Goal: Task Accomplishment & Management: Use online tool/utility

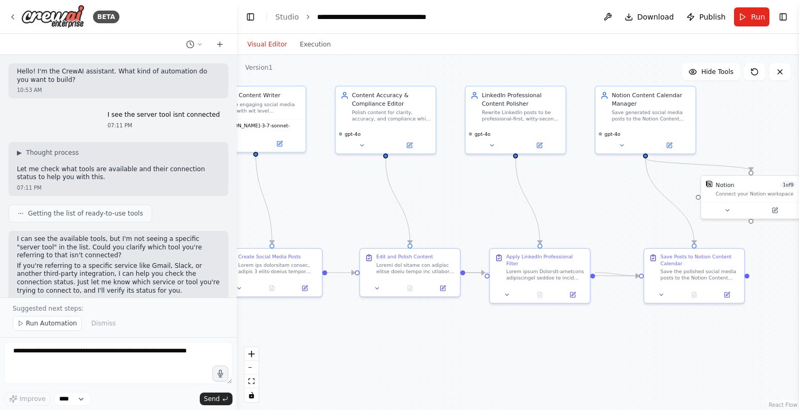
scroll to position [10283, 0]
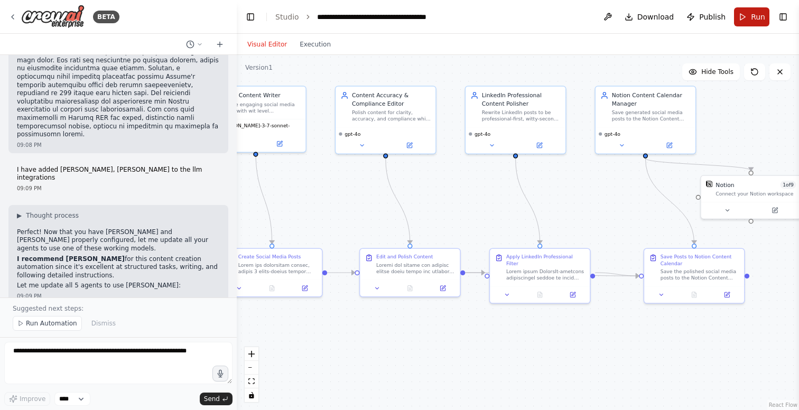
drag, startPoint x: 632, startPoint y: 13, endPoint x: 754, endPoint y: 17, distance: 122.2
click at [754, 17] on span "Run" at bounding box center [758, 17] width 14 height 11
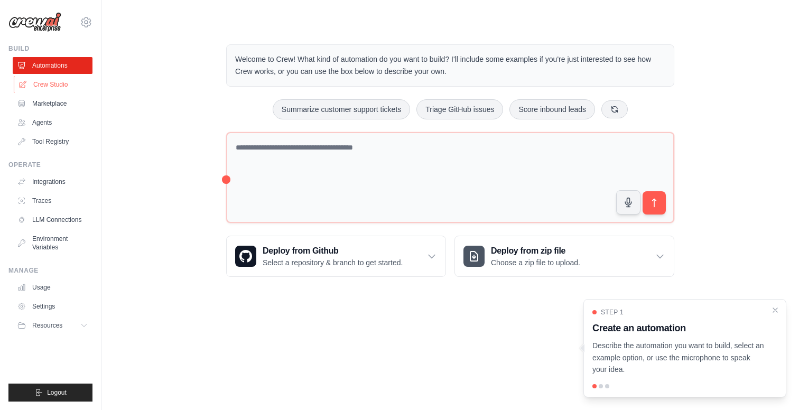
click at [51, 82] on link "Crew Studio" at bounding box center [54, 84] width 80 height 17
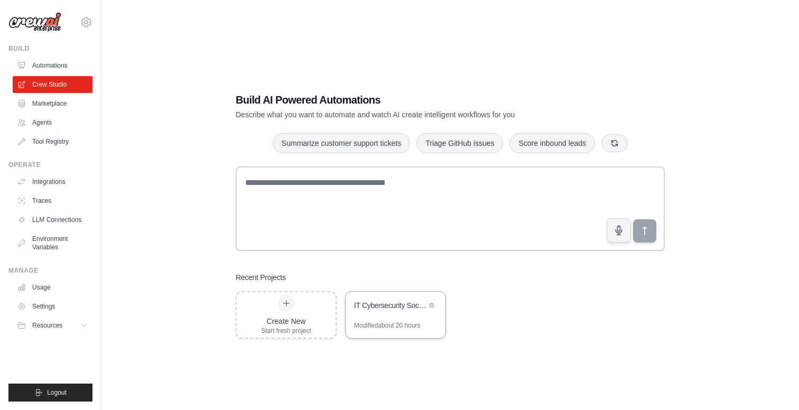
click at [396, 313] on div "IT Cybersecurity Social Content Generator" at bounding box center [396, 307] width 100 height 30
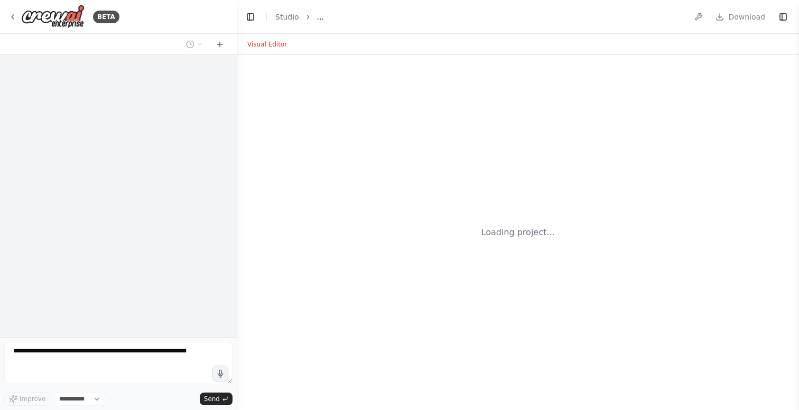
select select "****"
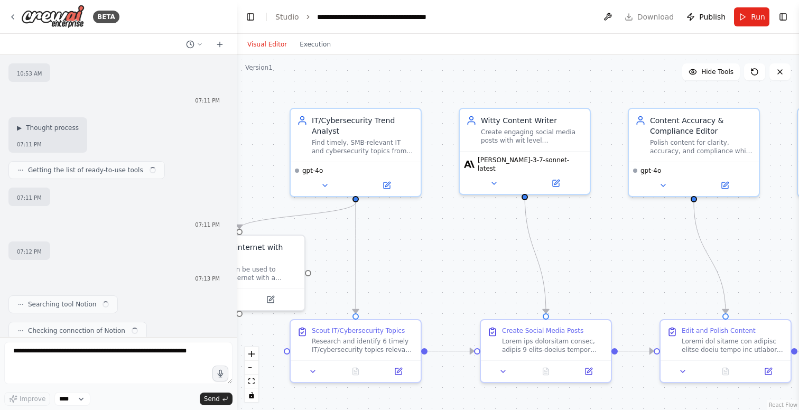
scroll to position [10188, 0]
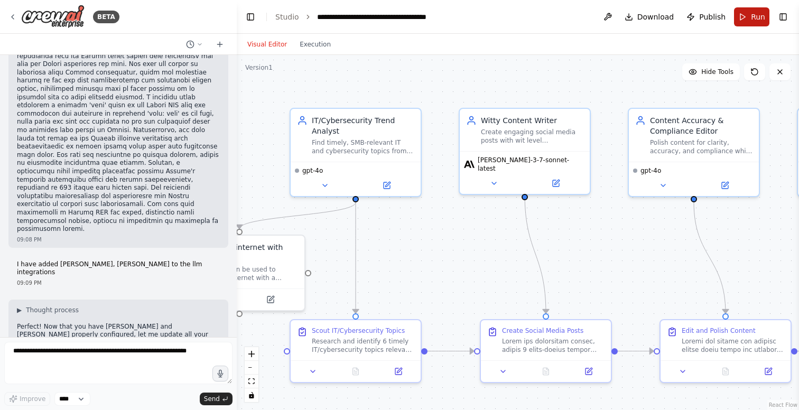
click at [757, 14] on span "Run" at bounding box center [758, 17] width 14 height 11
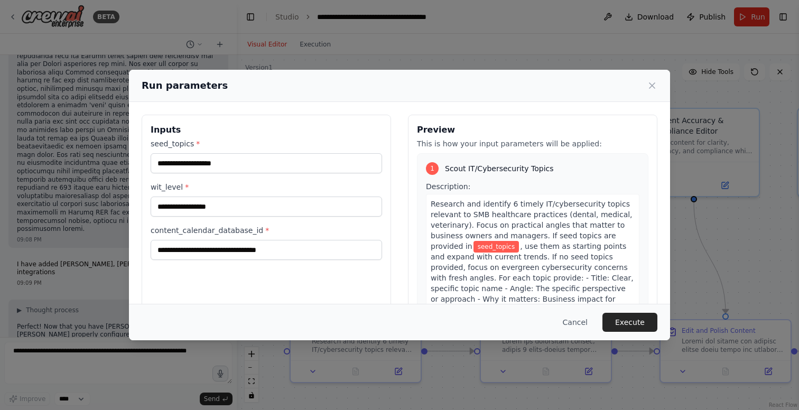
scroll to position [0, 0]
click at [654, 85] on icon at bounding box center [652, 85] width 11 height 11
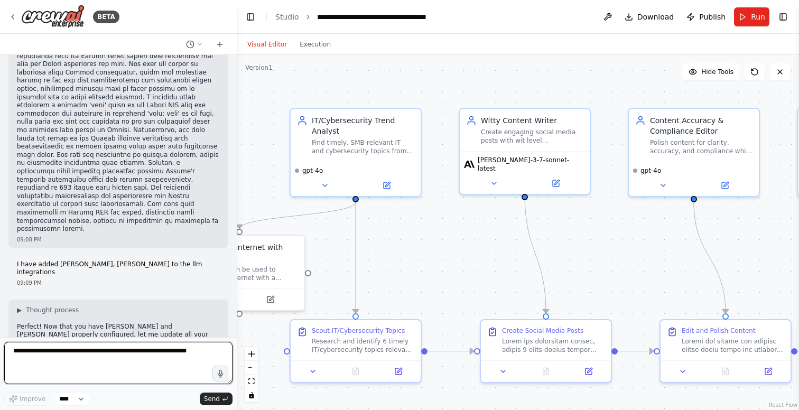
click at [81, 369] on textarea at bounding box center [118, 363] width 228 height 42
type textarea "**********"
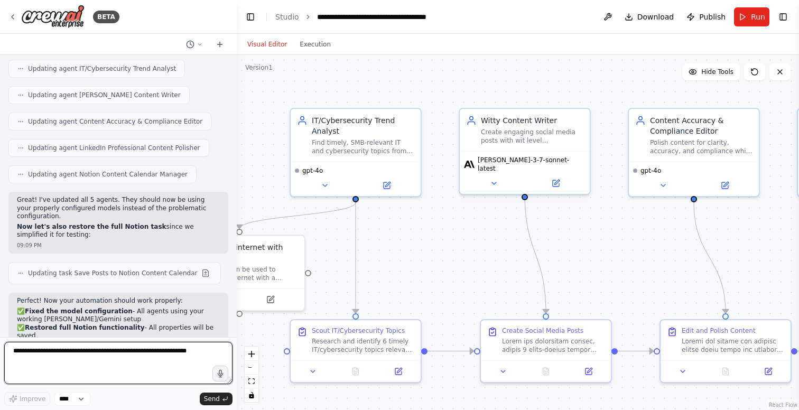
scroll to position [10544, 0]
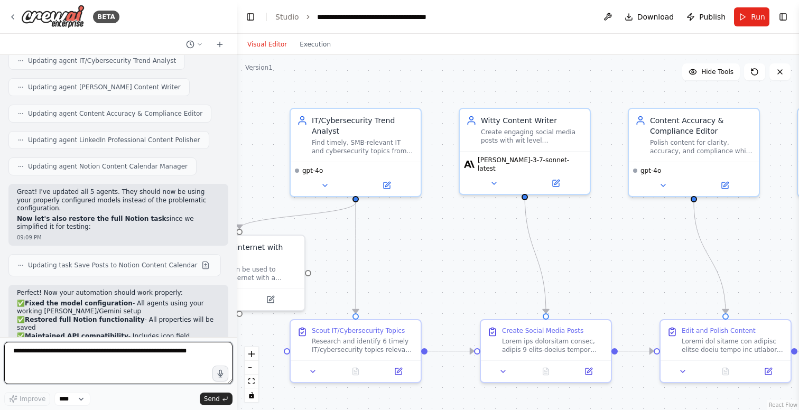
click at [118, 348] on textarea at bounding box center [118, 363] width 228 height 42
type textarea "**********"
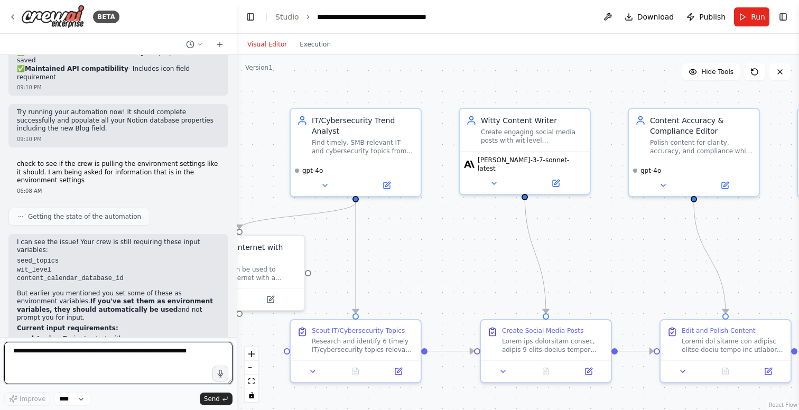
scroll to position [10820, 0]
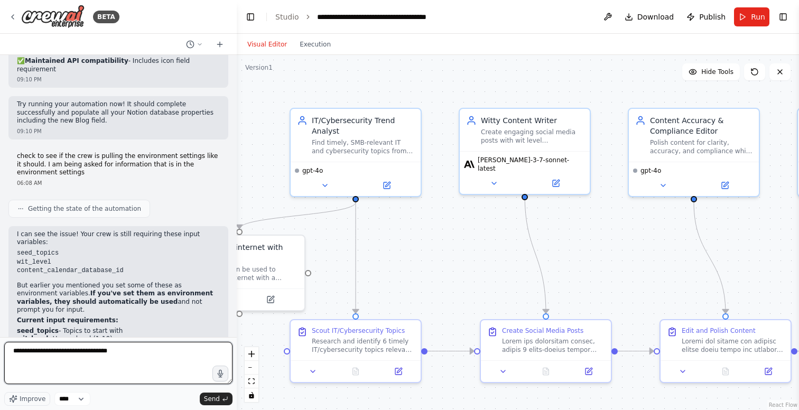
paste textarea "**********"
type textarea "**********"
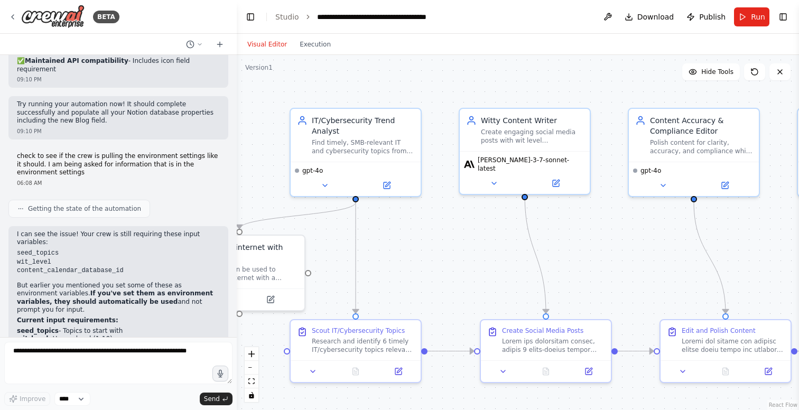
scroll to position [10883, 0]
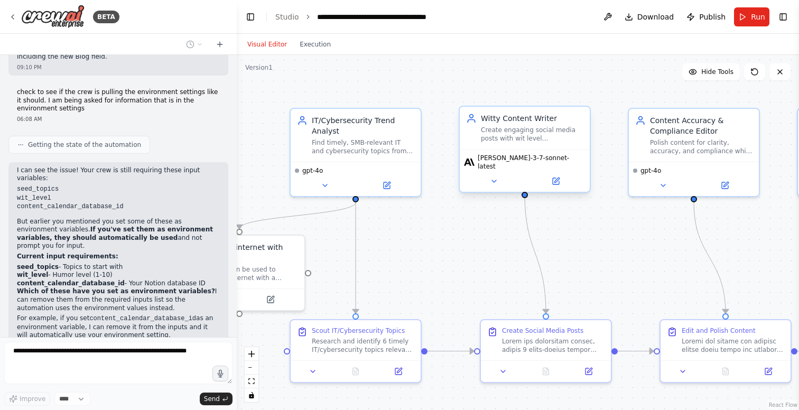
click at [496, 160] on span "[PERSON_NAME]-3-7-sonnet-latest" at bounding box center [532, 162] width 108 height 17
click at [493, 177] on icon at bounding box center [494, 181] width 8 height 8
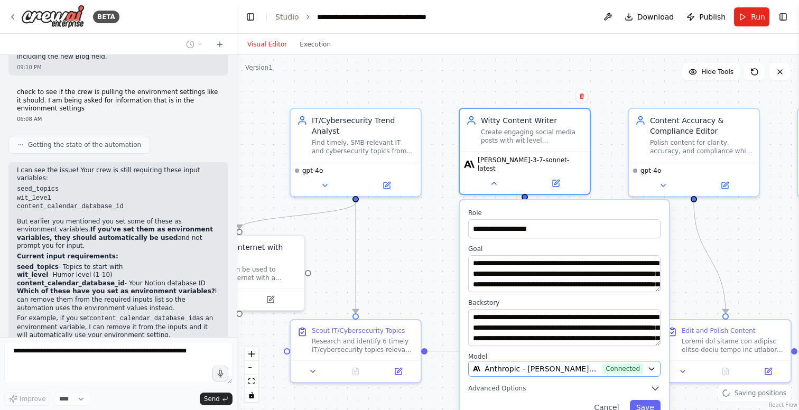
click at [511, 364] on span "Anthropic - claude-3-7-sonnet-latest (Claude 3.7)" at bounding box center [542, 369] width 114 height 11
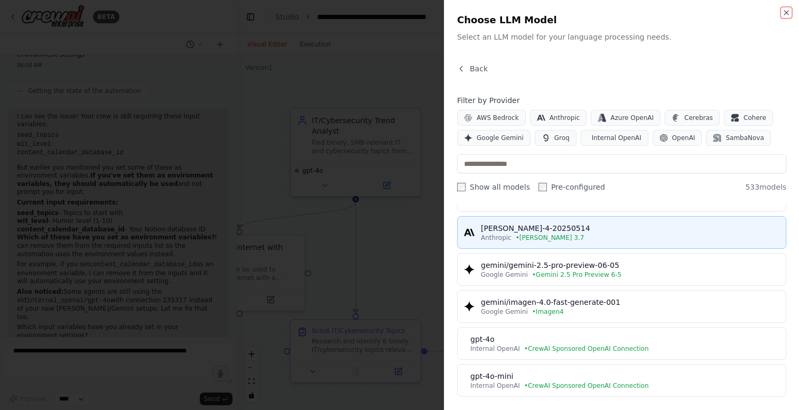
scroll to position [78, 0]
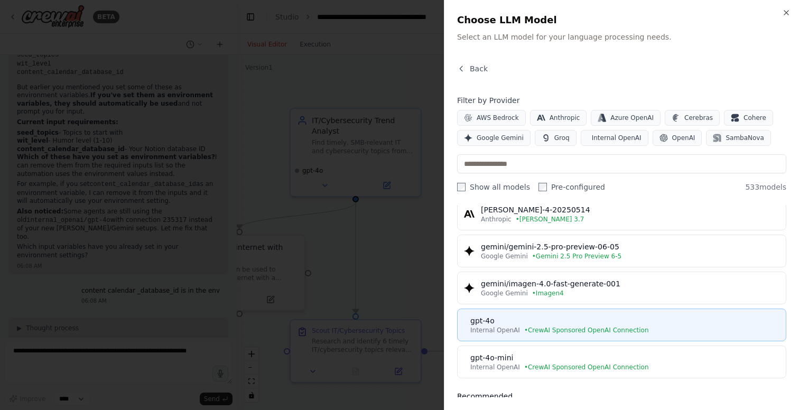
click at [543, 327] on span "• CrewAI Sponsored OpenAI Connection" at bounding box center [586, 330] width 125 height 8
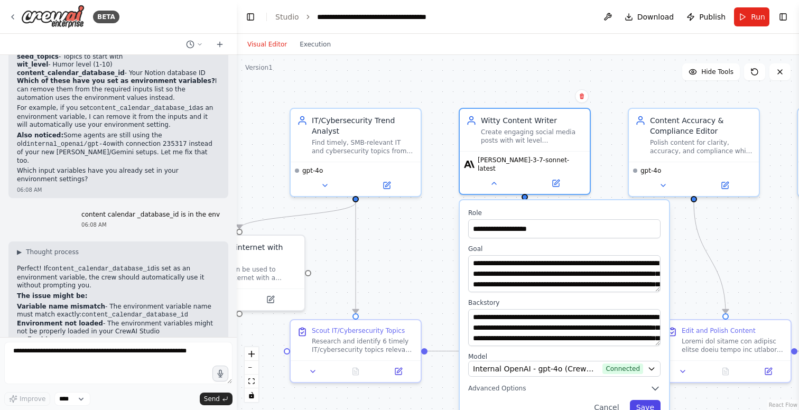
click at [645, 402] on button "Save" at bounding box center [645, 407] width 31 height 15
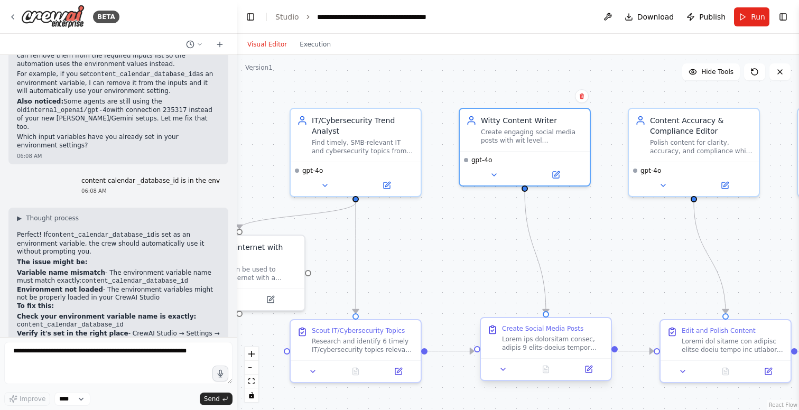
scroll to position [11136, 0]
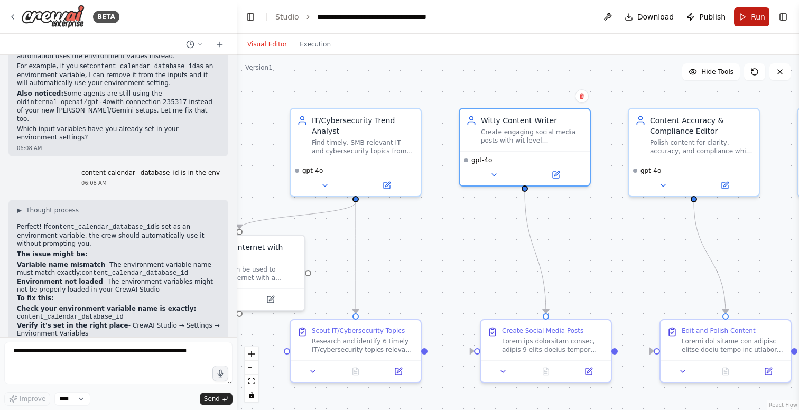
click at [765, 14] on span "Run" at bounding box center [758, 17] width 14 height 11
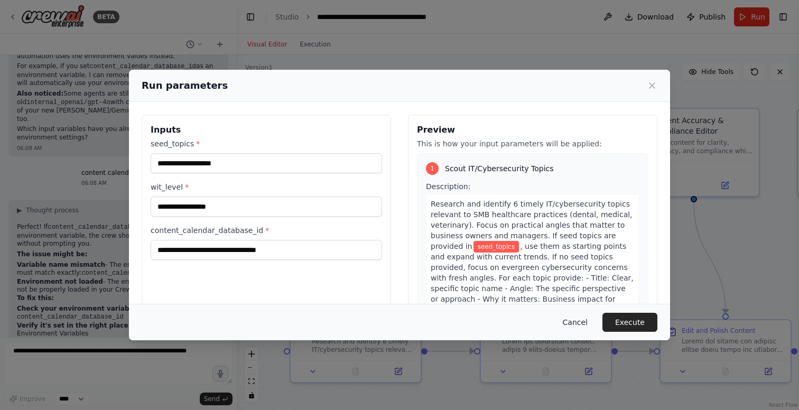
click at [577, 322] on button "Cancel" at bounding box center [575, 322] width 42 height 19
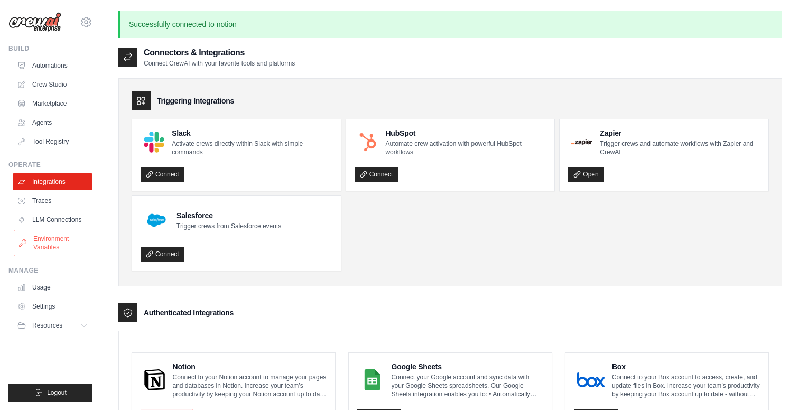
click at [56, 241] on link "Environment Variables" at bounding box center [54, 242] width 80 height 25
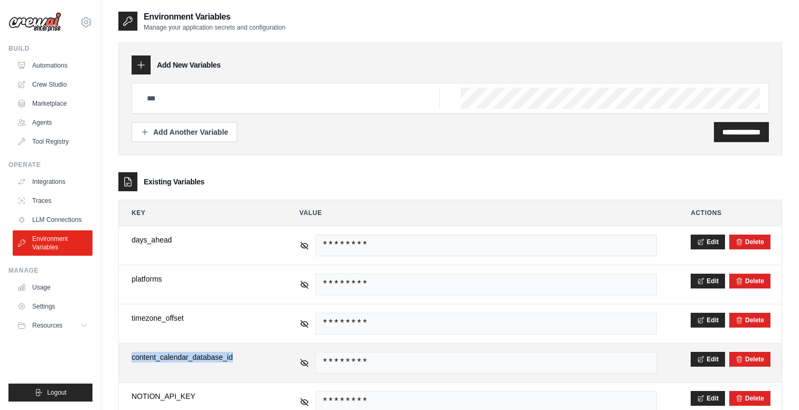
drag, startPoint x: 132, startPoint y: 358, endPoint x: 235, endPoint y: 358, distance: 103.1
click at [235, 358] on span "content_calendar_database_id" at bounding box center [199, 357] width 134 height 11
copy span "content_calendar_database_id"
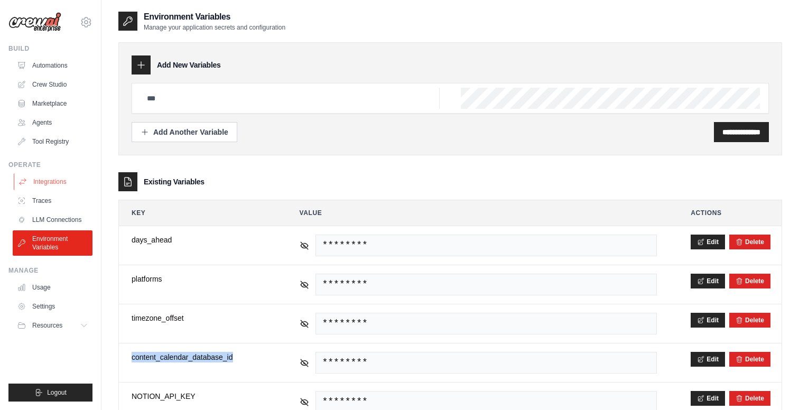
click at [53, 181] on link "Integrations" at bounding box center [54, 181] width 80 height 17
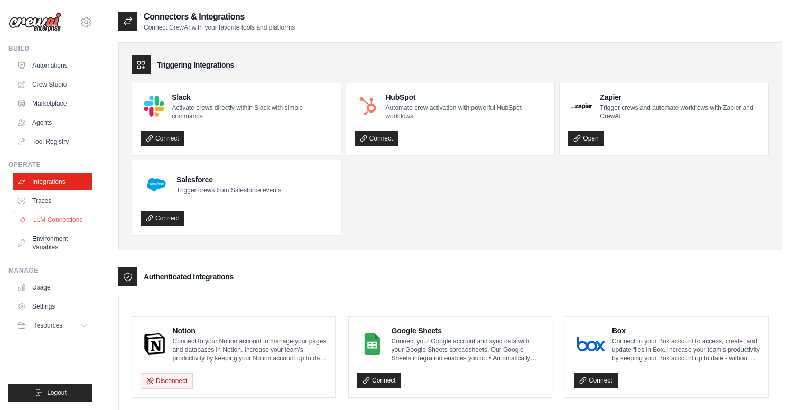
click at [58, 219] on link "LLM Connections" at bounding box center [54, 219] width 80 height 17
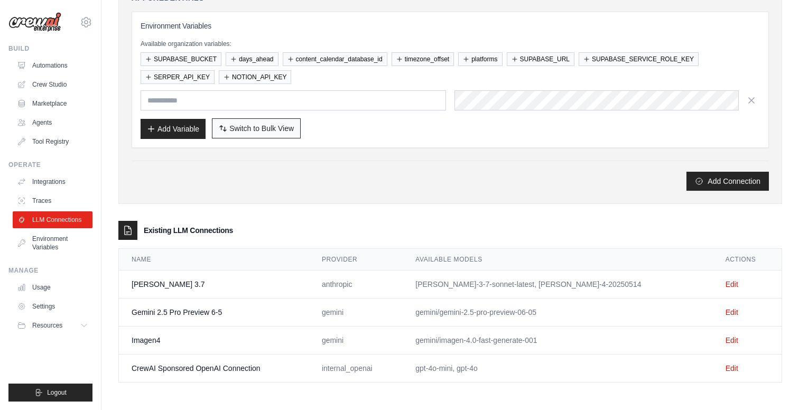
scroll to position [138, 0]
click at [726, 282] on link "Edit" at bounding box center [732, 284] width 13 height 8
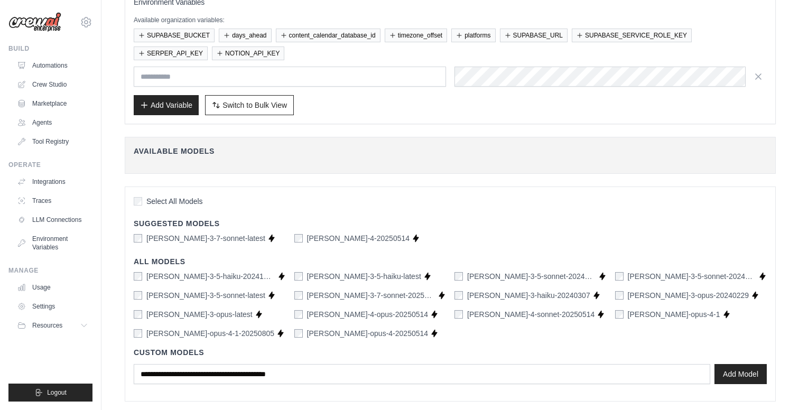
scroll to position [115, 0]
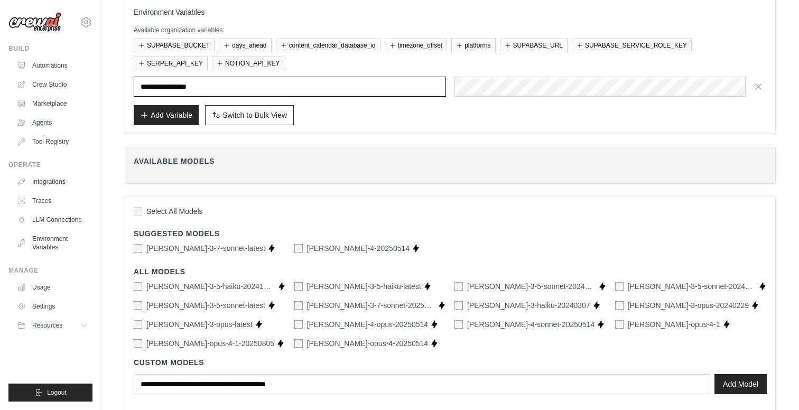
type input "**********"
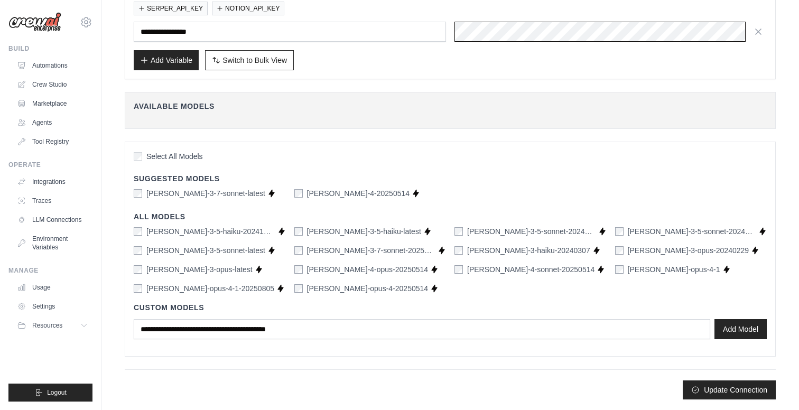
scroll to position [170, 0]
click at [745, 391] on button "Update Connection" at bounding box center [729, 389] width 93 height 19
click at [53, 220] on link "LLM Connections" at bounding box center [54, 219] width 80 height 17
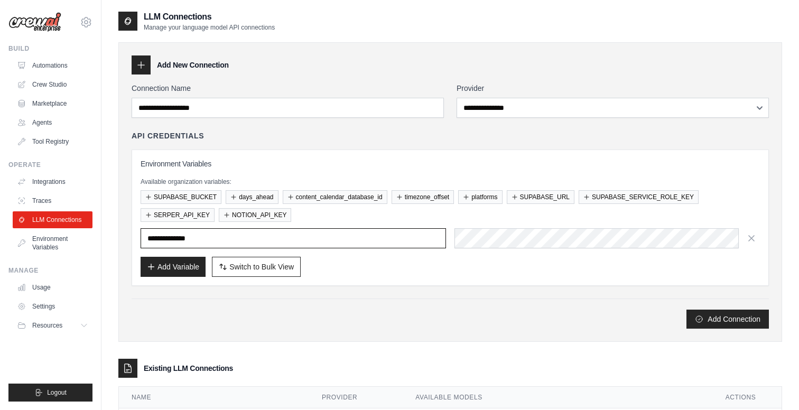
type input "**********"
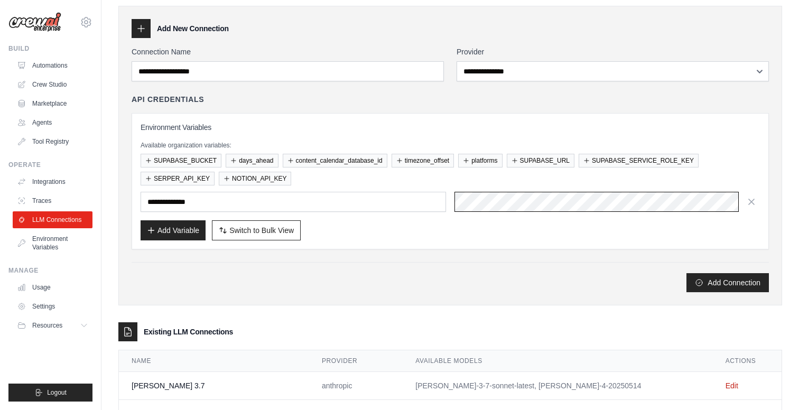
scroll to position [57, 0]
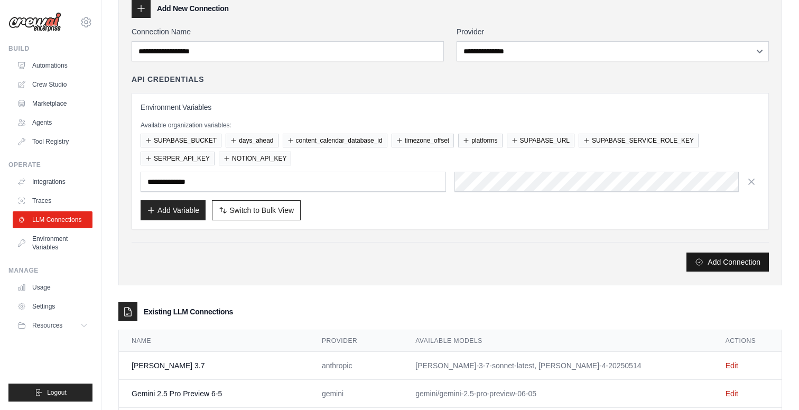
click at [719, 263] on button "Add Connection" at bounding box center [728, 262] width 82 height 19
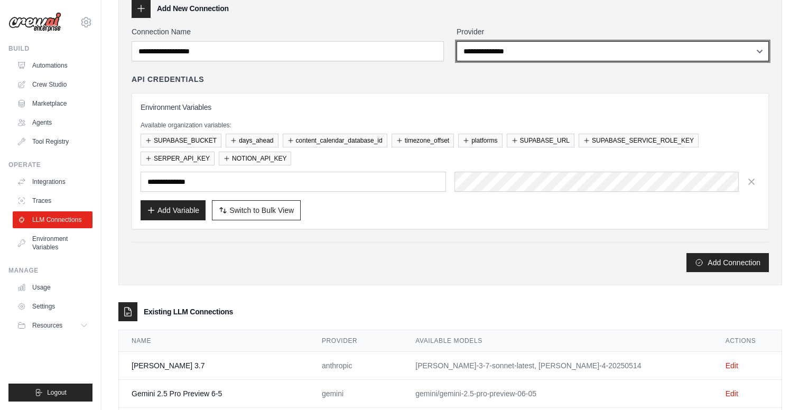
select select "******"
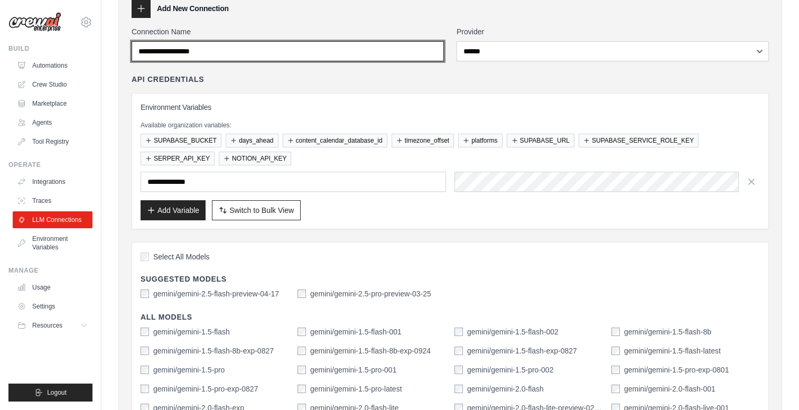
click at [417, 50] on input "Connection Name" at bounding box center [288, 51] width 312 height 20
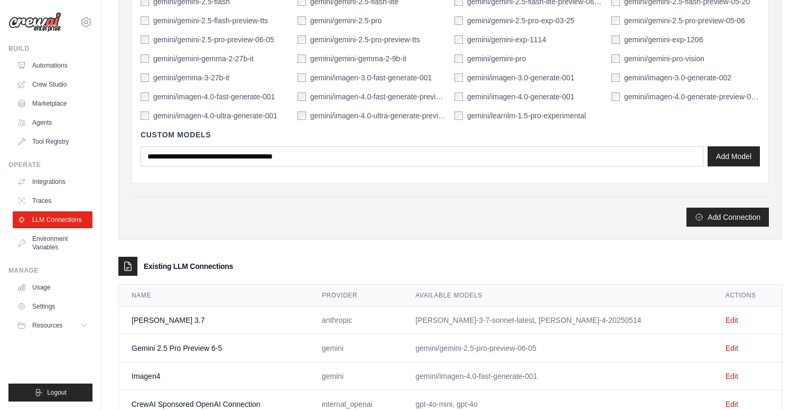
scroll to position [524, 0]
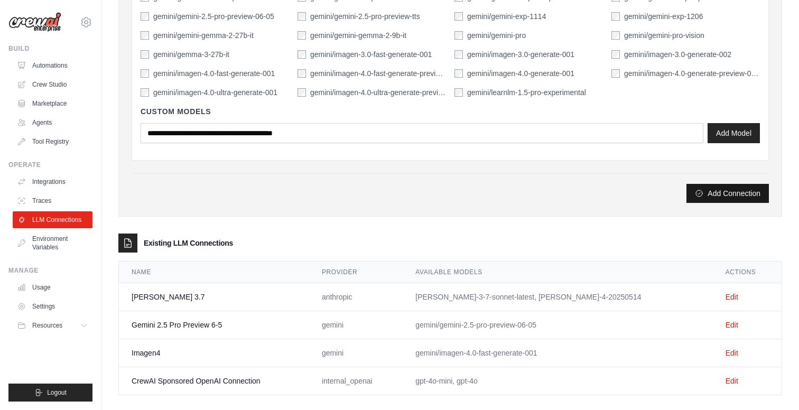
click at [744, 197] on button "Add Connection" at bounding box center [728, 193] width 82 height 19
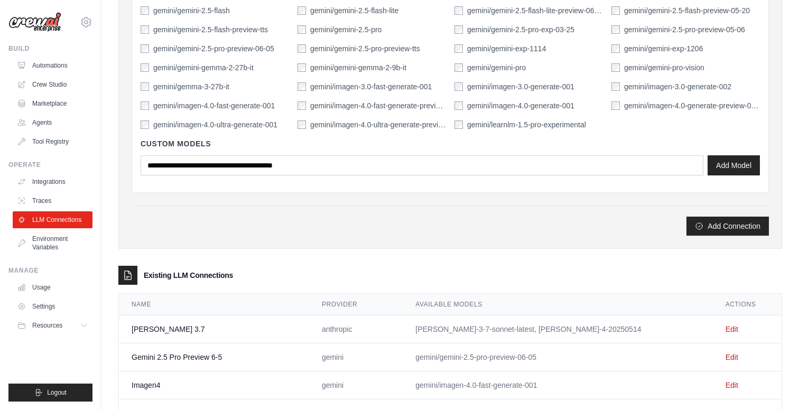
scroll to position [475, 0]
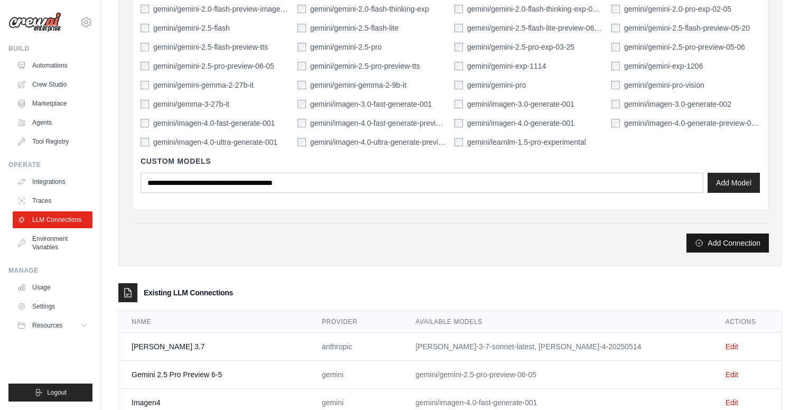
click at [727, 245] on button "Add Connection" at bounding box center [728, 243] width 82 height 19
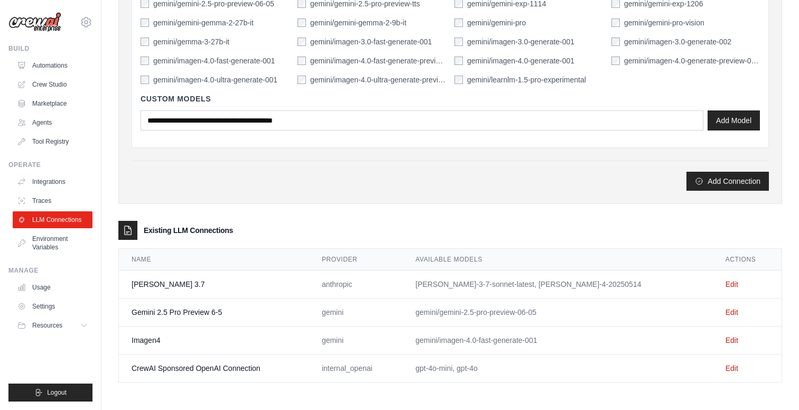
scroll to position [537, 0]
click at [726, 309] on link "Edit" at bounding box center [732, 312] width 13 height 8
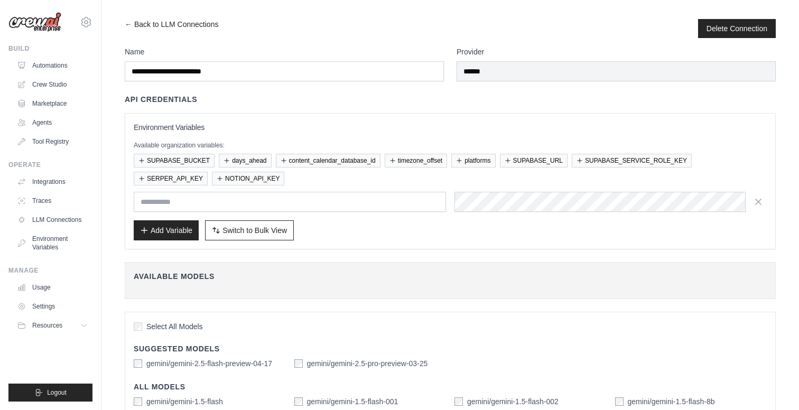
select select "******"
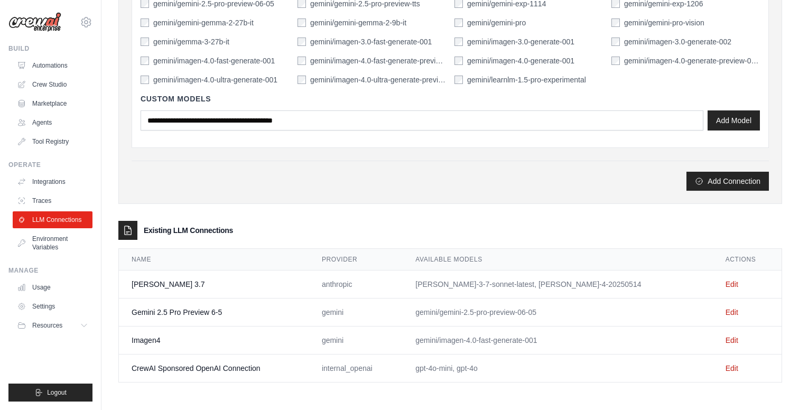
scroll to position [537, 0]
click at [726, 311] on link "Edit" at bounding box center [732, 312] width 13 height 8
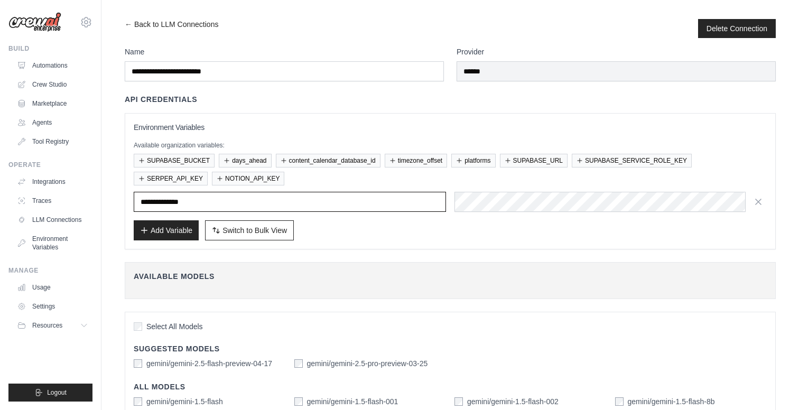
type input "**********"
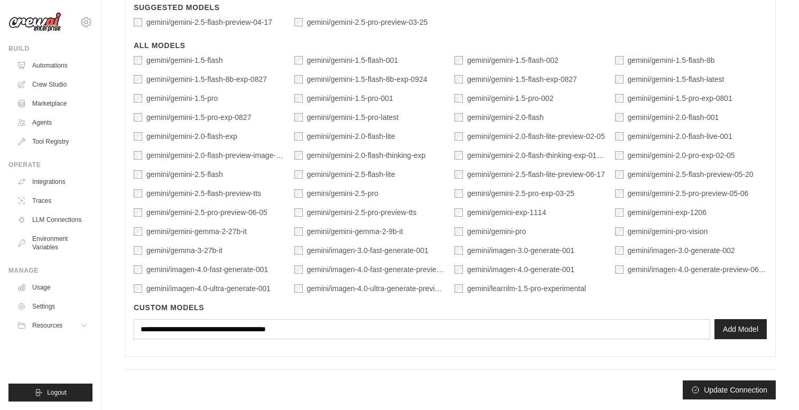
scroll to position [341, 0]
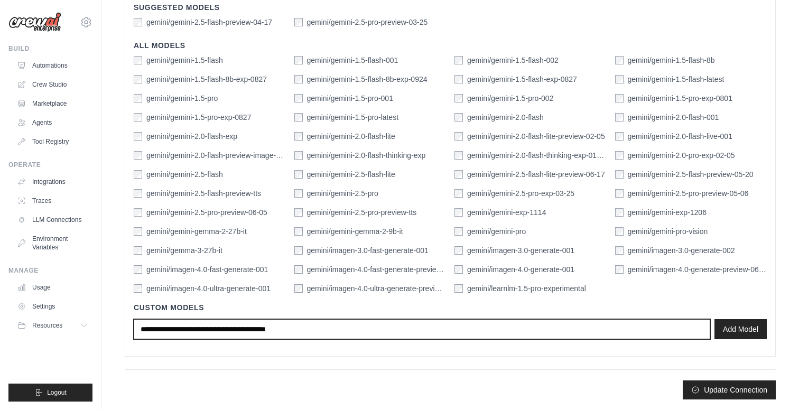
click at [403, 330] on input "text" at bounding box center [422, 329] width 577 height 20
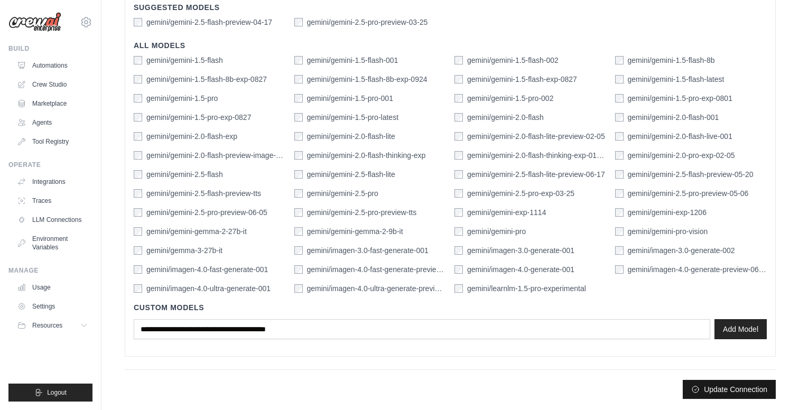
click at [731, 389] on button "Update Connection" at bounding box center [729, 389] width 93 height 19
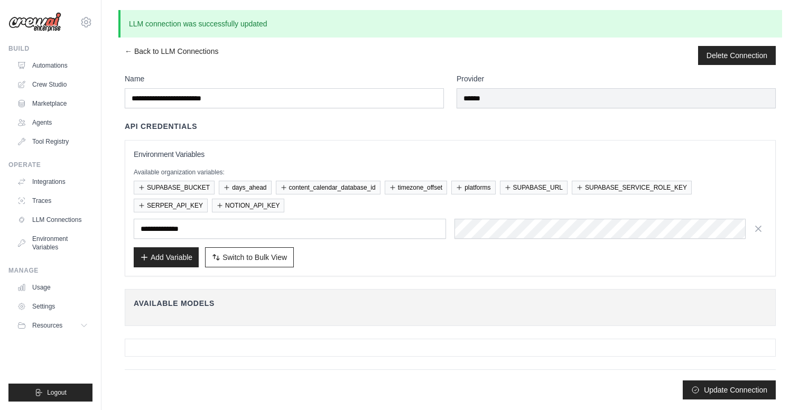
scroll to position [0, 0]
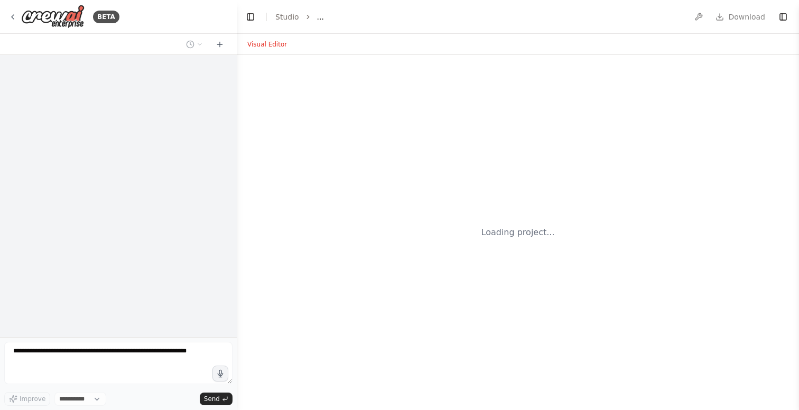
select select "****"
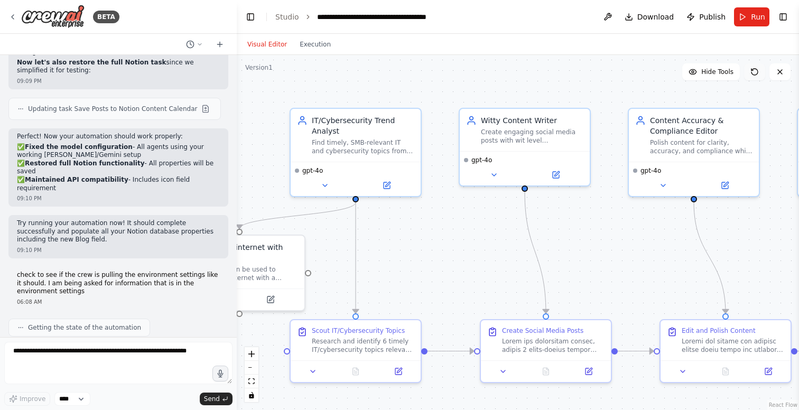
click at [761, 73] on button at bounding box center [754, 71] width 21 height 17
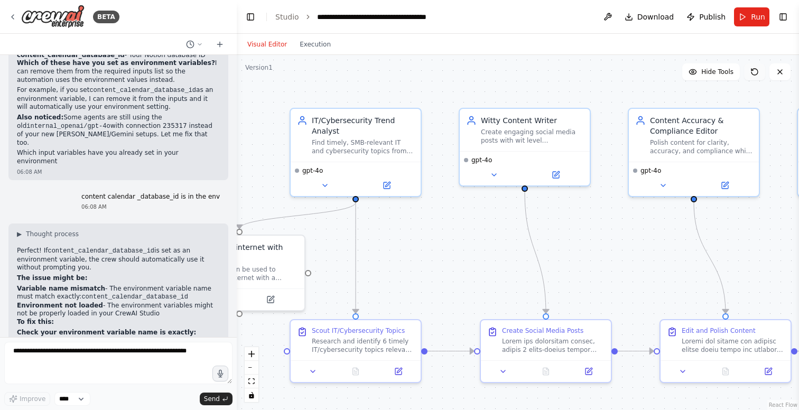
scroll to position [11136, 0]
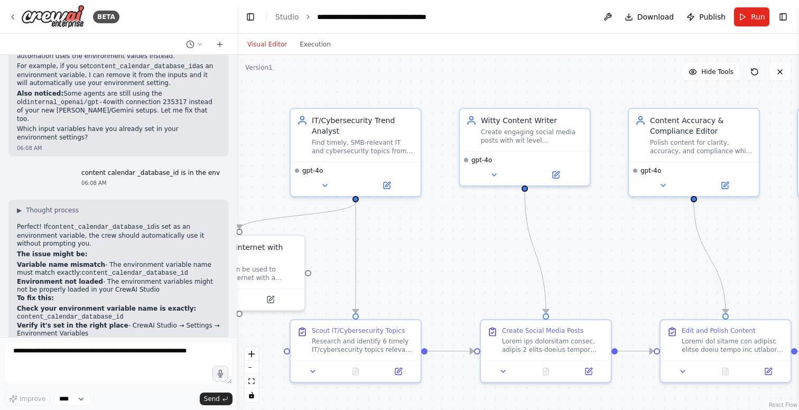
click at [757, 70] on icon at bounding box center [755, 72] width 6 height 6
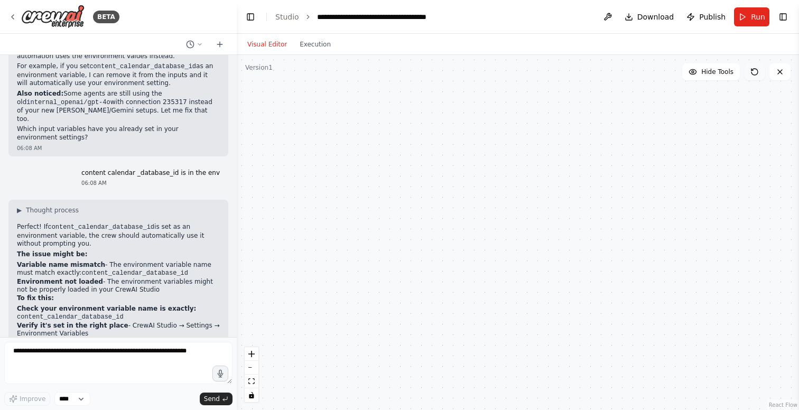
click at [757, 70] on icon at bounding box center [755, 72] width 6 height 6
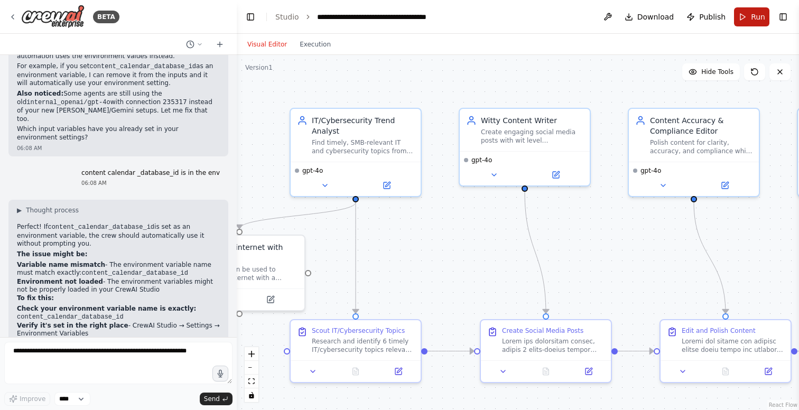
click at [758, 12] on span "Run" at bounding box center [758, 17] width 14 height 11
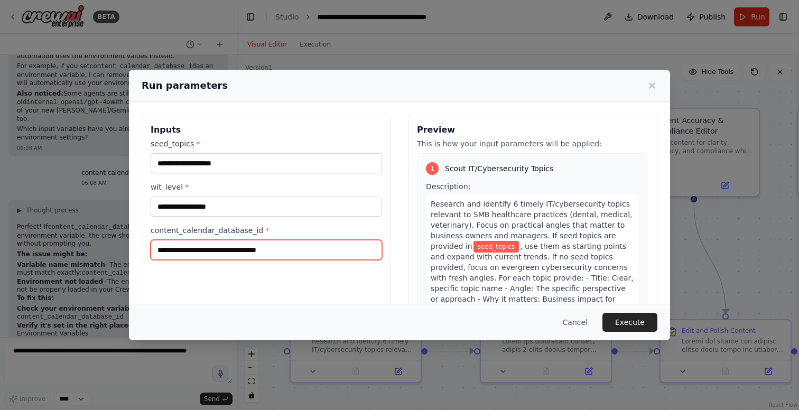
drag, startPoint x: 305, startPoint y: 249, endPoint x: 269, endPoint y: 253, distance: 36.7
click at [268, 253] on input "content_calendar_database_id *" at bounding box center [267, 250] width 232 height 20
paste input "**********"
type input "**********"
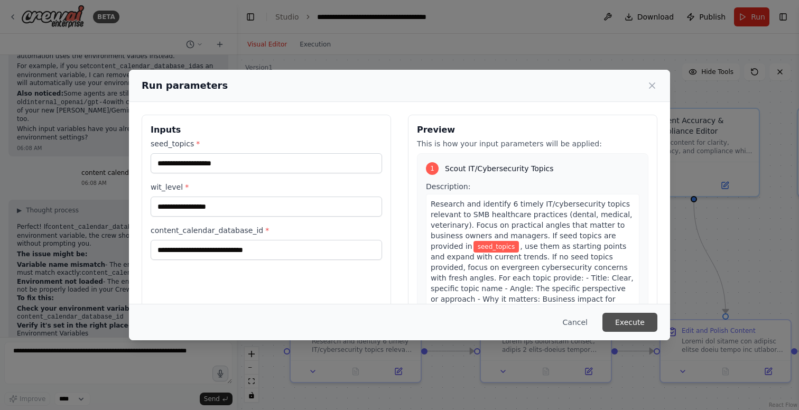
click at [622, 321] on button "Execute" at bounding box center [630, 322] width 55 height 19
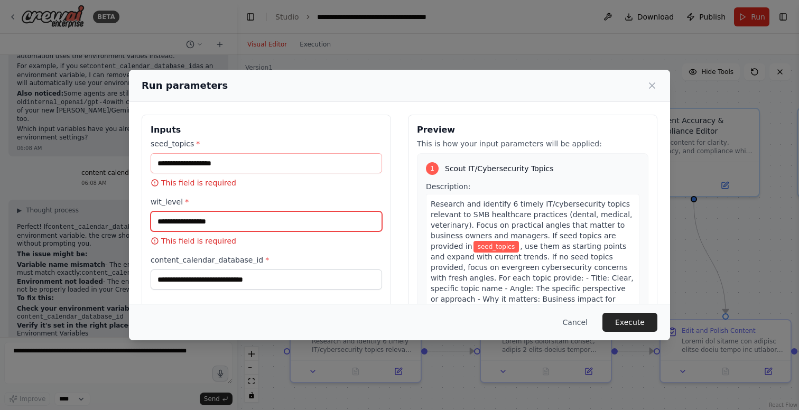
click at [212, 221] on input "wit_level *" at bounding box center [267, 221] width 232 height 20
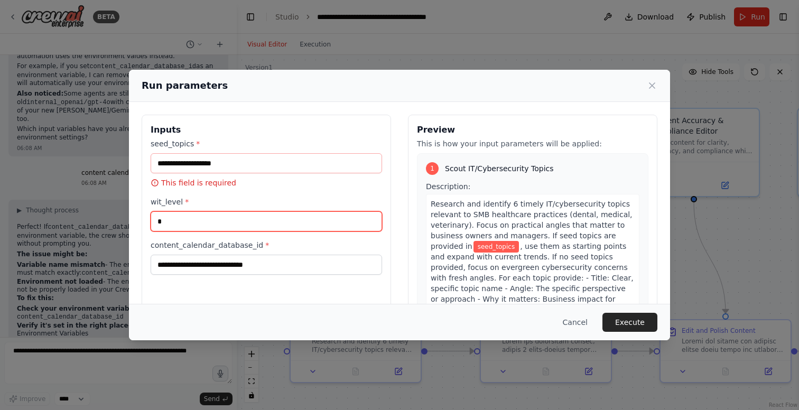
type input "*"
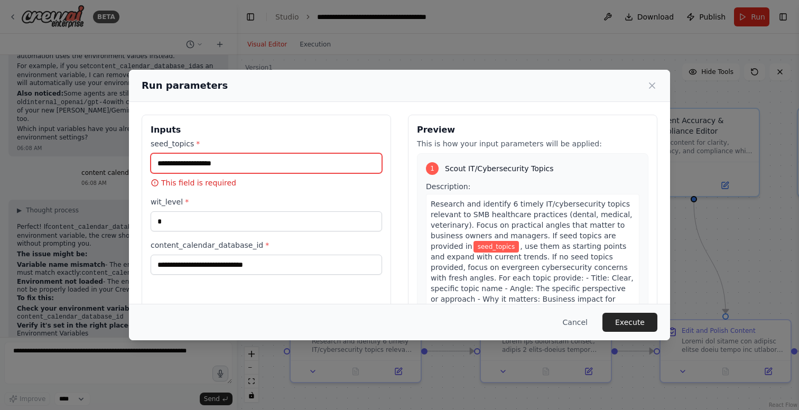
click at [207, 165] on input "seed_topics *" at bounding box center [267, 163] width 232 height 20
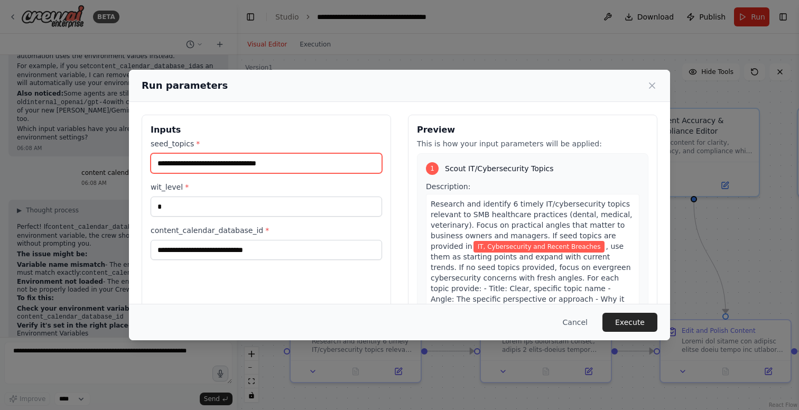
type input "**********"
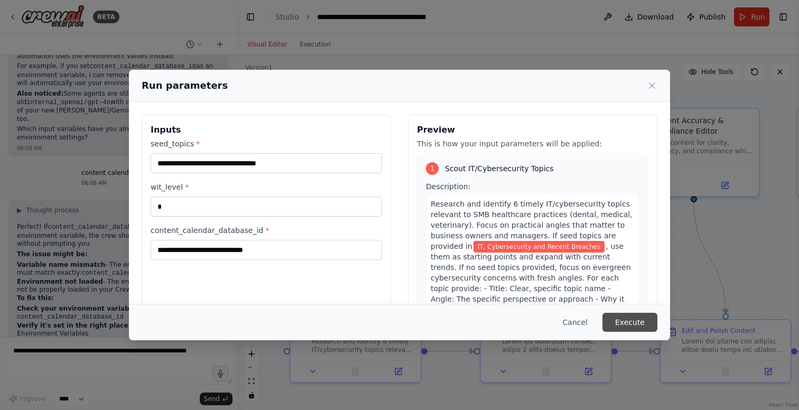
click at [633, 326] on button "Execute" at bounding box center [630, 322] width 55 height 19
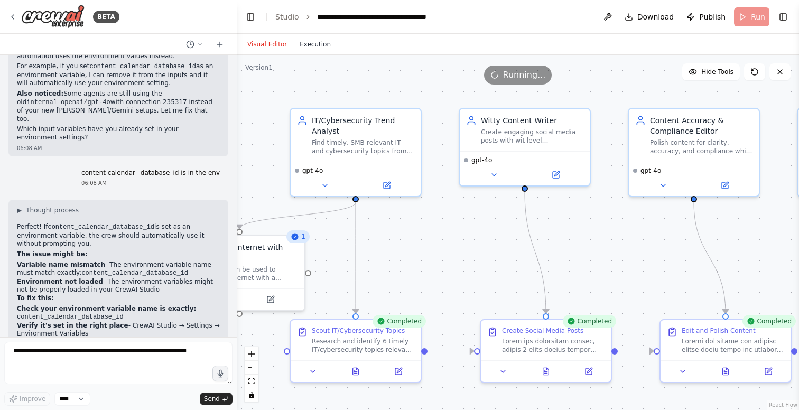
click at [316, 48] on button "Execution" at bounding box center [315, 44] width 44 height 13
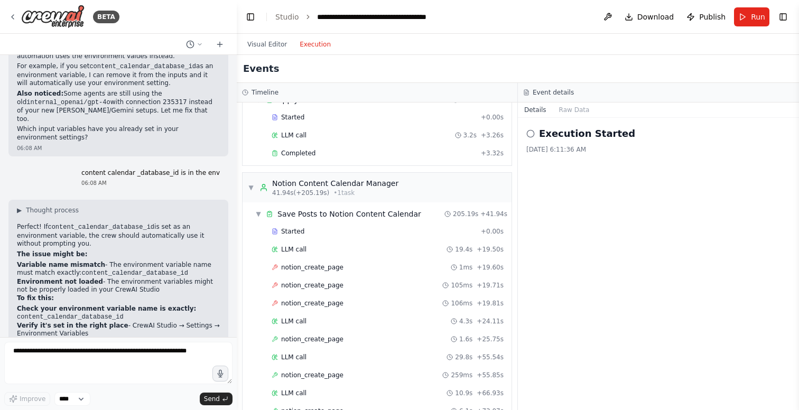
scroll to position [734, 0]
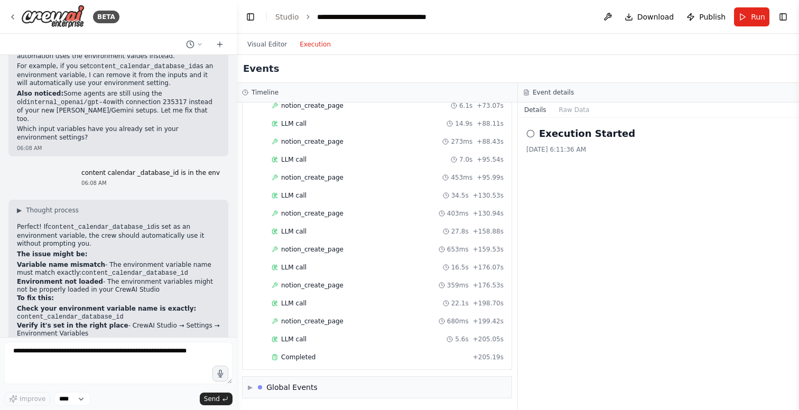
click at [98, 385] on div at bounding box center [118, 365] width 228 height 46
click at [97, 367] on textarea at bounding box center [118, 363] width 228 height 42
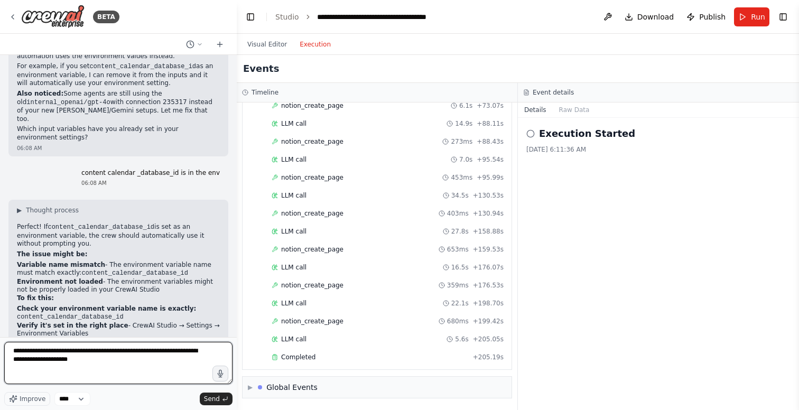
type textarea "**********"
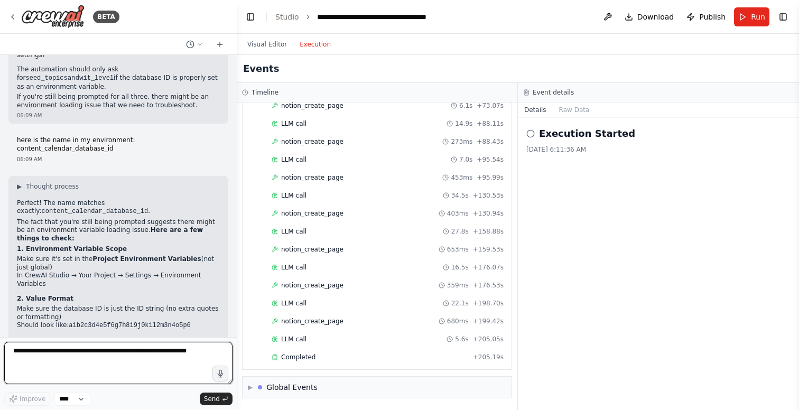
scroll to position [11466, 0]
click at [58, 360] on textarea at bounding box center [118, 363] width 228 height 42
type textarea "**********"
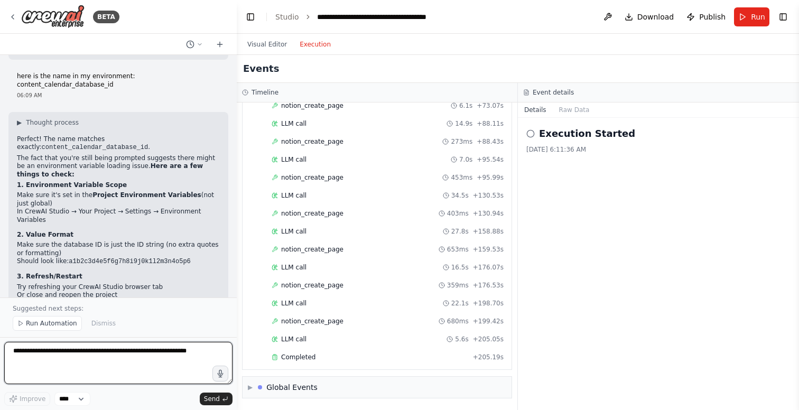
scroll to position [11875, 0]
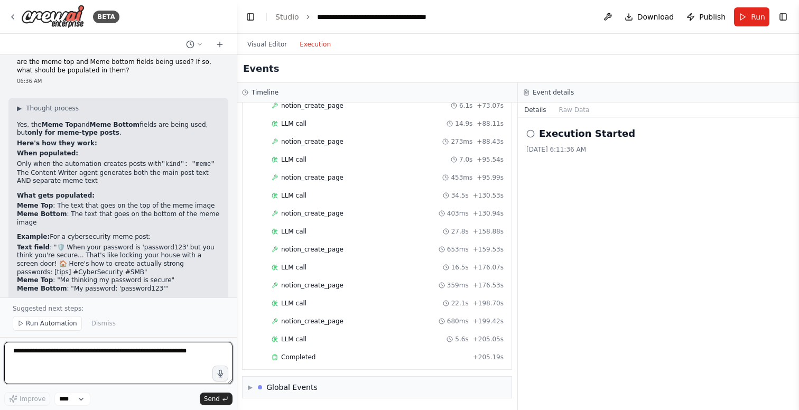
click at [89, 367] on textarea at bounding box center [118, 363] width 228 height 42
type textarea "**********"
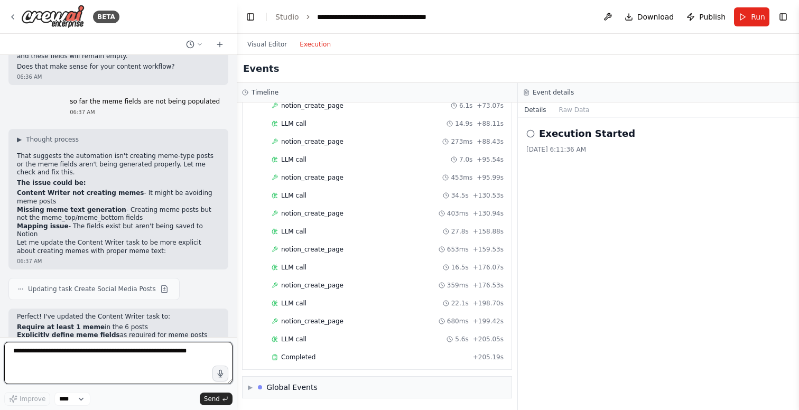
scroll to position [12179, 0]
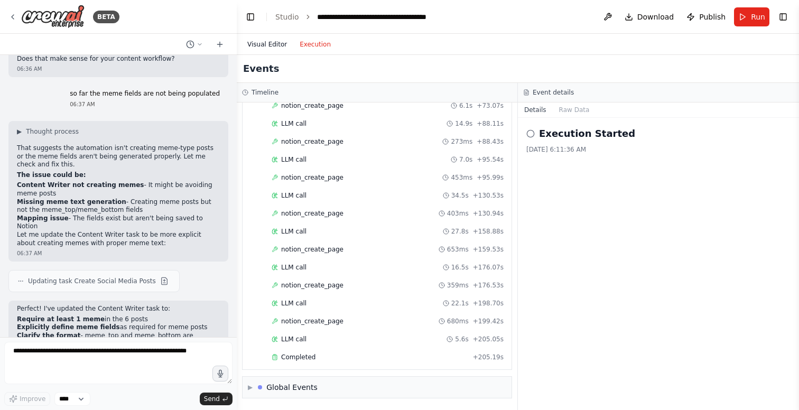
click at [266, 44] on button "Visual Editor" at bounding box center [267, 44] width 52 height 13
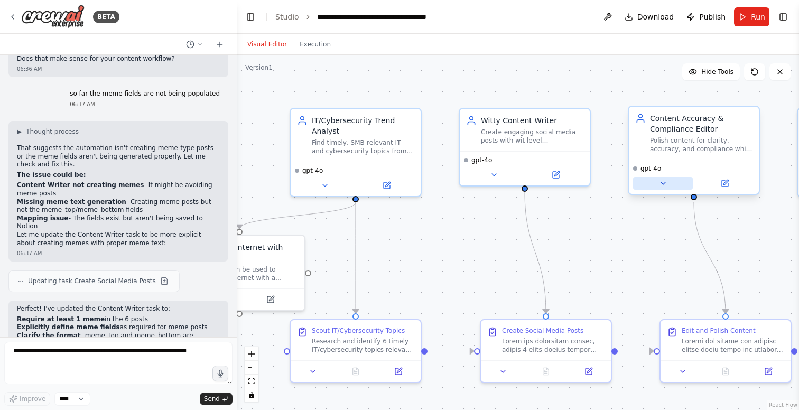
click at [669, 185] on button at bounding box center [663, 183] width 60 height 13
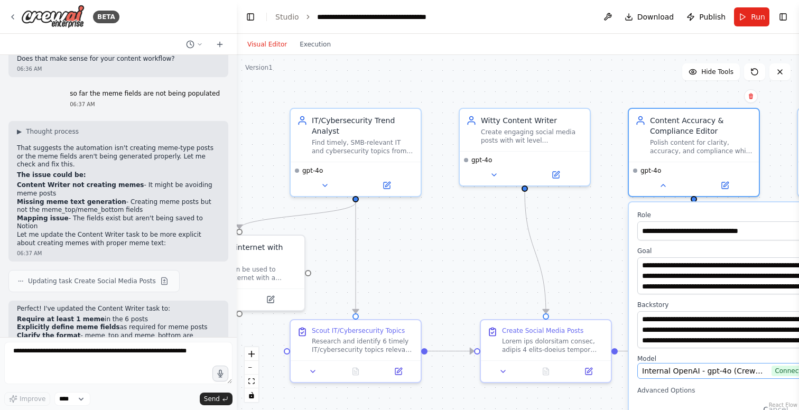
click at [701, 378] on button "Internal OpenAI - gpt-4o (CrewAI Sponsored OpenAI Connection) Connected" at bounding box center [733, 371] width 192 height 16
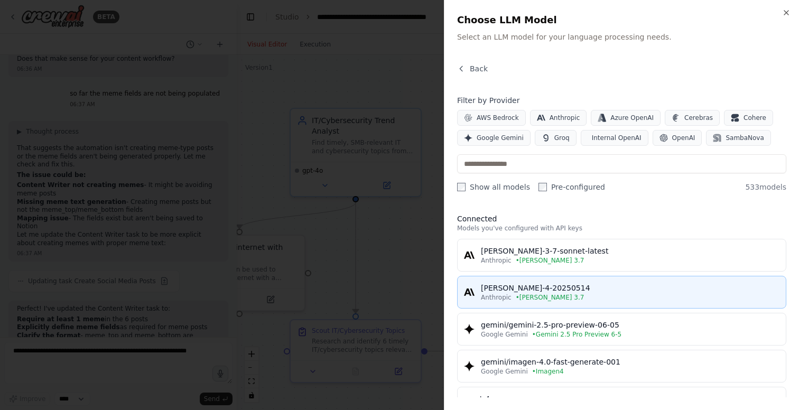
click at [585, 289] on div "claude-sonnet-4-20250514" at bounding box center [630, 288] width 299 height 11
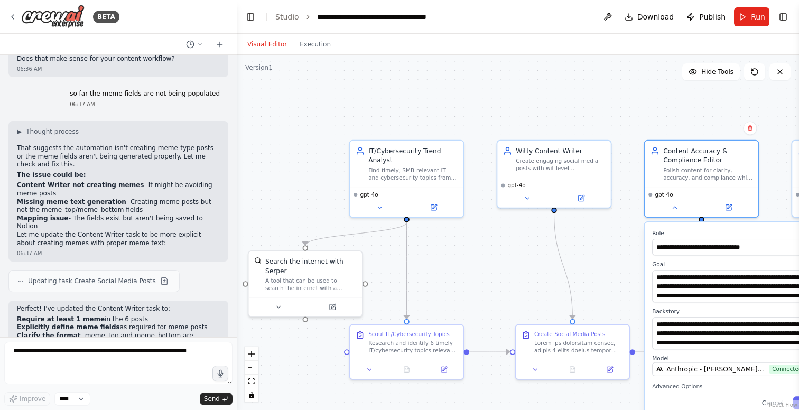
click at [634, 276] on div ".deletable-edge-delete-btn { width: 20px; height: 20px; border: 0px solid #ffff…" at bounding box center [518, 232] width 562 height 355
click at [674, 210] on button at bounding box center [674, 205] width 52 height 11
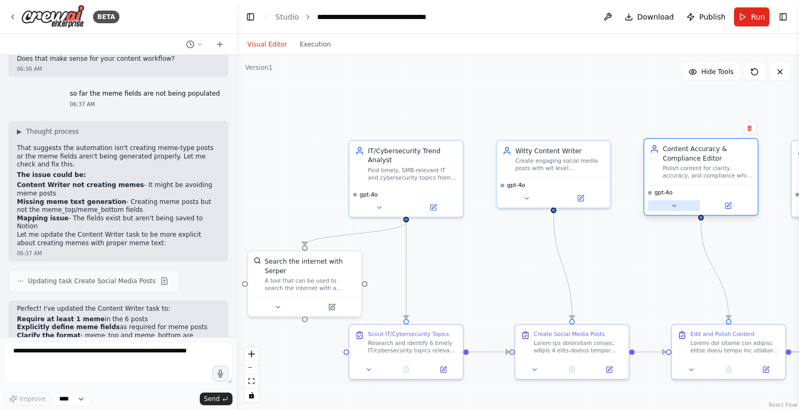
click at [674, 210] on button at bounding box center [674, 205] width 52 height 11
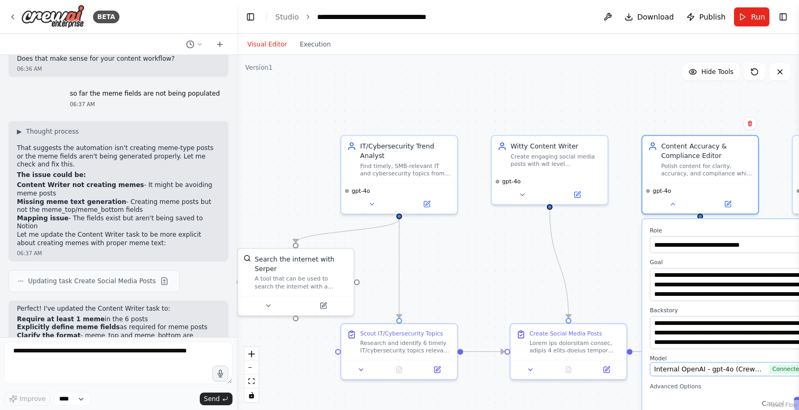
click at [738, 368] on span "Internal OpenAI - gpt-4o (CrewAI Sponsored OpenAI Connection)" at bounding box center [710, 370] width 112 height 10
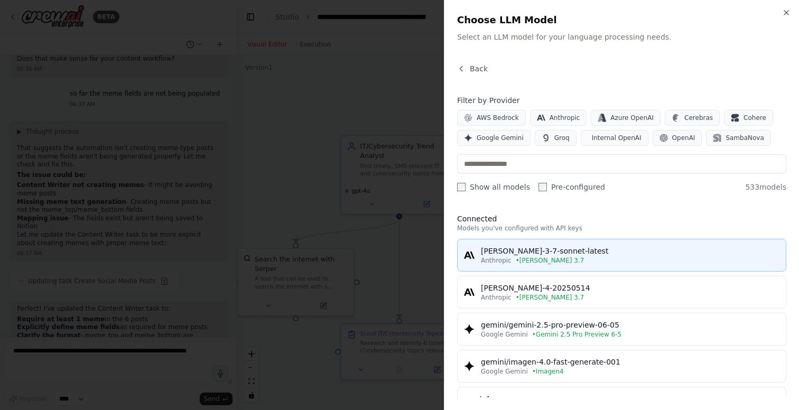
click at [636, 253] on div "[PERSON_NAME]-3-7-sonnet-latest" at bounding box center [630, 251] width 299 height 11
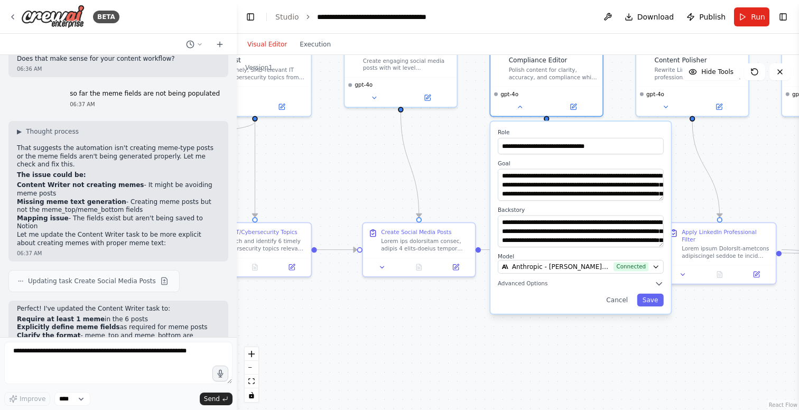
drag, startPoint x: 627, startPoint y: 284, endPoint x: 476, endPoint y: 186, distance: 180.3
click at [476, 186] on div ".deletable-edge-delete-btn { width: 20px; height: 20px; border: 0px solid #ffff…" at bounding box center [518, 232] width 562 height 355
click at [648, 300] on button "Save" at bounding box center [650, 300] width 26 height 13
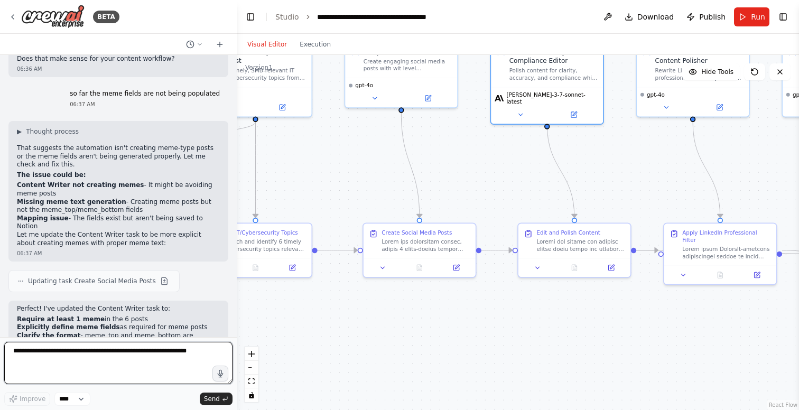
click at [103, 353] on textarea at bounding box center [118, 363] width 228 height 42
type textarea "**********"
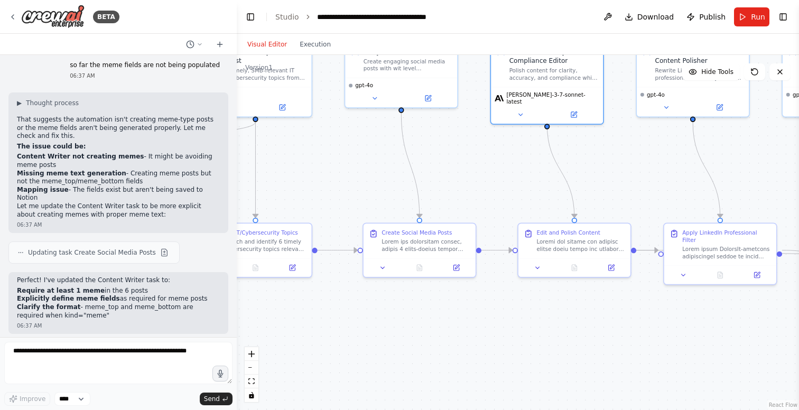
scroll to position [12243, 0]
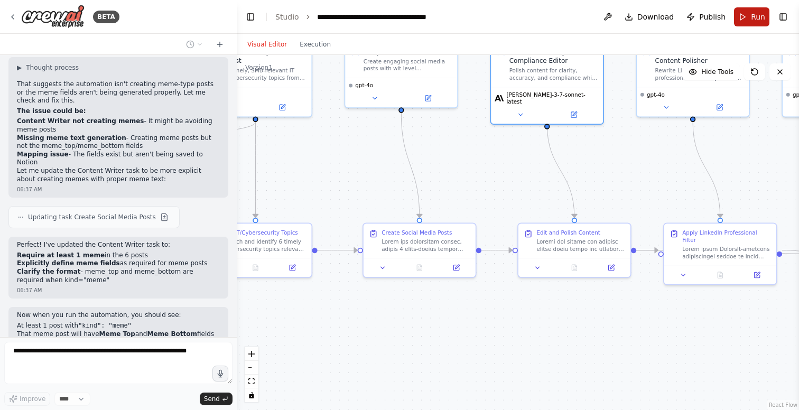
click at [748, 17] on button "Run" at bounding box center [751, 16] width 35 height 19
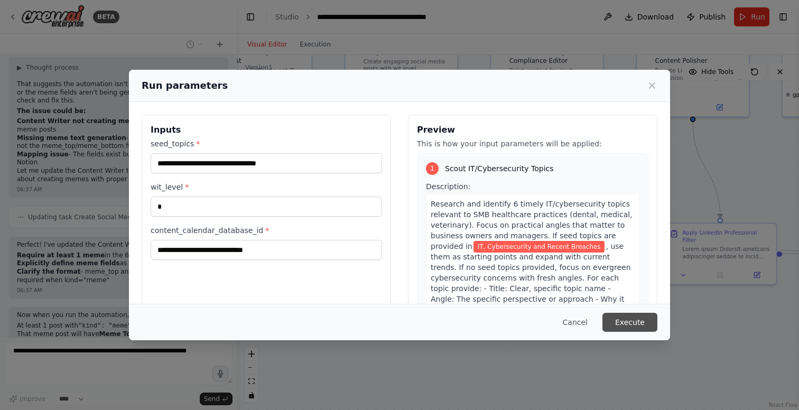
click at [627, 323] on button "Execute" at bounding box center [630, 322] width 55 height 19
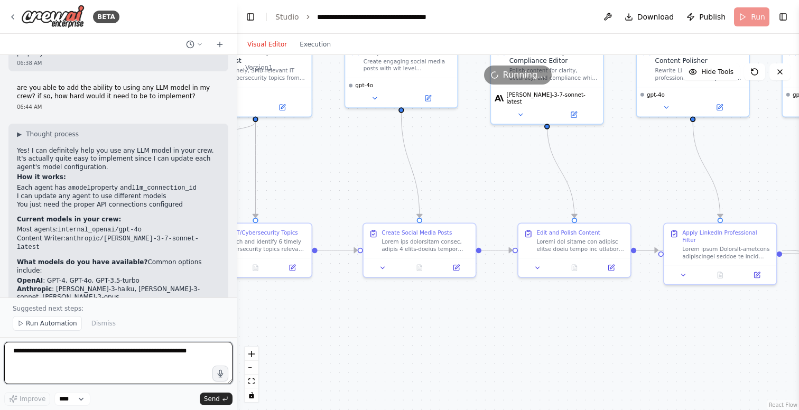
scroll to position [12572, 0]
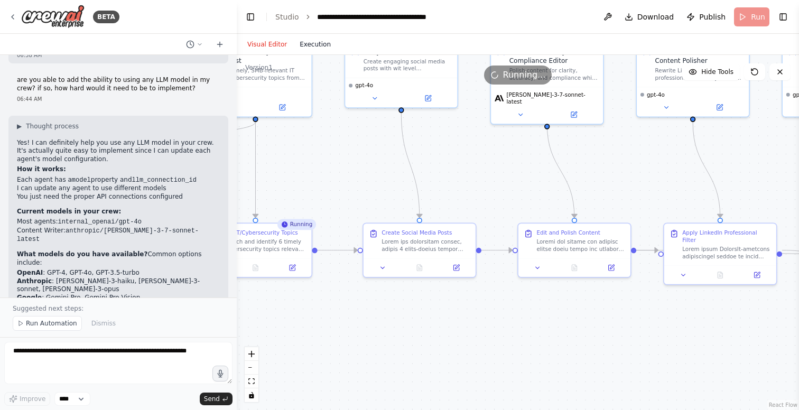
click at [310, 39] on button "Execution" at bounding box center [315, 44] width 44 height 13
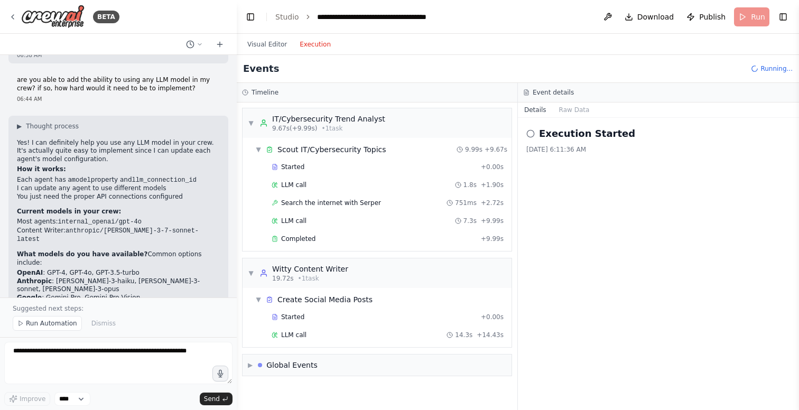
scroll to position [92, 0]
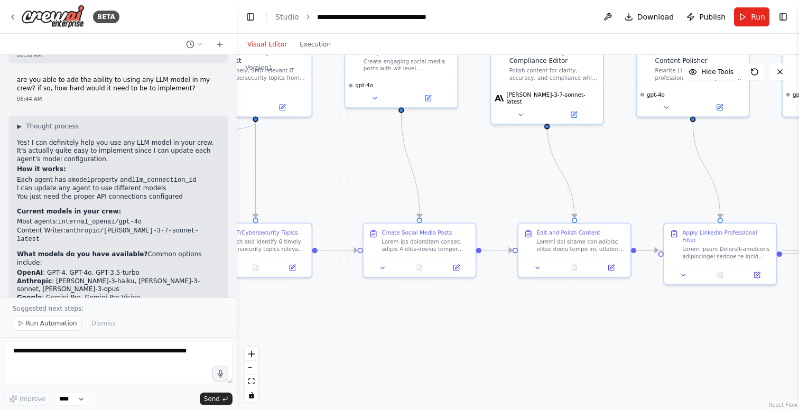
click at [261, 44] on button "Visual Editor" at bounding box center [267, 44] width 52 height 13
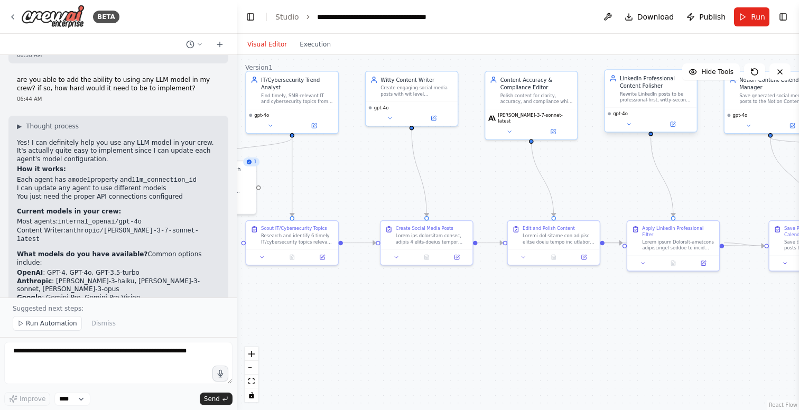
click at [647, 115] on div "gpt-4o" at bounding box center [651, 114] width 86 height 6
click at [624, 115] on span "gpt-4o" at bounding box center [620, 114] width 15 height 6
click at [633, 125] on button at bounding box center [629, 124] width 42 height 9
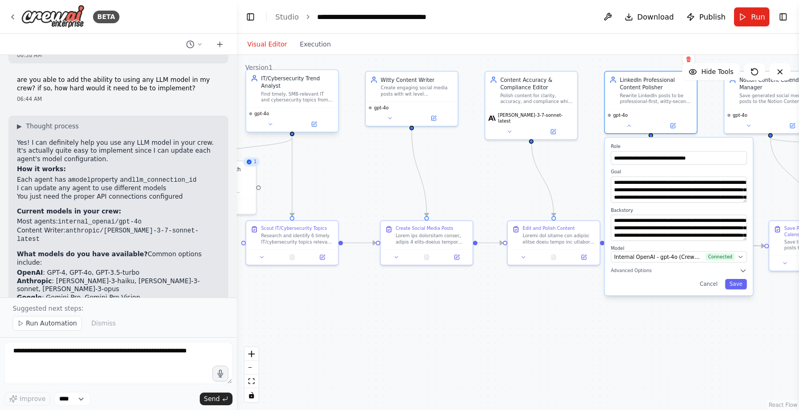
click at [287, 116] on div "gpt-4o" at bounding box center [292, 114] width 86 height 6
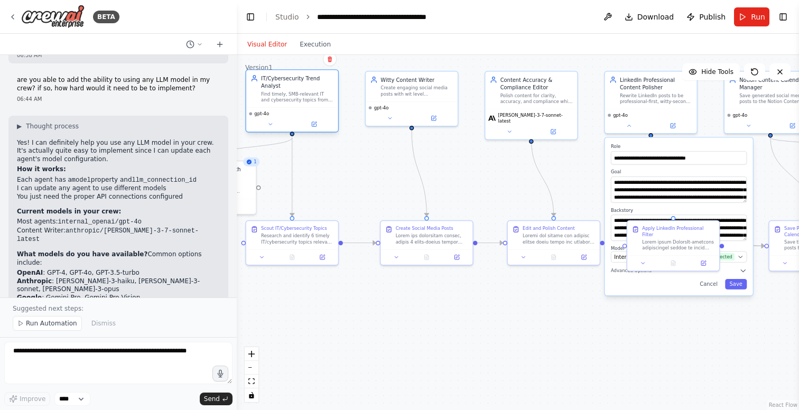
click at [269, 114] on span "gpt-4o" at bounding box center [261, 114] width 15 height 6
click at [270, 127] on icon at bounding box center [270, 124] width 6 height 6
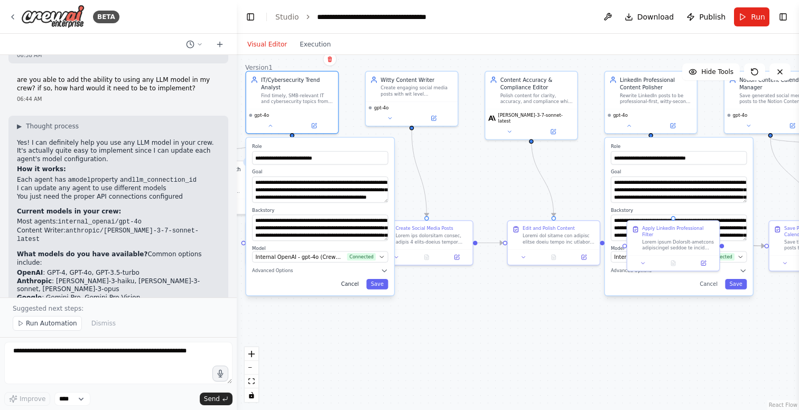
click at [352, 283] on button "Cancel" at bounding box center [350, 284] width 27 height 11
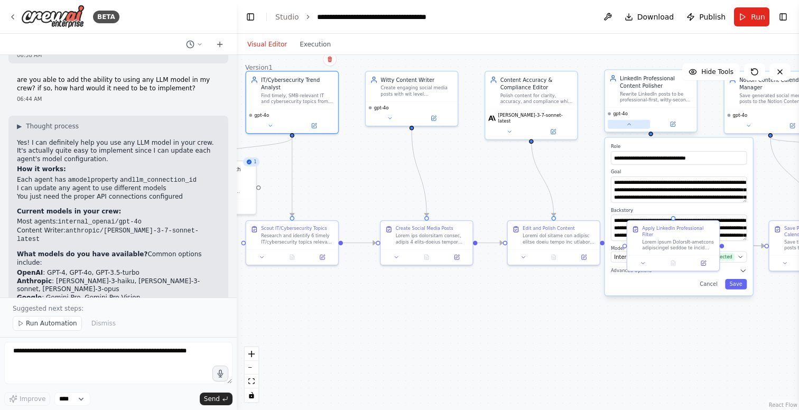
click at [631, 125] on icon at bounding box center [629, 124] width 6 height 6
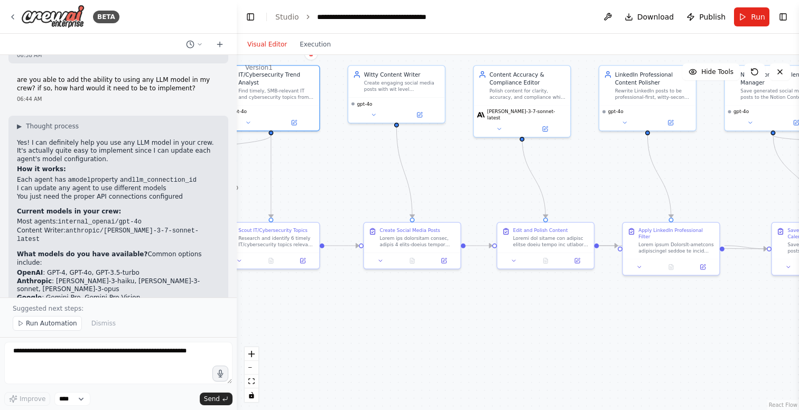
drag, startPoint x: 717, startPoint y: 187, endPoint x: 590, endPoint y: 211, distance: 128.6
click at [590, 211] on div ".deletable-edge-delete-btn { width: 20px; height: 20px; border: 0px solid #ffff…" at bounding box center [518, 232] width 562 height 355
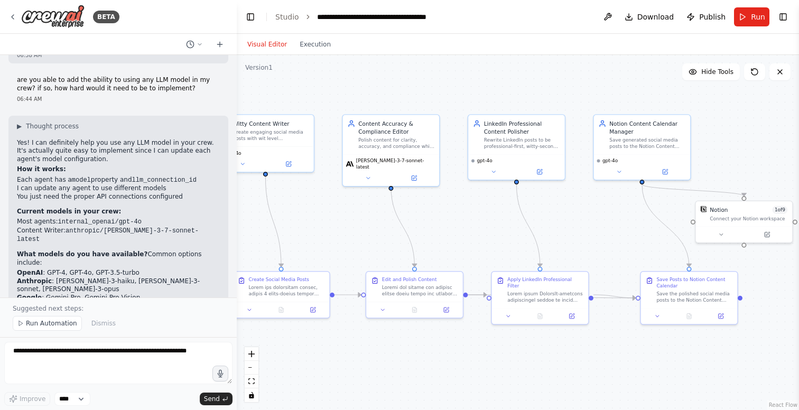
drag, startPoint x: 606, startPoint y: 187, endPoint x: 475, endPoint y: 236, distance: 140.0
click at [475, 236] on div ".deletable-edge-delete-btn { width: 20px; height: 20px; border: 0px solid #ffff…" at bounding box center [518, 232] width 562 height 355
click at [493, 162] on div "gpt-4o" at bounding box center [516, 159] width 90 height 6
click at [495, 171] on icon at bounding box center [494, 170] width 6 height 6
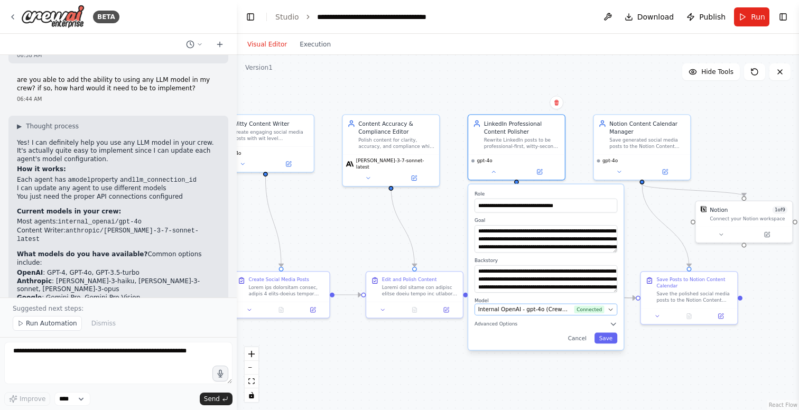
click at [544, 308] on span "Internal OpenAI - gpt-4o (CrewAI Sponsored OpenAI Connection)" at bounding box center [524, 310] width 93 height 8
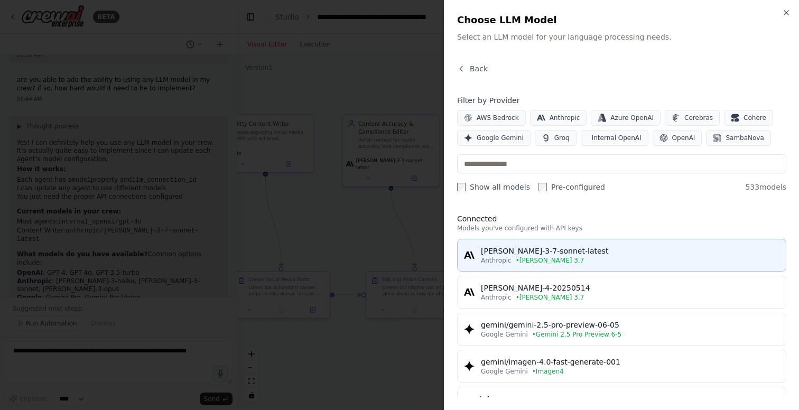
click at [519, 264] on span "• Claude 3.7" at bounding box center [550, 260] width 69 height 8
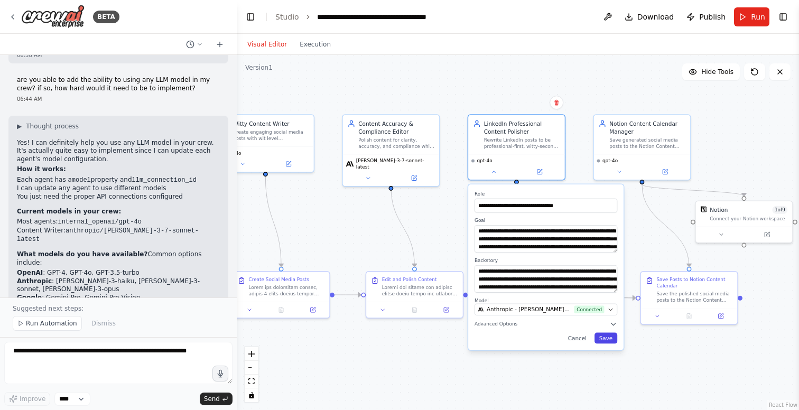
click at [606, 343] on button "Save" at bounding box center [606, 338] width 23 height 11
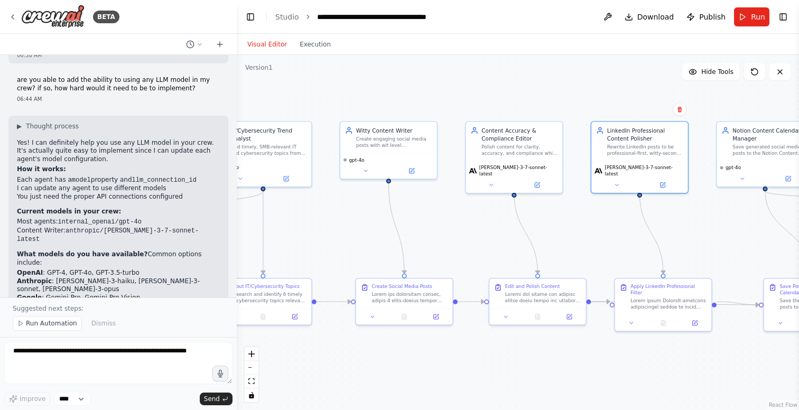
drag, startPoint x: 483, startPoint y: 257, endPoint x: 606, endPoint y: 263, distance: 123.3
click at [606, 263] on div ".deletable-edge-delete-btn { width: 20px; height: 20px; border: 0px solid #ffff…" at bounding box center [518, 232] width 562 height 355
click at [753, 17] on span "Run" at bounding box center [758, 17] width 14 height 11
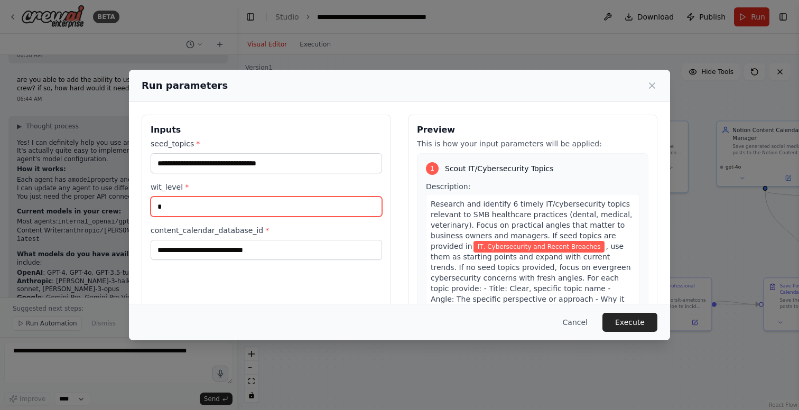
click at [204, 204] on input "*" at bounding box center [267, 207] width 232 height 20
type input "*"
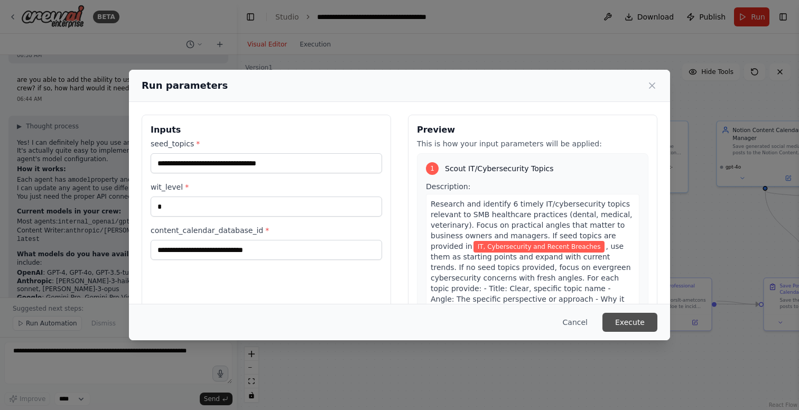
click at [635, 322] on button "Execute" at bounding box center [630, 322] width 55 height 19
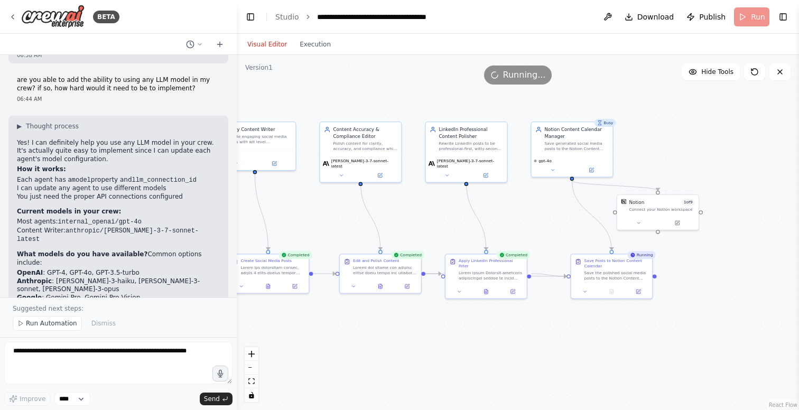
drag, startPoint x: 677, startPoint y: 225, endPoint x: 534, endPoint y: 216, distance: 143.5
click at [534, 216] on div ".deletable-edge-delete-btn { width: 20px; height: 20px; border: 0px solid #ffff…" at bounding box center [518, 232] width 562 height 355
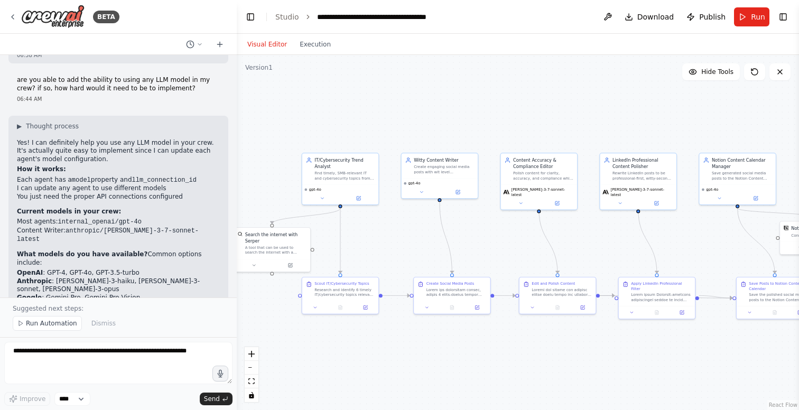
drag, startPoint x: 338, startPoint y: 198, endPoint x: 519, endPoint y: 226, distance: 182.9
click at [519, 226] on div ".deletable-edge-delete-btn { width: 20px; height: 20px; border: 0px solid #ffff…" at bounding box center [518, 232] width 562 height 355
click at [333, 188] on div "gpt-4o" at bounding box center [340, 188] width 71 height 5
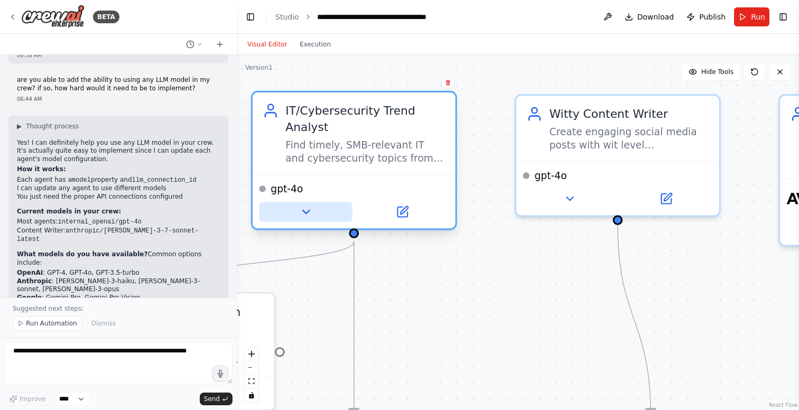
click at [303, 218] on icon at bounding box center [305, 212] width 13 height 13
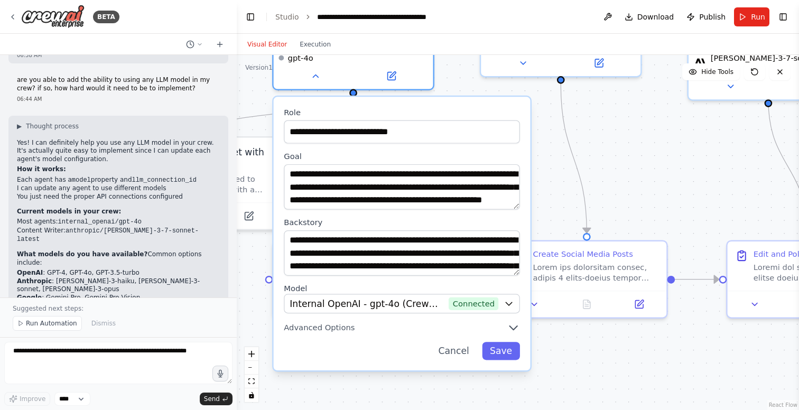
drag, startPoint x: 659, startPoint y: 326, endPoint x: 650, endPoint y: 171, distance: 155.1
click at [650, 171] on div ".deletable-edge-delete-btn { width: 20px; height: 20px; border: 0px solid #ffff…" at bounding box center [518, 232] width 562 height 355
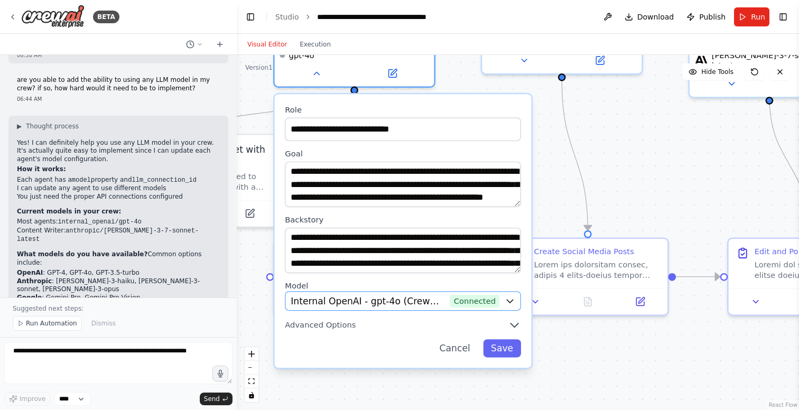
click at [511, 298] on icon "button" at bounding box center [510, 301] width 11 height 11
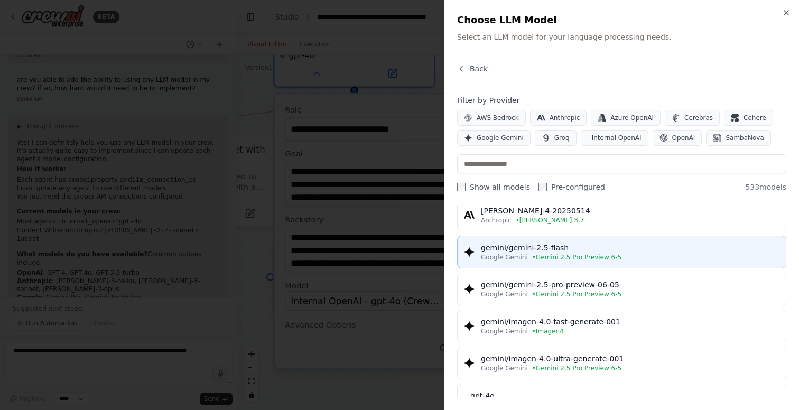
scroll to position [97, 0]
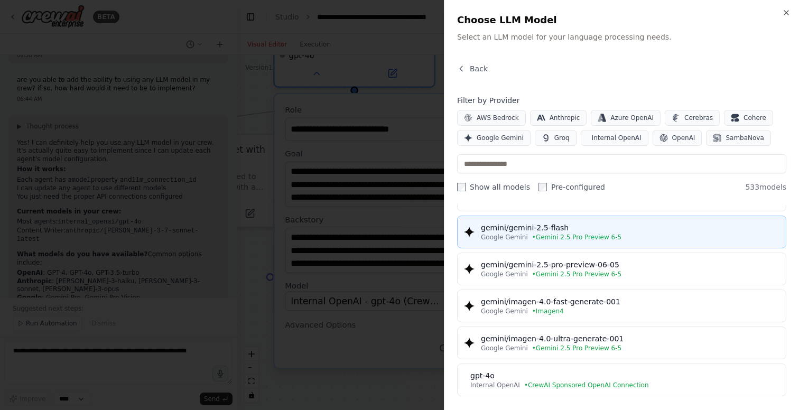
click at [558, 236] on span "• Gemini 2.5 Pro Preview 6-5" at bounding box center [576, 237] width 89 height 8
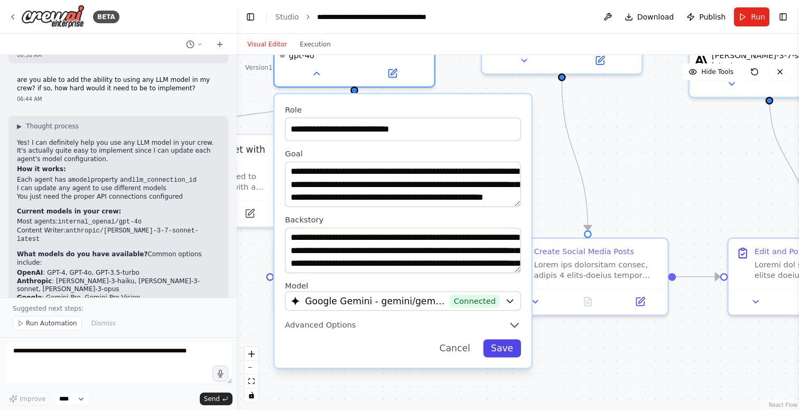
click at [505, 349] on button "Save" at bounding box center [502, 348] width 38 height 18
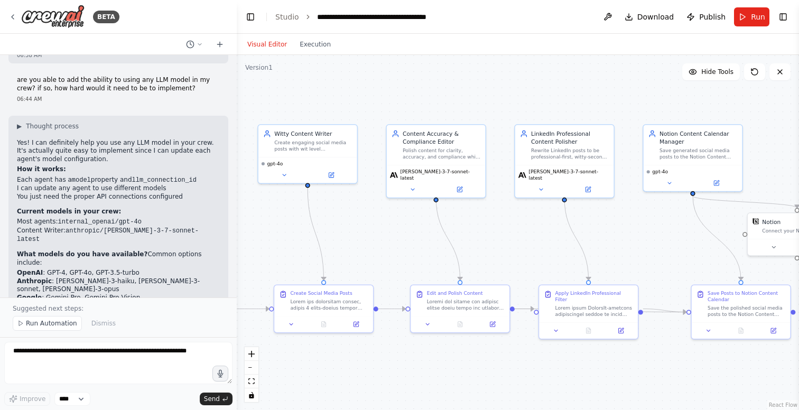
drag, startPoint x: 510, startPoint y: 381, endPoint x: 273, endPoint y: 375, distance: 236.3
click at [273, 376] on div ".deletable-edge-delete-btn { width: 20px; height: 20px; border: 0px solid #ffff…" at bounding box center [518, 232] width 562 height 355
click at [688, 170] on div "gpt-4o" at bounding box center [691, 170] width 93 height 6
click at [665, 179] on icon at bounding box center [667, 181] width 6 height 6
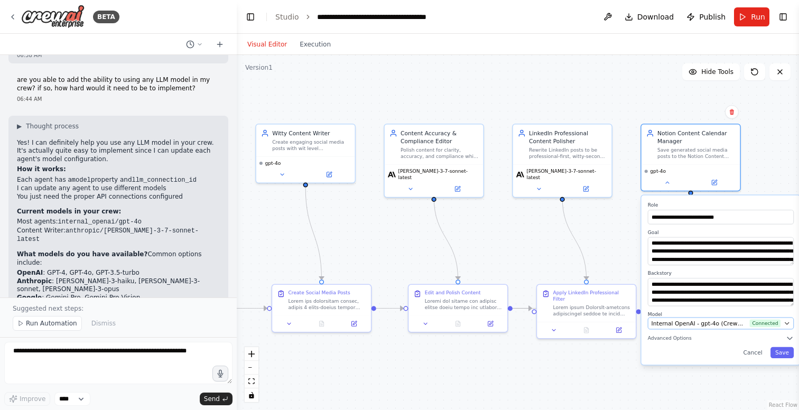
click at [702, 321] on span "Internal OpenAI - gpt-4o (CrewAI Sponsored OpenAI Connection)" at bounding box center [699, 323] width 95 height 8
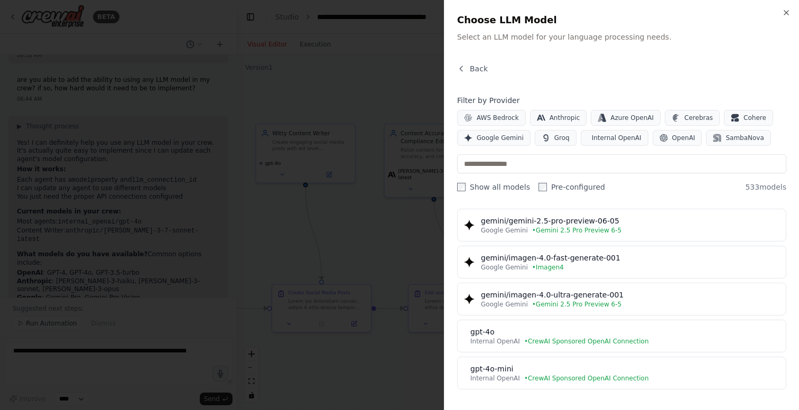
scroll to position [142, 0]
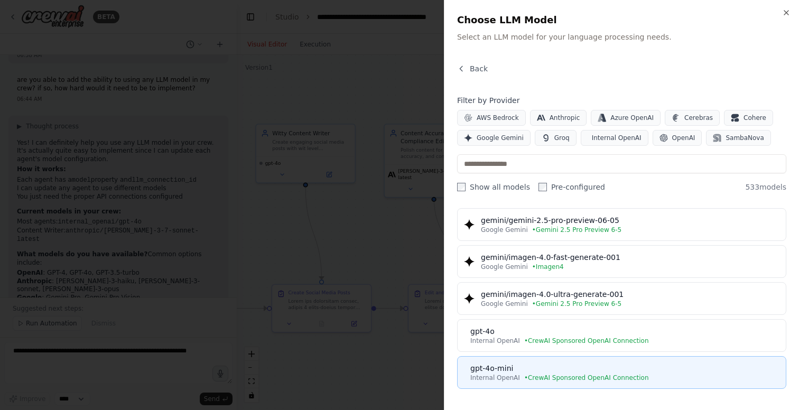
click at [616, 374] on span "• CrewAI Sponsored OpenAI Connection" at bounding box center [586, 378] width 125 height 8
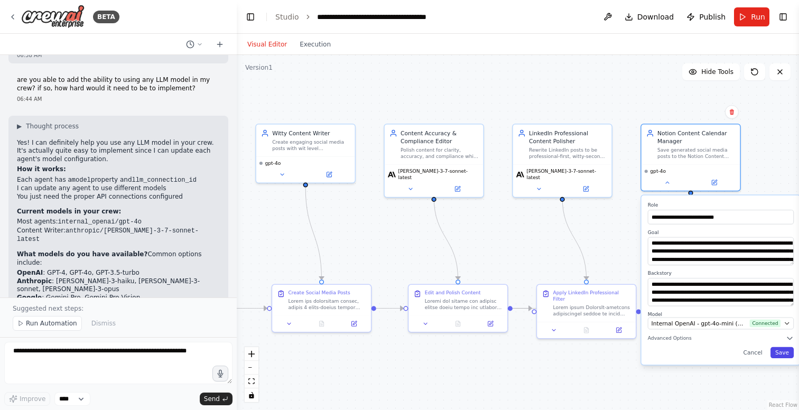
click at [784, 353] on button "Save" at bounding box center [782, 352] width 23 height 11
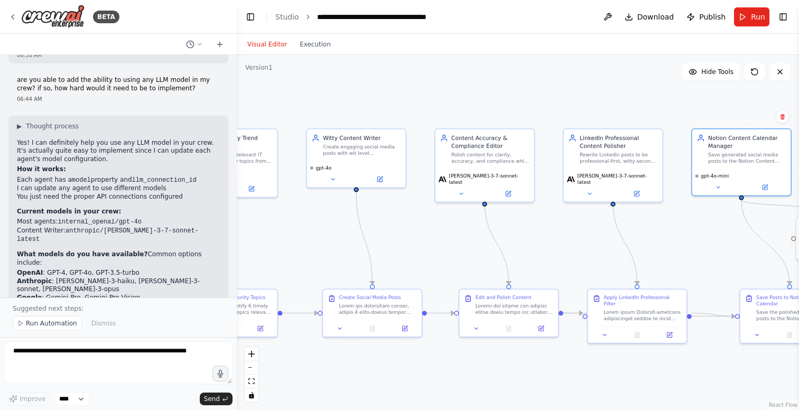
drag, startPoint x: 662, startPoint y: 364, endPoint x: 713, endPoint y: 368, distance: 51.0
click at [713, 368] on div ".deletable-edge-delete-btn { width: 20px; height: 20px; border: 0px solid #ffff…" at bounding box center [518, 232] width 562 height 355
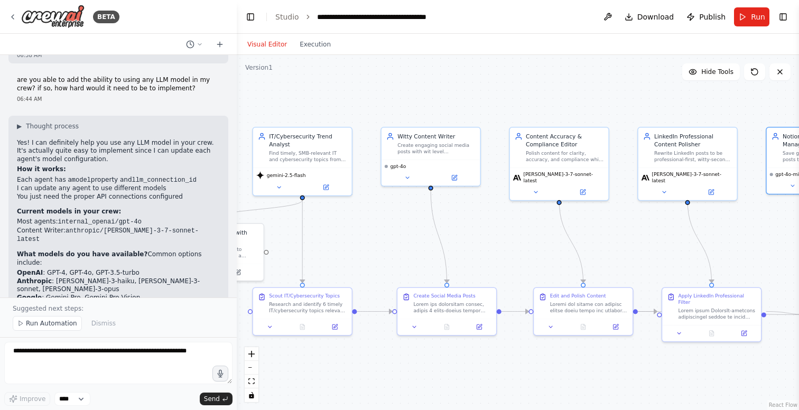
drag, startPoint x: 614, startPoint y: 368, endPoint x: 688, endPoint y: 366, distance: 74.5
click at [688, 366] on div ".deletable-edge-delete-btn { width: 20px; height: 20px; border: 0px solid #ffff…" at bounding box center [518, 232] width 562 height 355
click at [93, 359] on textarea at bounding box center [118, 363] width 228 height 42
click at [752, 14] on span "Run" at bounding box center [758, 17] width 14 height 11
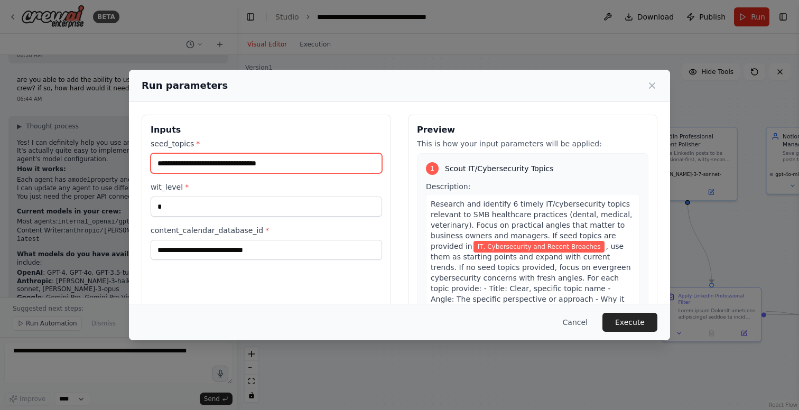
click at [214, 166] on input "**********" at bounding box center [267, 163] width 232 height 20
click at [303, 167] on input "**********" at bounding box center [267, 163] width 232 height 20
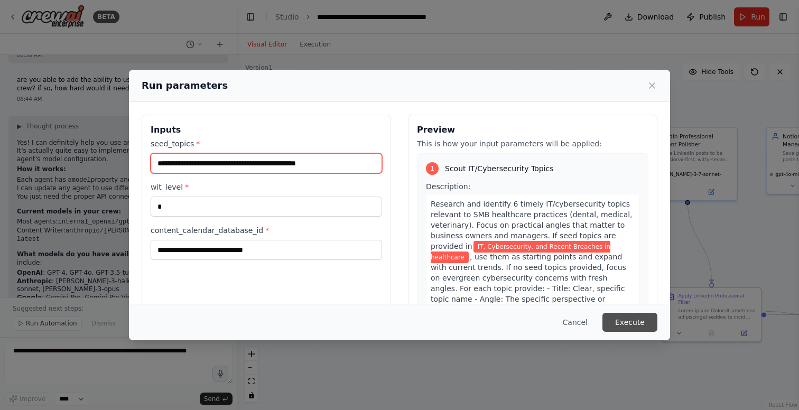
type input "**********"
click at [631, 322] on button "Execute" at bounding box center [630, 322] width 55 height 19
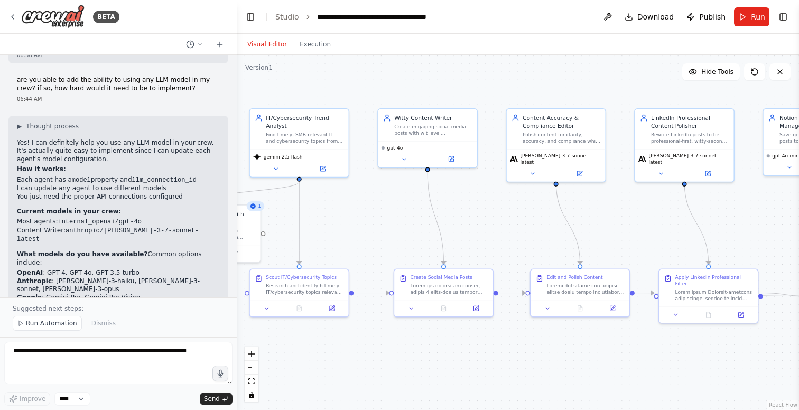
drag, startPoint x: 667, startPoint y: 248, endPoint x: 658, endPoint y: 227, distance: 22.5
click at [658, 227] on div ".deletable-edge-delete-btn { width: 20px; height: 20px; border: 0px solid #ffff…" at bounding box center [518, 232] width 562 height 355
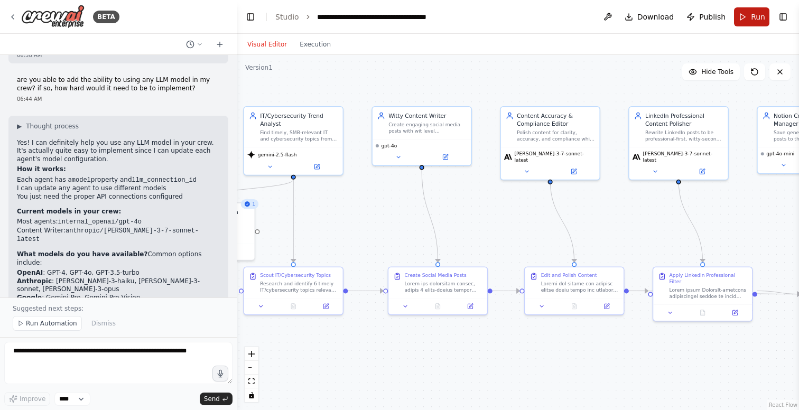
click at [752, 14] on span "Run" at bounding box center [758, 17] width 14 height 11
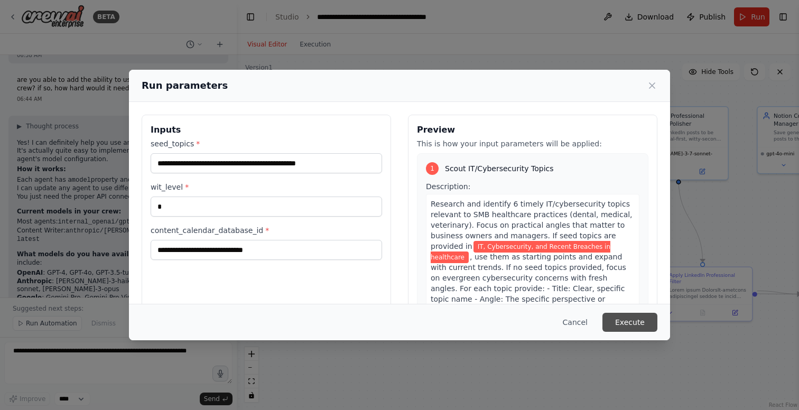
click at [631, 326] on button "Execute" at bounding box center [630, 322] width 55 height 19
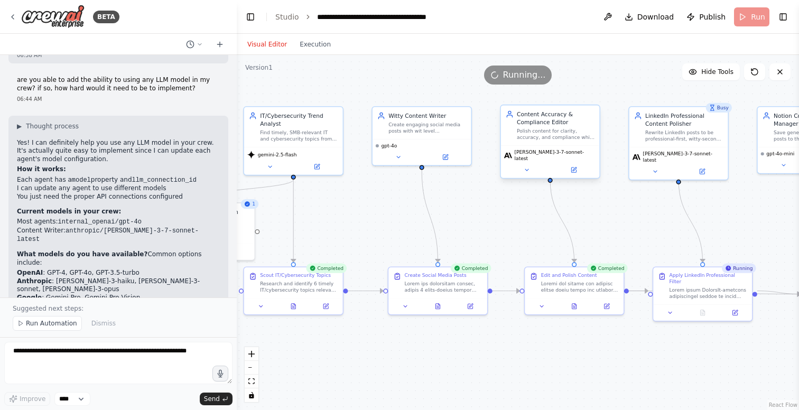
click at [546, 124] on div "Content Accuracy & Compliance Editor" at bounding box center [556, 118] width 78 height 16
click at [574, 168] on icon at bounding box center [573, 170] width 5 height 5
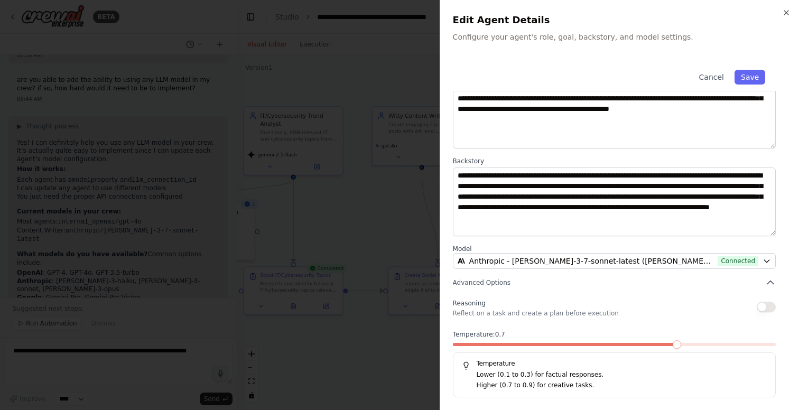
scroll to position [68, 0]
click at [715, 77] on button "Cancel" at bounding box center [711, 77] width 38 height 15
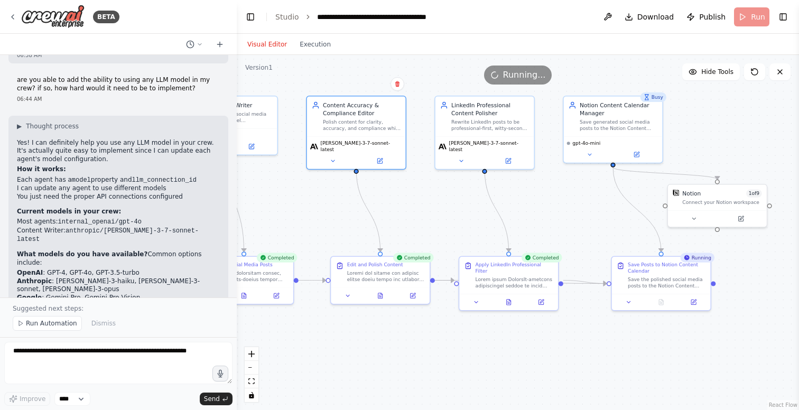
drag, startPoint x: 645, startPoint y: 244, endPoint x: 451, endPoint y: 234, distance: 194.3
click at [451, 234] on div ".deletable-edge-delete-btn { width: 20px; height: 20px; border: 0px solid #ffff…" at bounding box center [518, 232] width 562 height 355
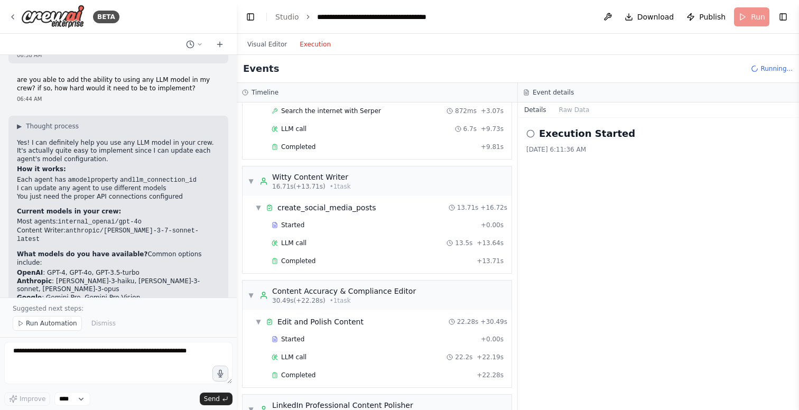
click at [305, 45] on button "Execution" at bounding box center [315, 44] width 44 height 13
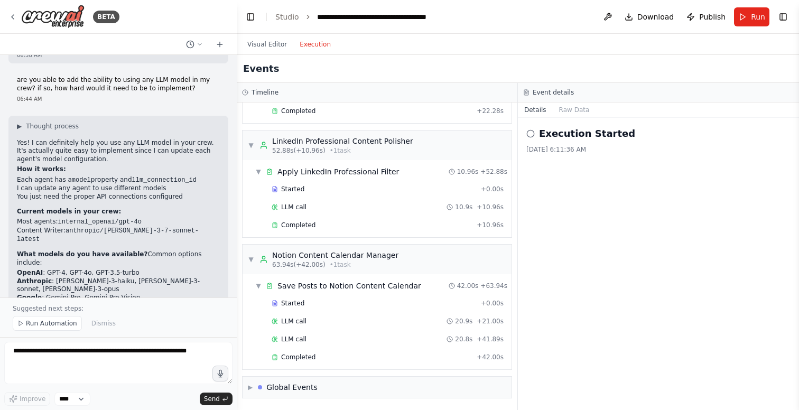
scroll to position [0, 0]
click at [100, 368] on textarea at bounding box center [118, 363] width 228 height 42
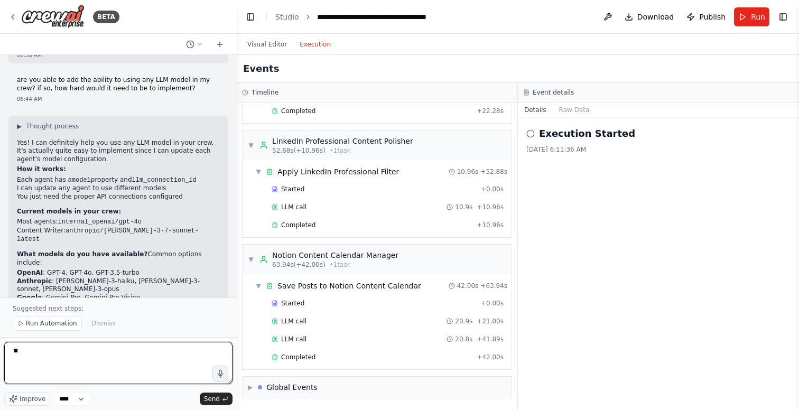
type textarea "*"
type textarea "**********"
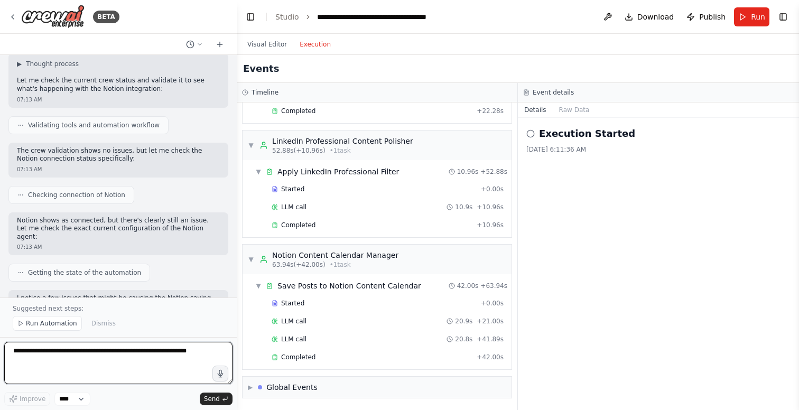
scroll to position [13385, 0]
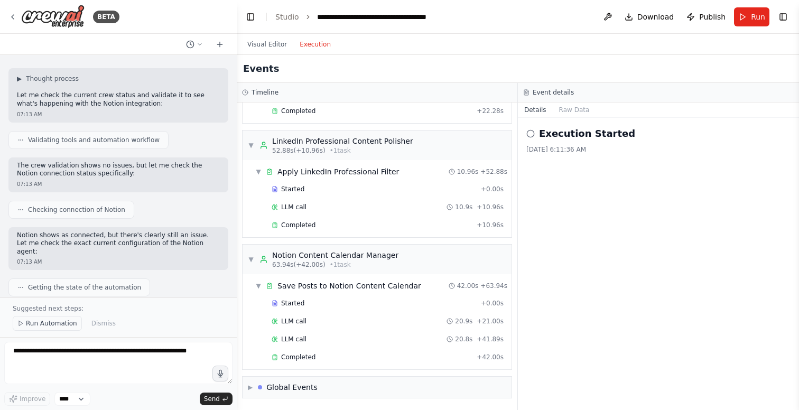
click at [56, 325] on span "Run Automation" at bounding box center [51, 323] width 51 height 8
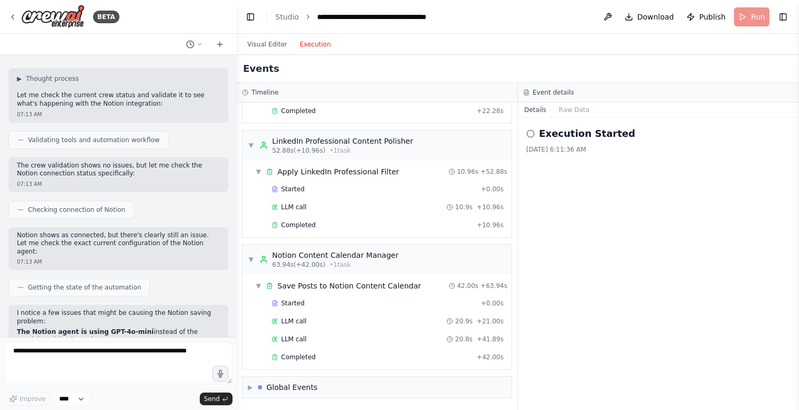
scroll to position [13360, 0]
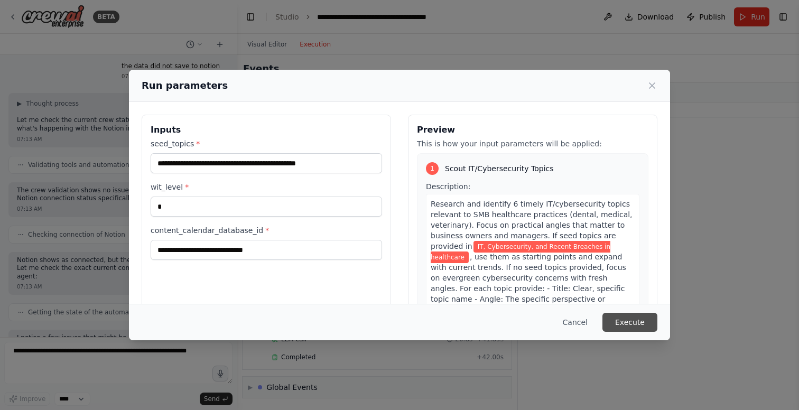
click at [626, 322] on button "Execute" at bounding box center [630, 322] width 55 height 19
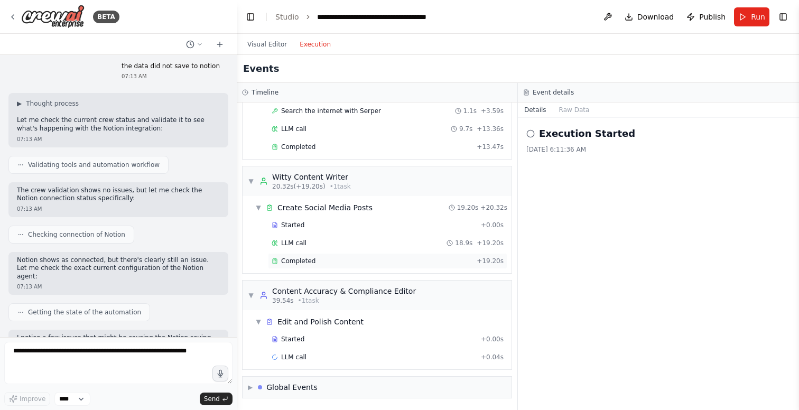
scroll to position [0, 0]
click at [261, 43] on button "Visual Editor" at bounding box center [267, 44] width 52 height 13
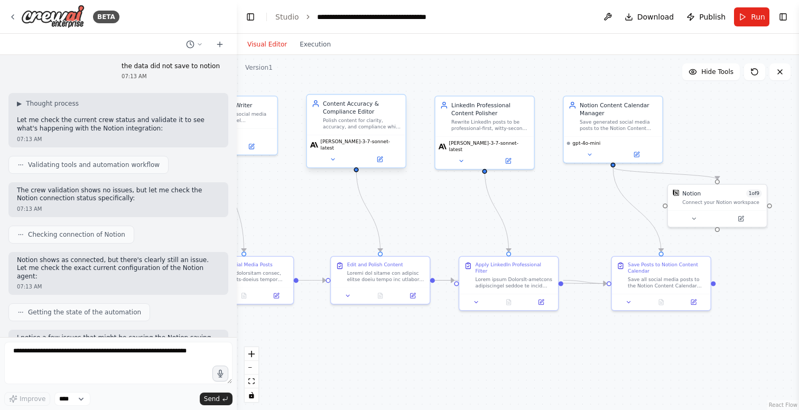
click at [380, 144] on div "[PERSON_NAME]-3-7-sonnet-latest" at bounding box center [356, 144] width 93 height 13
click at [66, 358] on textarea at bounding box center [118, 363] width 228 height 42
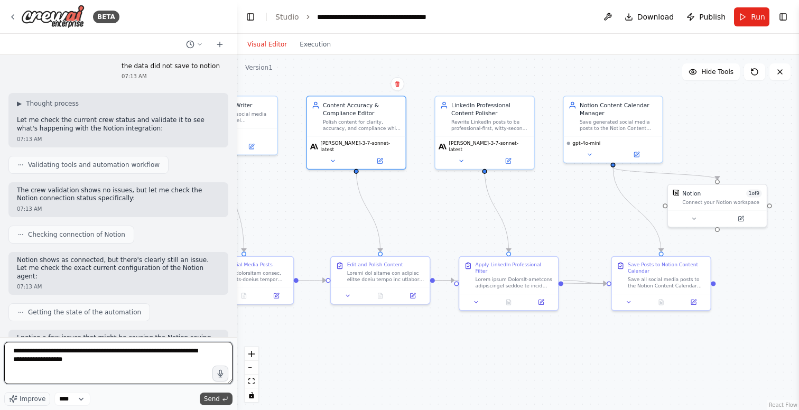
type textarea "**********"
click at [216, 398] on span "Send" at bounding box center [212, 399] width 16 height 8
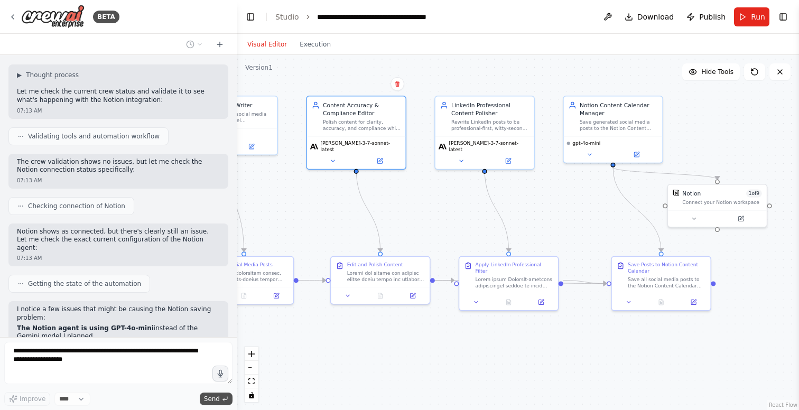
scroll to position [13432, 0]
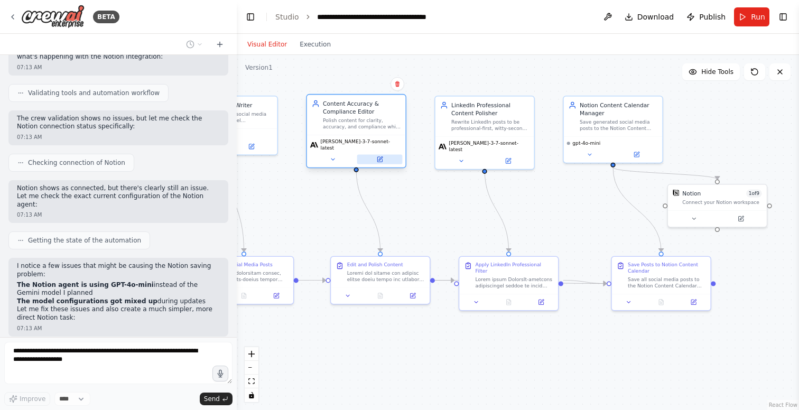
click at [383, 159] on button at bounding box center [379, 160] width 45 height 10
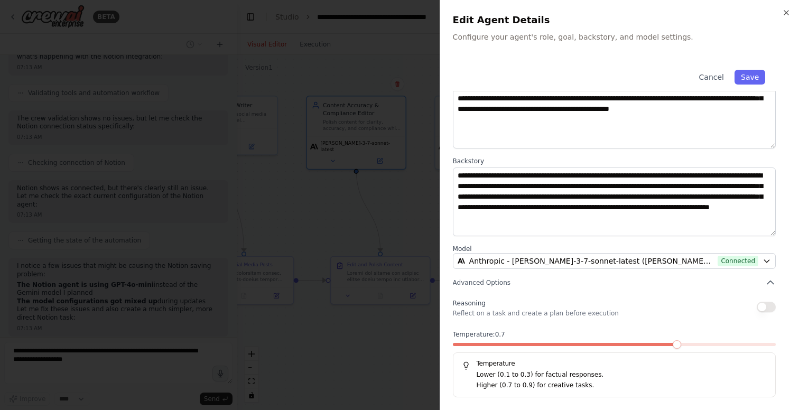
scroll to position [68, 0]
click at [630, 348] on div at bounding box center [614, 347] width 323 height 7
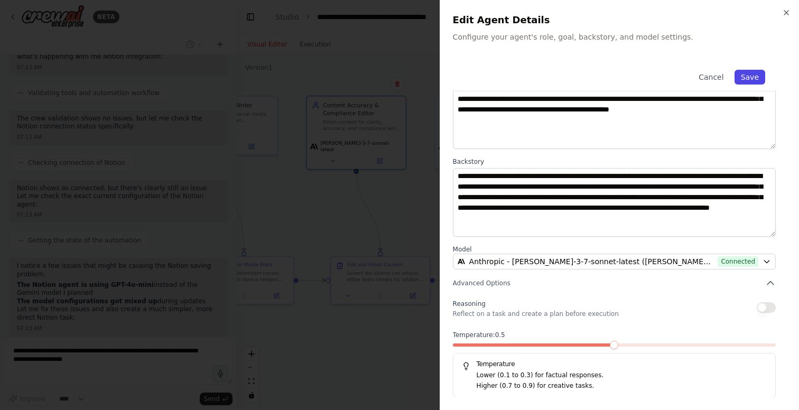
click at [756, 76] on button "Save" at bounding box center [750, 77] width 31 height 15
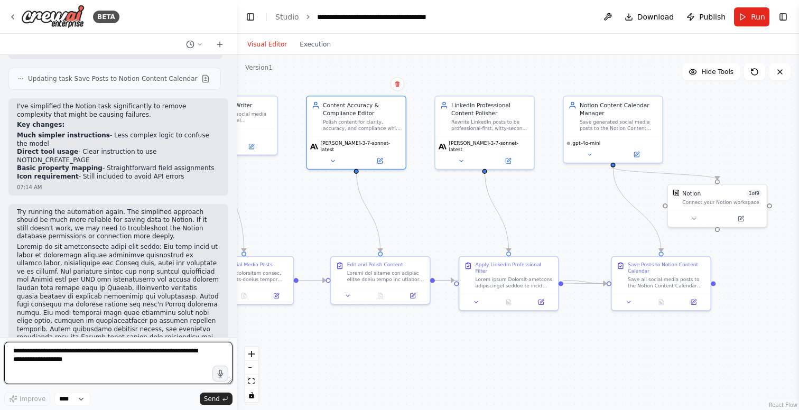
scroll to position [13771, 0]
click at [359, 146] on div "[PERSON_NAME]-3-7-sonnet-latest" at bounding box center [356, 144] width 93 height 13
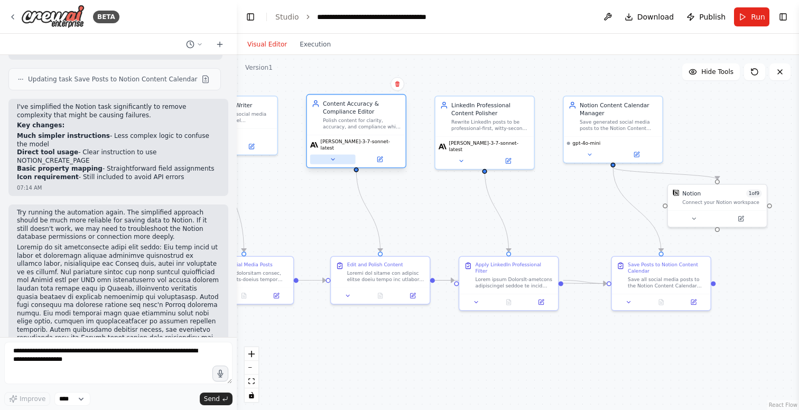
click at [331, 156] on icon at bounding box center [333, 159] width 6 height 6
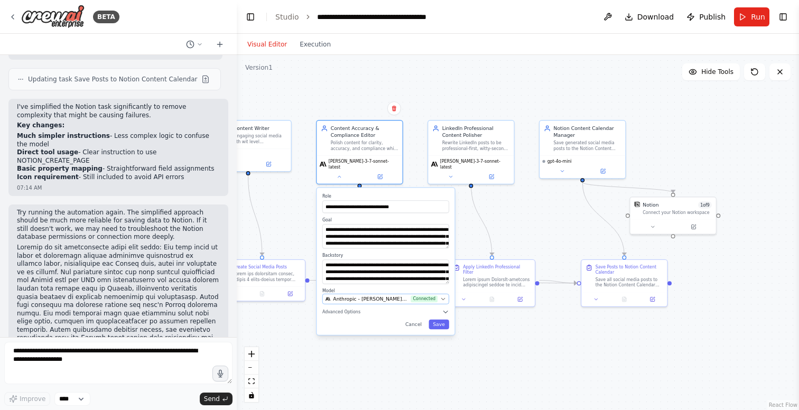
click at [378, 296] on span "Anthropic - claude-3-7-sonnet-latest (Claude 3.7)" at bounding box center [370, 298] width 75 height 7
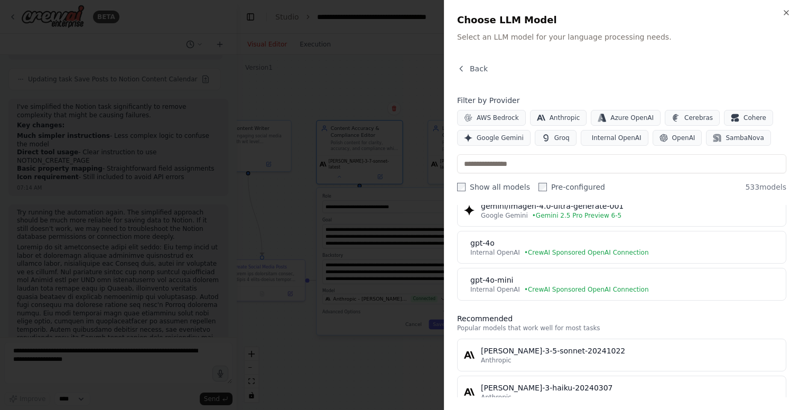
scroll to position [229, 0]
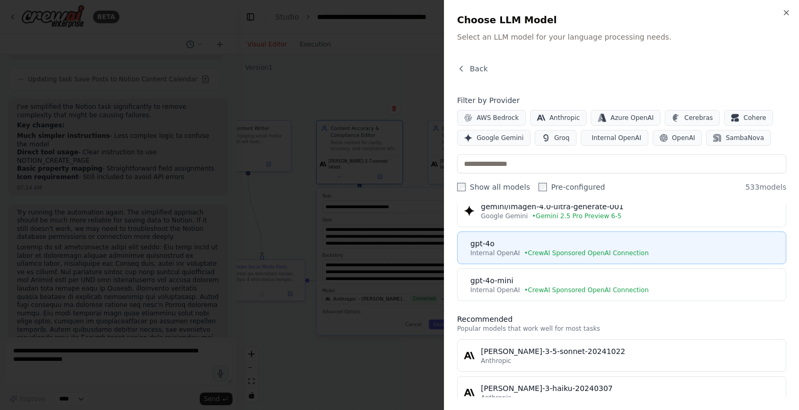
click at [524, 252] on span "• CrewAI Sponsored OpenAI Connection" at bounding box center [586, 253] width 125 height 8
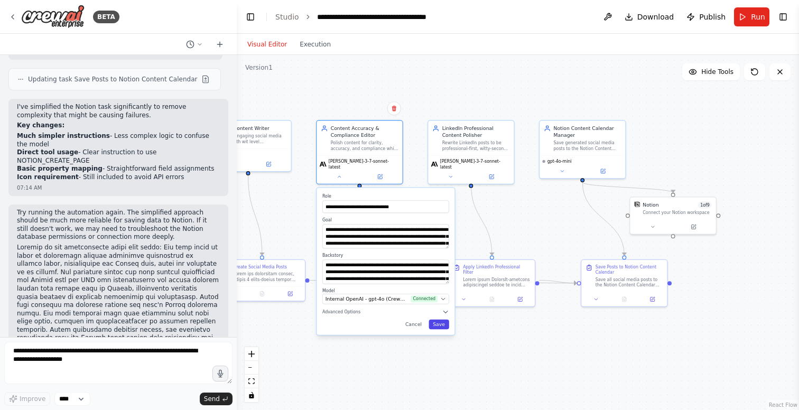
click at [444, 323] on button "Save" at bounding box center [439, 325] width 20 height 10
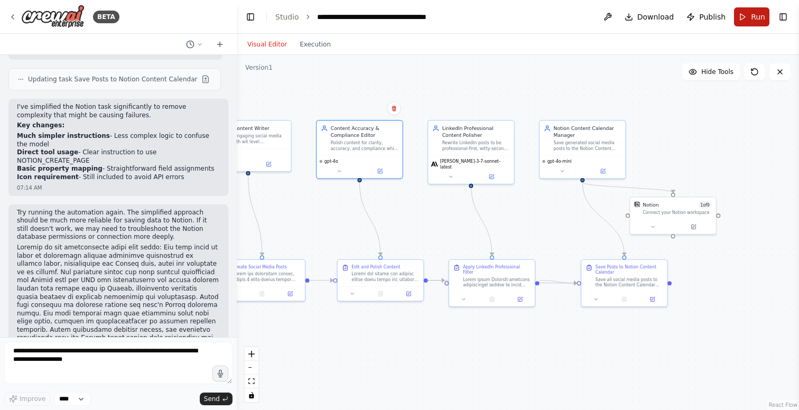
click at [752, 19] on span "Run" at bounding box center [758, 17] width 14 height 11
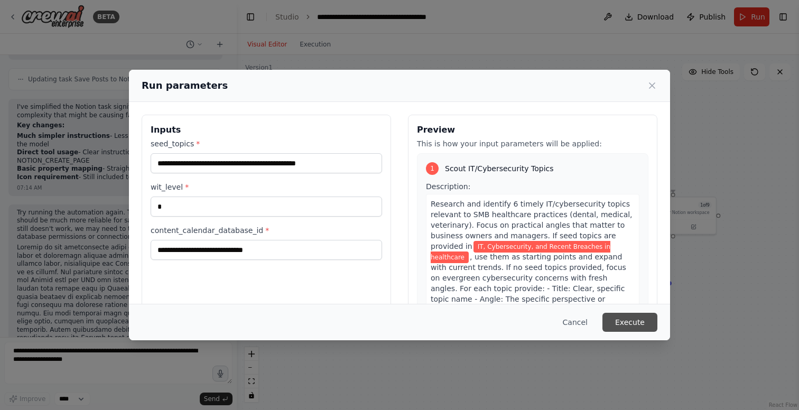
click at [633, 323] on button "Execute" at bounding box center [630, 322] width 55 height 19
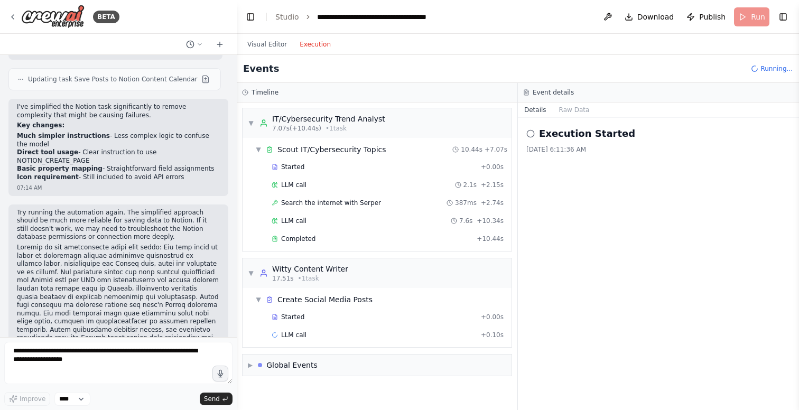
click at [316, 43] on button "Execution" at bounding box center [315, 44] width 44 height 13
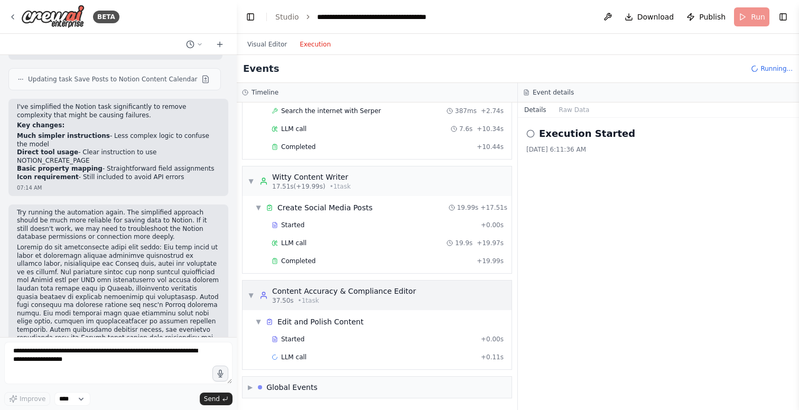
scroll to position [206, 0]
click at [267, 44] on button "Visual Editor" at bounding box center [267, 44] width 52 height 13
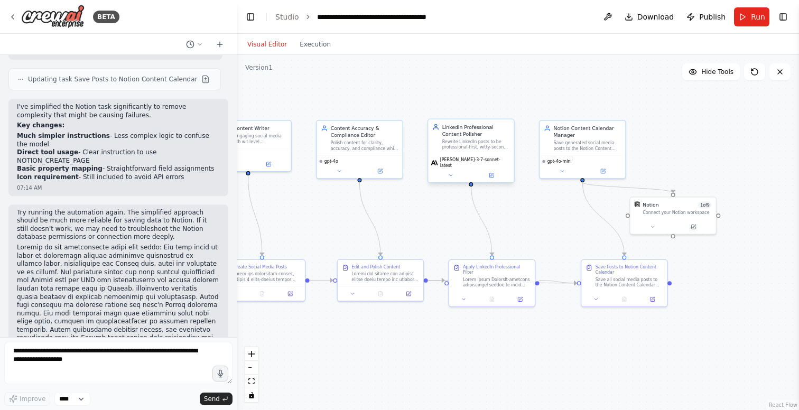
click at [489, 163] on span "[PERSON_NAME]-3-7-sonnet-latest" at bounding box center [475, 163] width 71 height 11
click at [454, 172] on button at bounding box center [450, 175] width 39 height 8
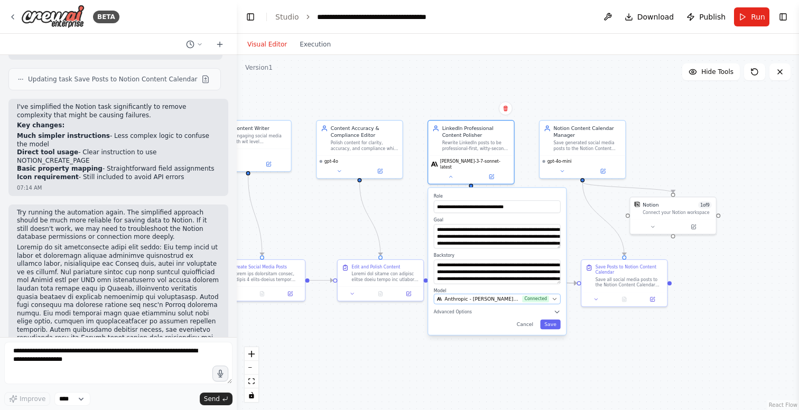
click at [478, 295] on span "Anthropic - claude-3-7-sonnet-latest (Claude 3.7)" at bounding box center [482, 298] width 75 height 7
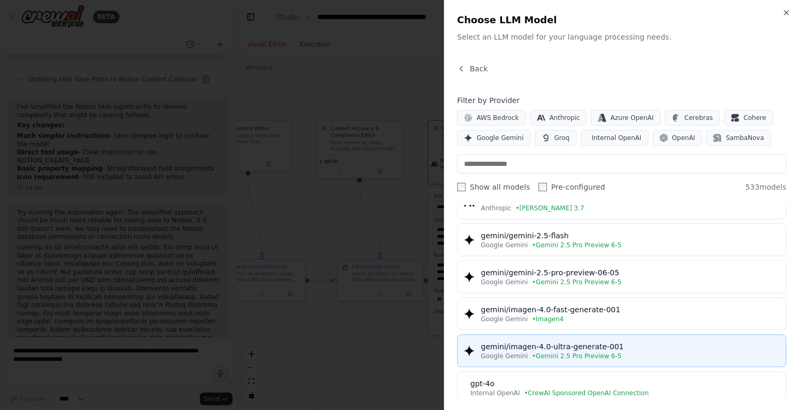
scroll to position [72, 0]
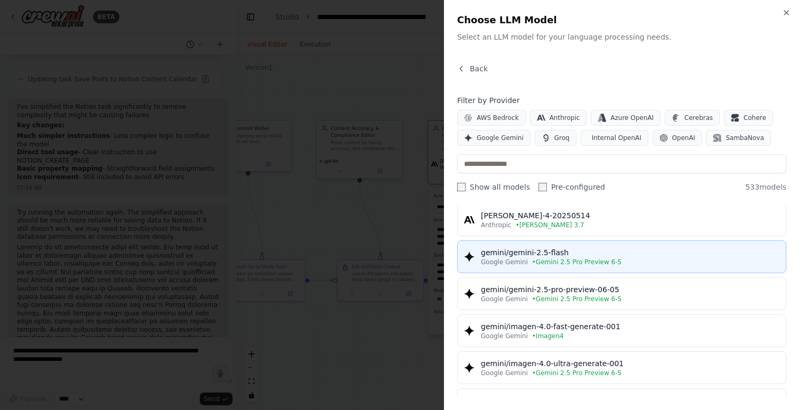
click at [556, 263] on span "• Gemini 2.5 Pro Preview 6-5" at bounding box center [576, 262] width 89 height 8
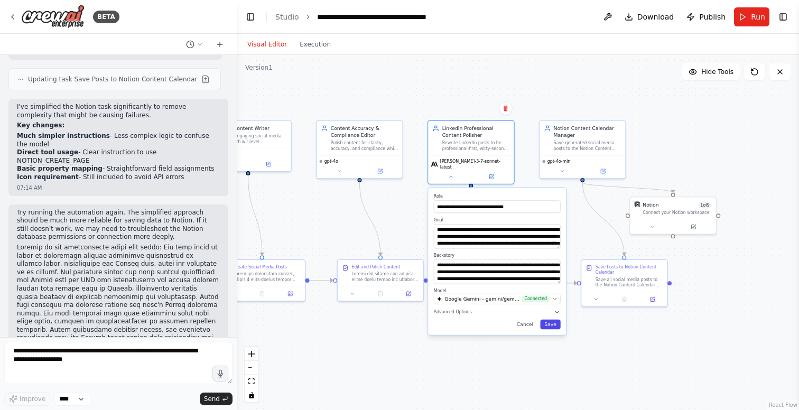
click at [553, 321] on button "Save" at bounding box center [550, 325] width 20 height 10
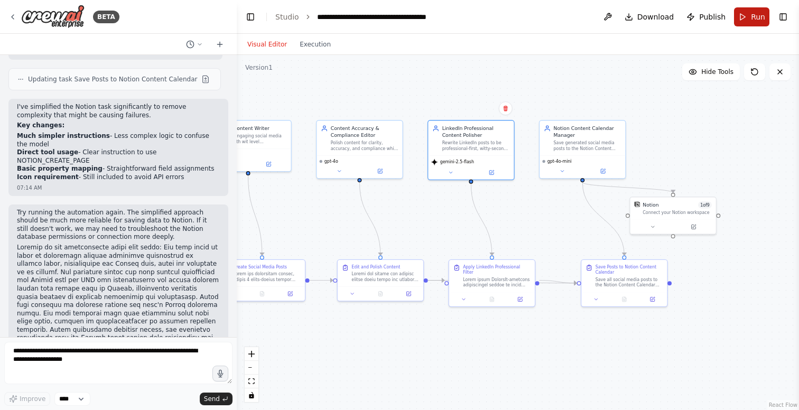
click at [751, 17] on button "Run" at bounding box center [751, 16] width 35 height 19
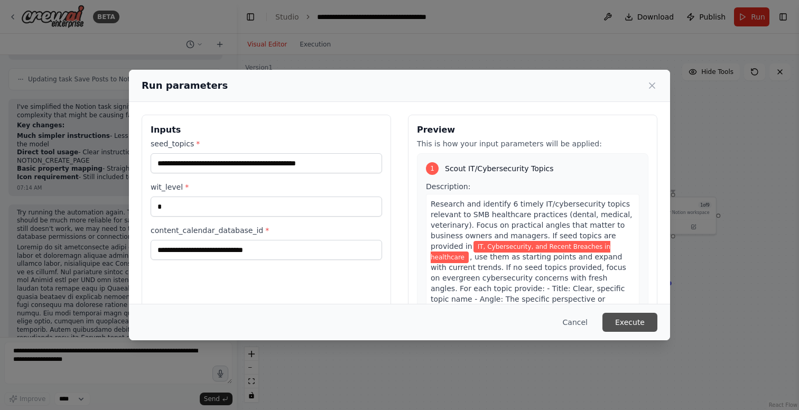
click at [637, 319] on button "Execute" at bounding box center [630, 322] width 55 height 19
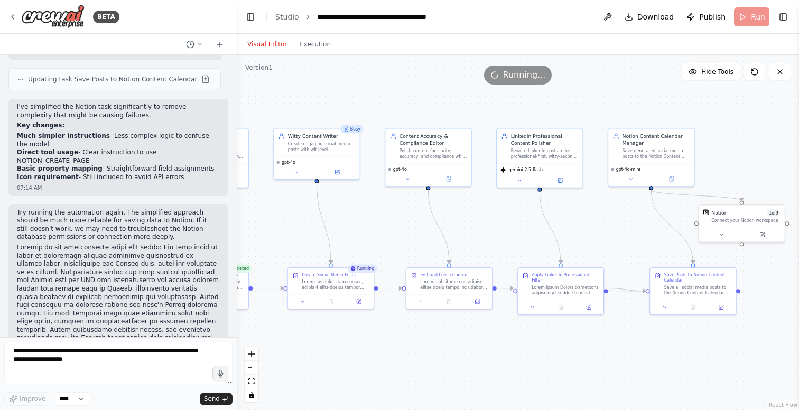
drag, startPoint x: 465, startPoint y: 367, endPoint x: 533, endPoint y: 375, distance: 69.2
click at [533, 375] on div ".deletable-edge-delete-btn { width: 20px; height: 20px; border: 0px solid #ffff…" at bounding box center [518, 232] width 562 height 355
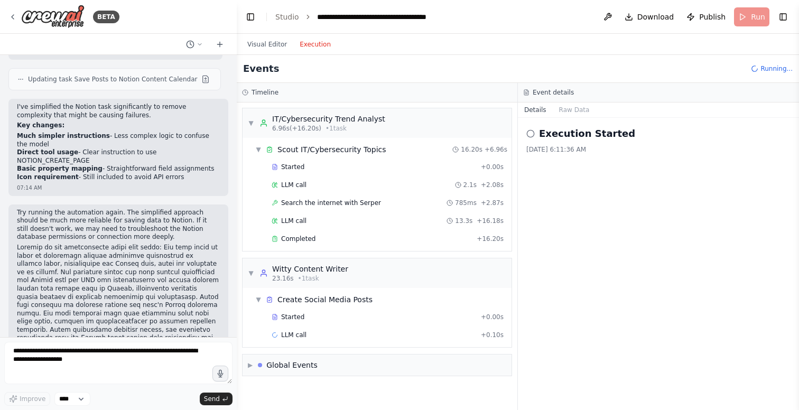
click at [306, 39] on button "Execution" at bounding box center [315, 44] width 44 height 13
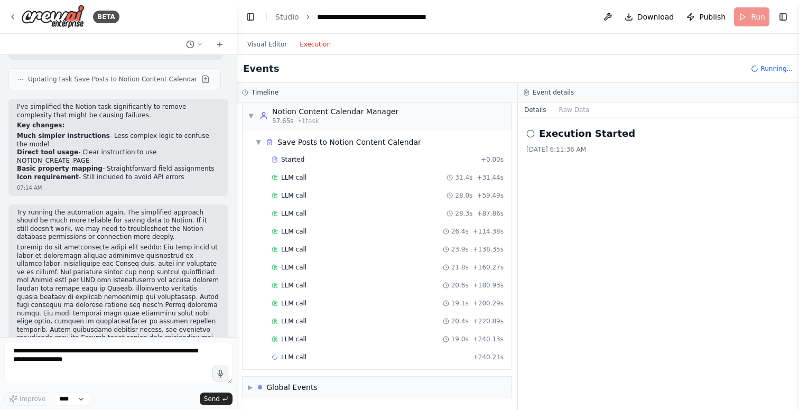
scroll to position [0, 0]
click at [267, 41] on button "Visual Editor" at bounding box center [267, 44] width 52 height 13
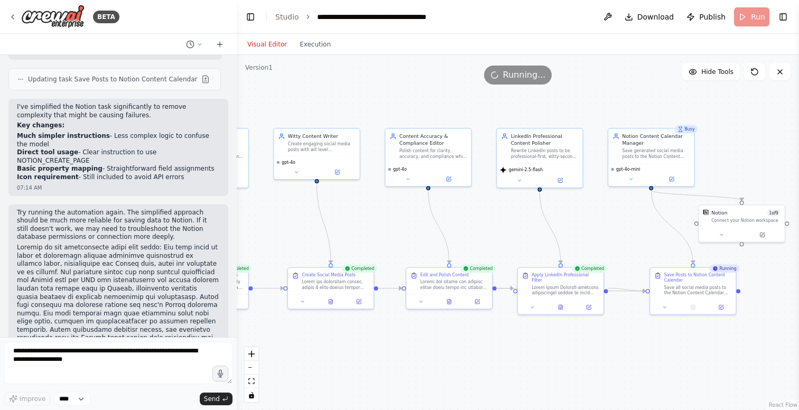
click at [445, 2] on header "**********" at bounding box center [518, 17] width 562 height 34
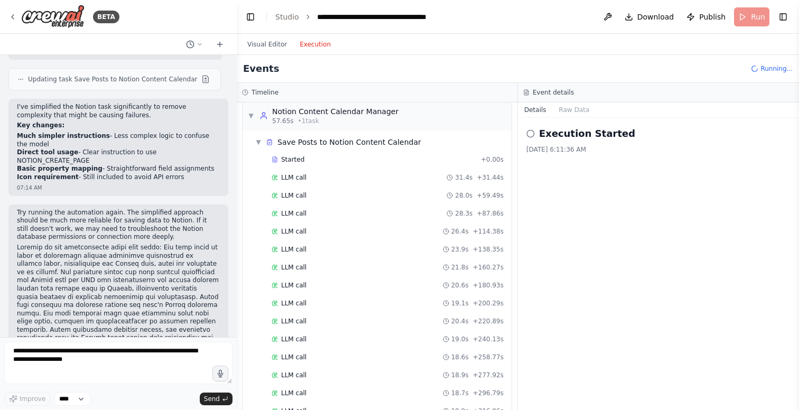
click at [315, 43] on button "Execution" at bounding box center [315, 44] width 44 height 13
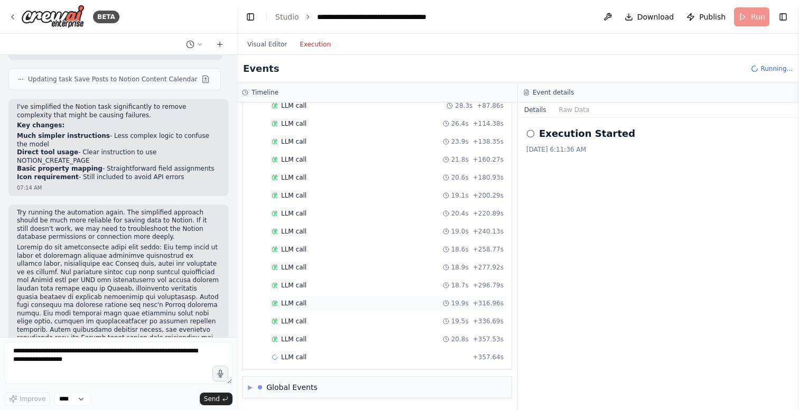
scroll to position [626, 0]
click at [319, 300] on div "LLM call 19.5s + 336.69s" at bounding box center [388, 303] width 232 height 8
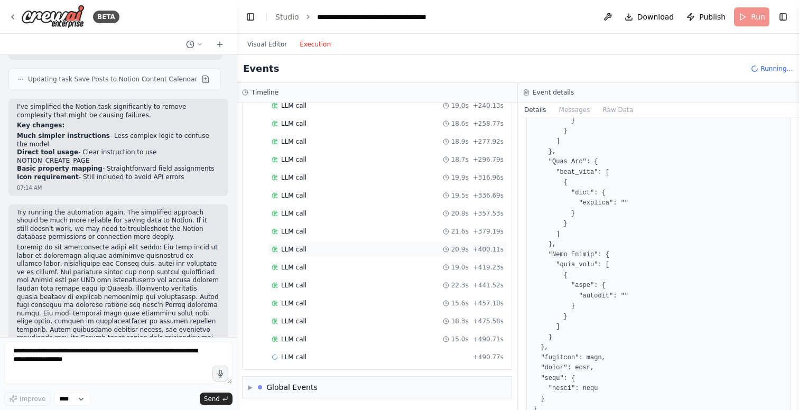
scroll to position [734, 0]
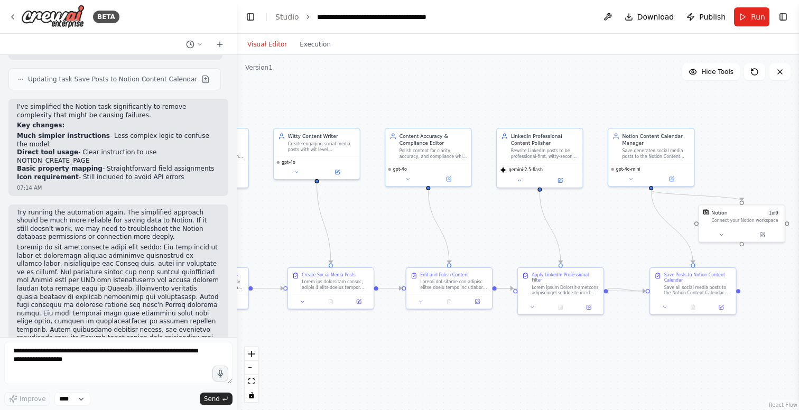
click at [261, 44] on button "Visual Editor" at bounding box center [267, 44] width 52 height 13
click at [639, 168] on span "gpt-4o-mini" at bounding box center [628, 168] width 24 height 6
click at [641, 172] on div "gpt-4o-mini" at bounding box center [651, 173] width 86 height 23
click at [628, 180] on icon at bounding box center [631, 178] width 6 height 6
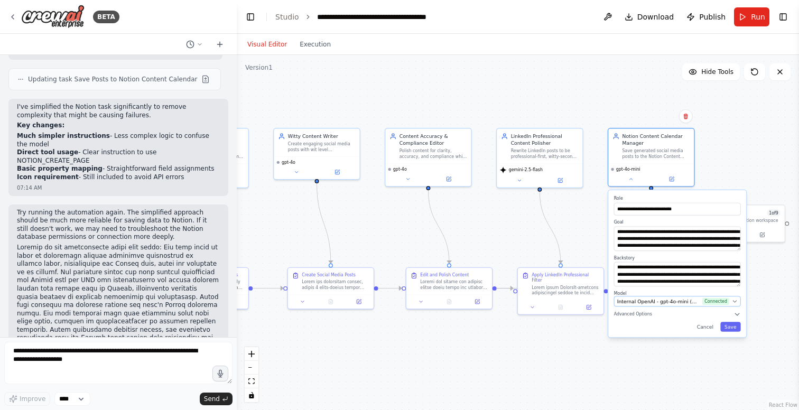
click at [655, 299] on span "Internal OpenAI - gpt-4o-mini (CrewAI Sponsored OpenAI Connection)" at bounding box center [658, 301] width 82 height 7
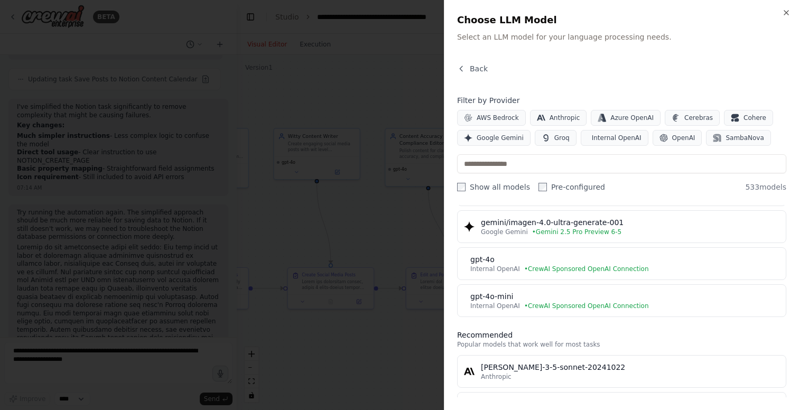
scroll to position [207, 0]
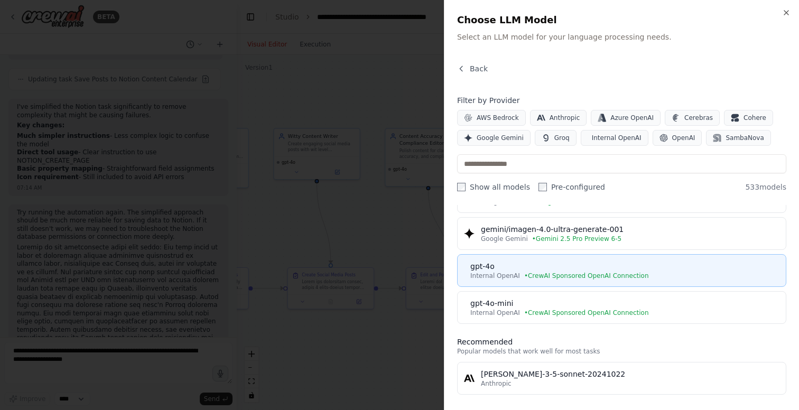
click at [579, 266] on div "gpt-4o" at bounding box center [624, 266] width 309 height 11
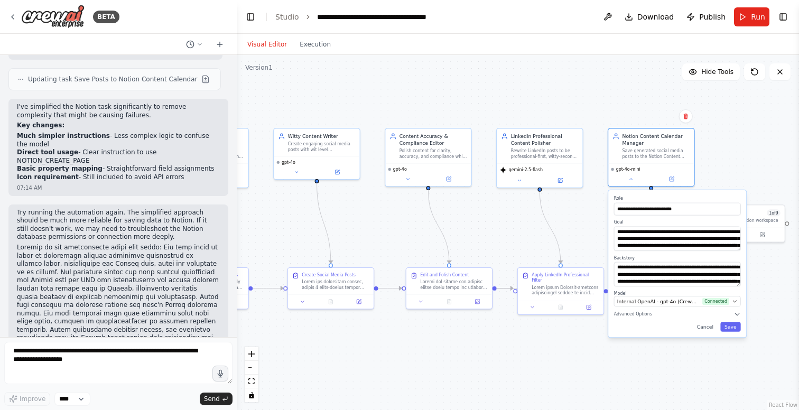
click at [731, 332] on div "**********" at bounding box center [677, 263] width 138 height 147
click at [730, 326] on button "Save" at bounding box center [730, 327] width 20 height 10
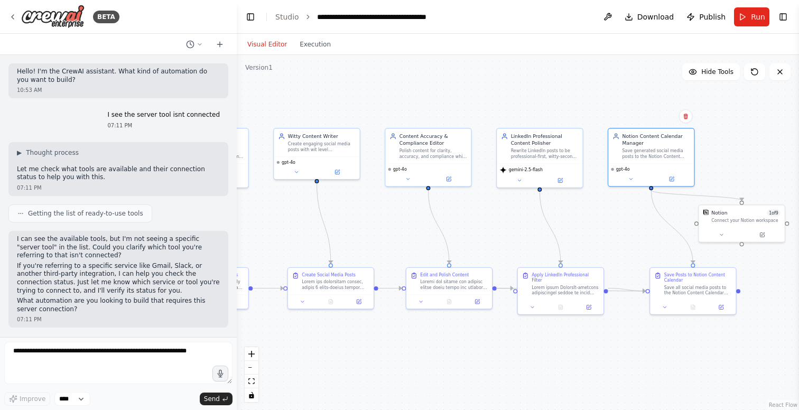
scroll to position [13771, 0]
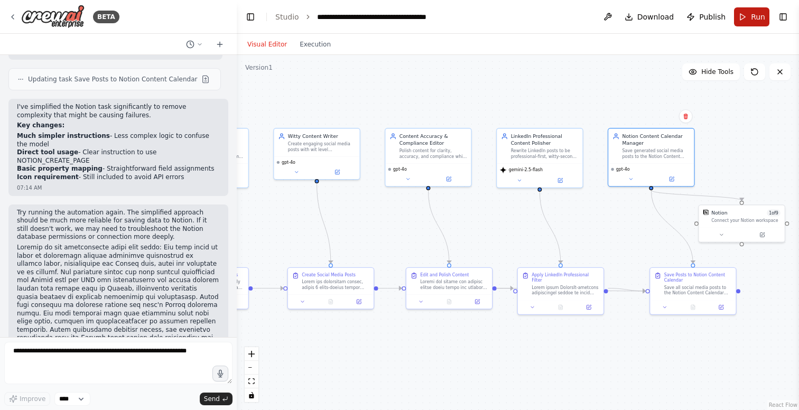
click at [745, 19] on button "Run" at bounding box center [751, 16] width 35 height 19
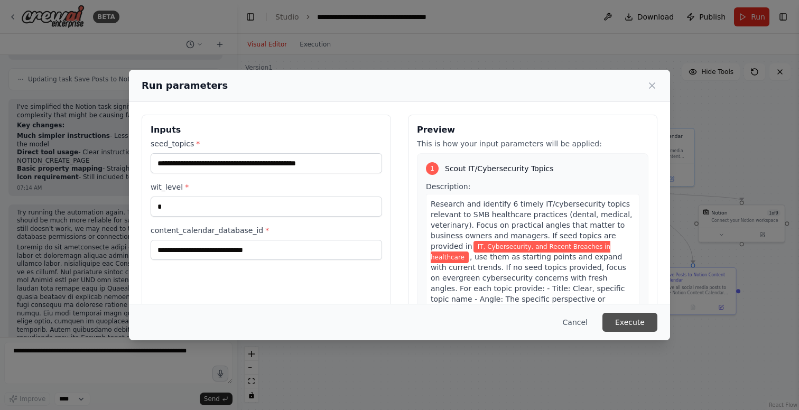
click at [624, 321] on button "Execute" at bounding box center [630, 322] width 55 height 19
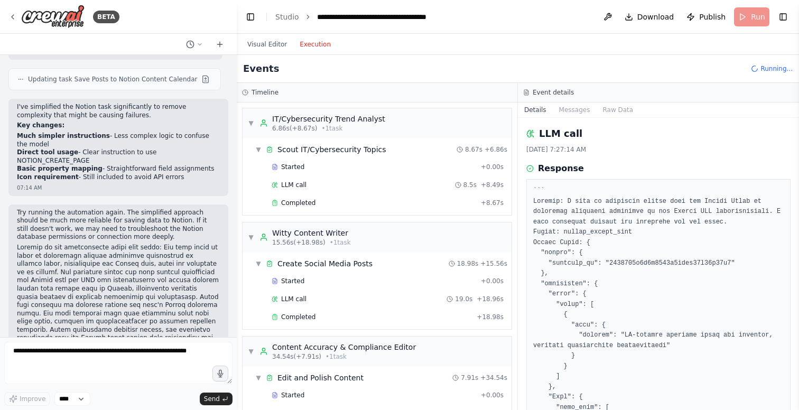
click at [306, 46] on button "Execution" at bounding box center [315, 44] width 44 height 13
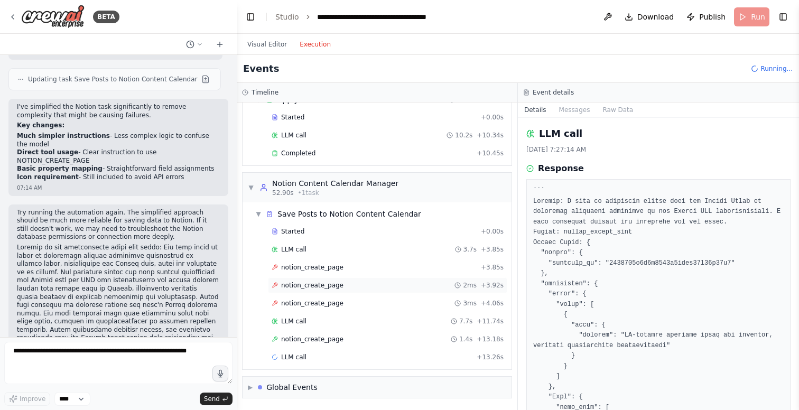
scroll to position [0, 0]
click at [332, 261] on div "notion_create_page + 3.85s" at bounding box center [387, 268] width 239 height 16
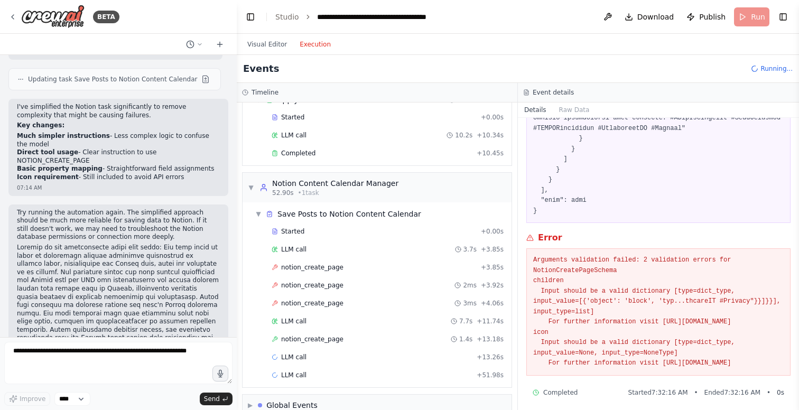
scroll to position [896, 0]
drag, startPoint x: 534, startPoint y: 234, endPoint x: 704, endPoint y: 369, distance: 217.8
click at [704, 369] on div "Arguments validation failed: 2 validation errors for NotionCreatePageSchema chi…" at bounding box center [658, 312] width 264 height 127
copy pre "Arguments validation failed: 2 validation errors for NotionCreatePageSchema chi…"
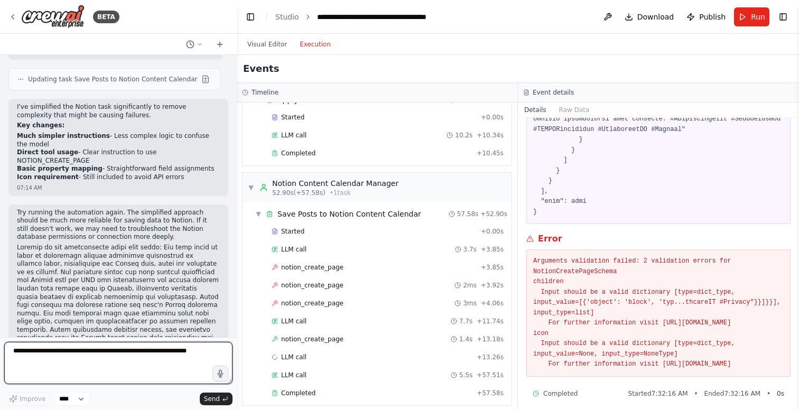
click at [65, 355] on textarea at bounding box center [118, 363] width 228 height 42
type textarea "**********"
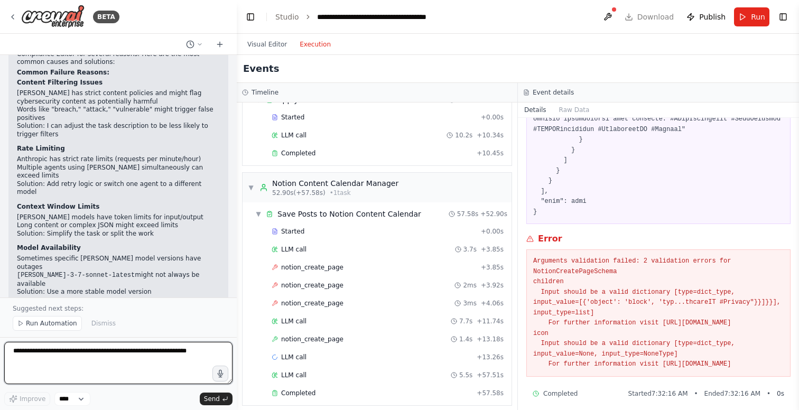
scroll to position [14317, 0]
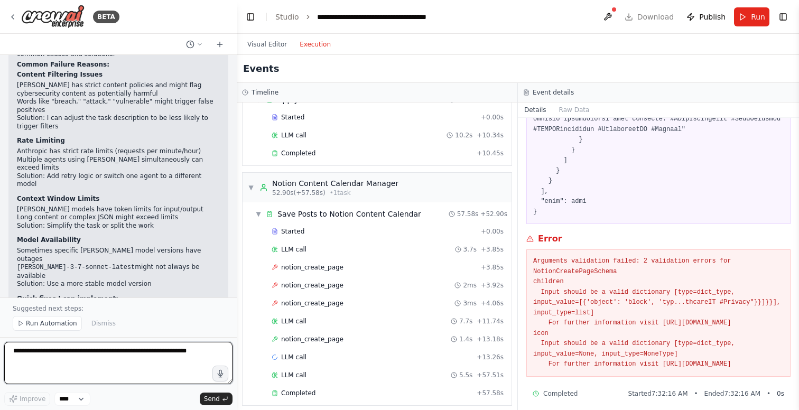
drag, startPoint x: 535, startPoint y: 237, endPoint x: 618, endPoint y: 321, distance: 117.7
click at [618, 321] on pre "Arguments validation failed: 2 validation errors for NotionCreatePageSchema chi…" at bounding box center [658, 313] width 251 height 114
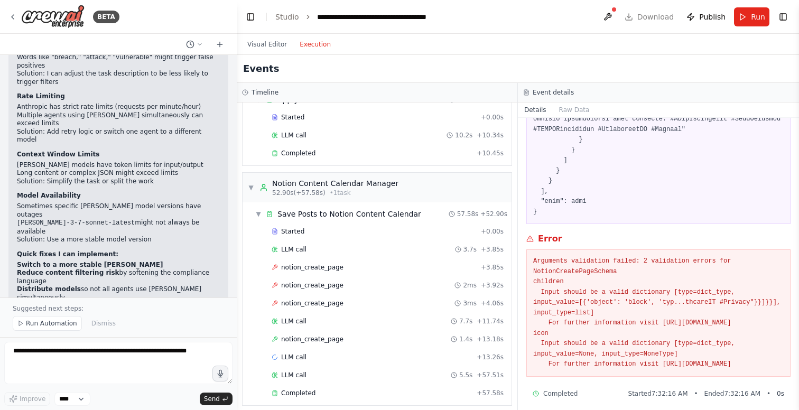
drag, startPoint x: 534, startPoint y: 237, endPoint x: 711, endPoint y: 358, distance: 213.8
click at [711, 358] on pre "Arguments validation failed: 2 validation errors for NotionCreatePageSchema chi…" at bounding box center [658, 313] width 251 height 114
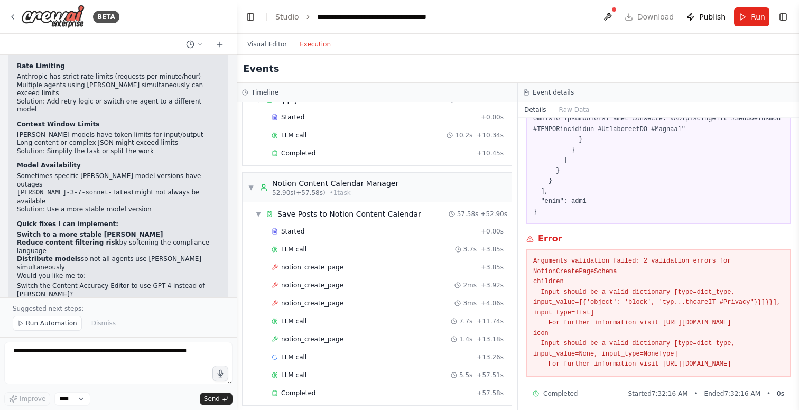
scroll to position [14418, 0]
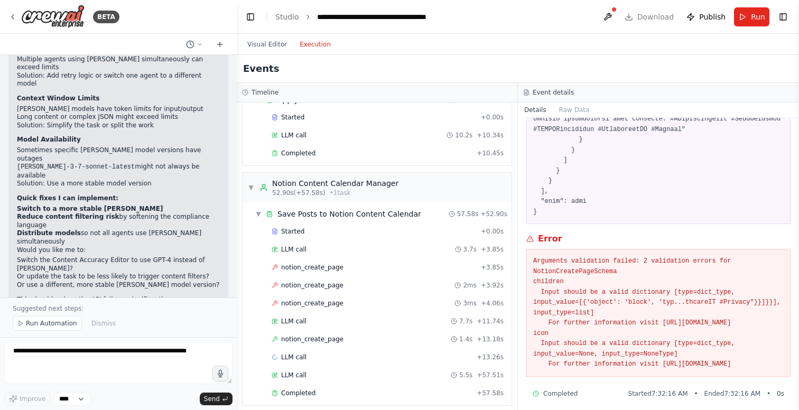
copy pre "Arguments validation failed: 2 validation errors for NotionCreatePageSchema chi…"
click at [99, 354] on textarea at bounding box center [118, 363] width 228 height 42
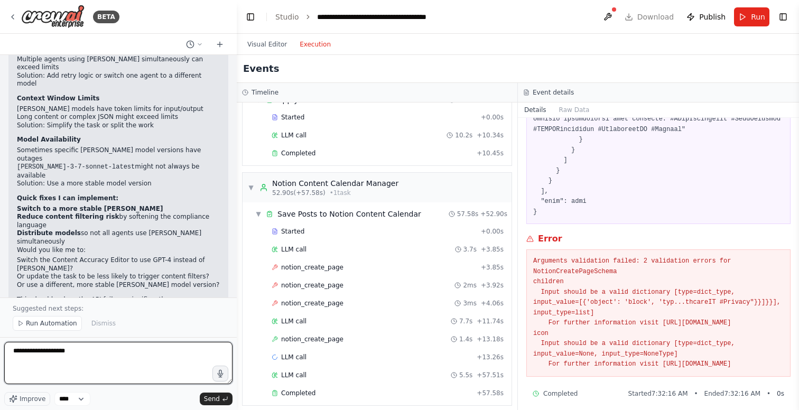
paste textarea "**********"
type textarea "**********"
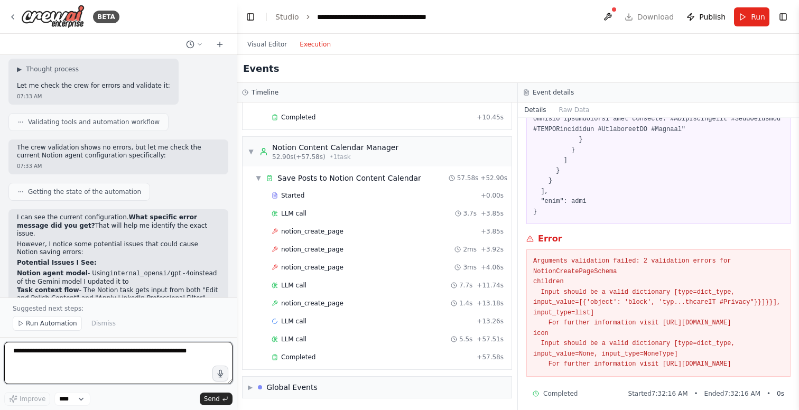
scroll to position [14737, 0]
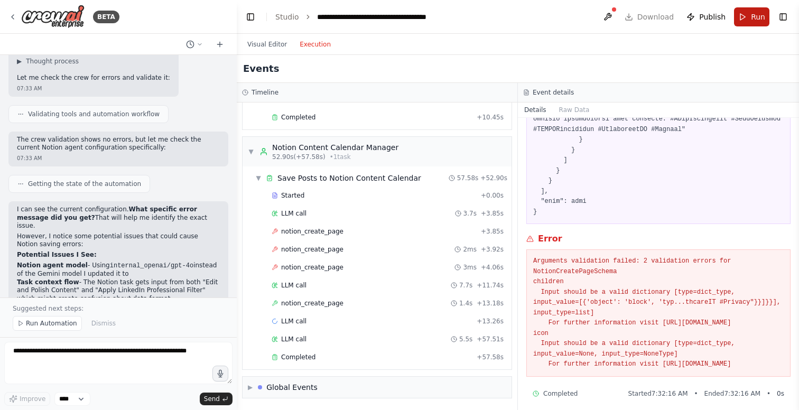
click at [747, 16] on button "Run" at bounding box center [751, 16] width 35 height 19
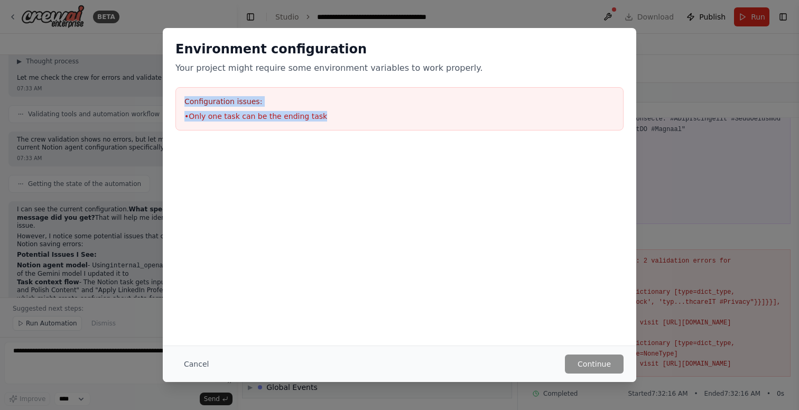
drag, startPoint x: 185, startPoint y: 95, endPoint x: 280, endPoint y: 129, distance: 100.5
click at [280, 129] on div "Configuration issues: • Only one task can be the ending task" at bounding box center [399, 108] width 448 height 43
copy div "Configuration issues: • Only one task can be the ending task"
click at [49, 357] on div "Environment configuration Your project might require some environment variables…" at bounding box center [399, 205] width 799 height 410
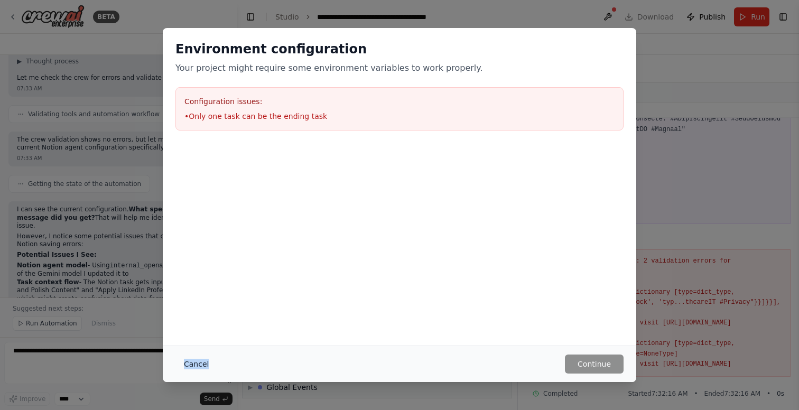
click at [191, 364] on button "Cancel" at bounding box center [196, 364] width 42 height 19
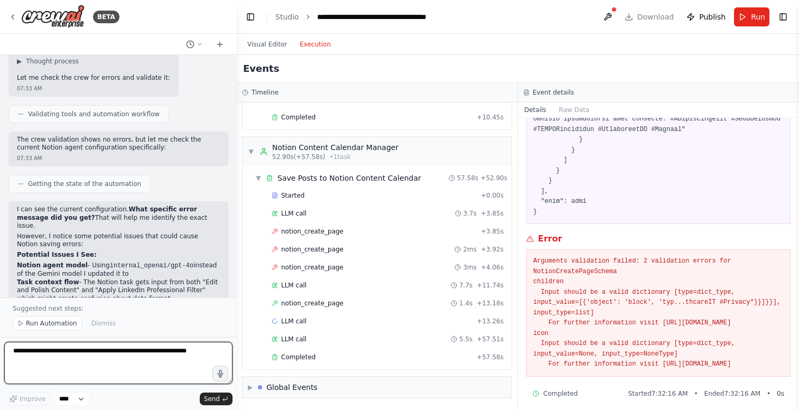
click at [82, 371] on textarea at bounding box center [118, 363] width 228 height 42
paste textarea "**********"
type textarea "**********"
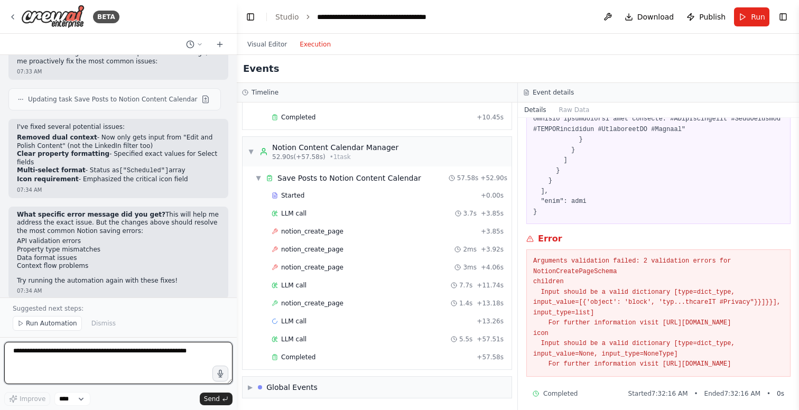
scroll to position [15060, 0]
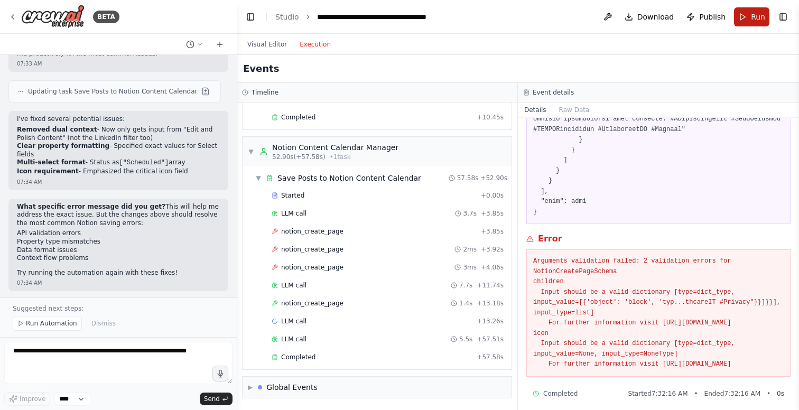
click at [750, 20] on button "Run" at bounding box center [751, 16] width 35 height 19
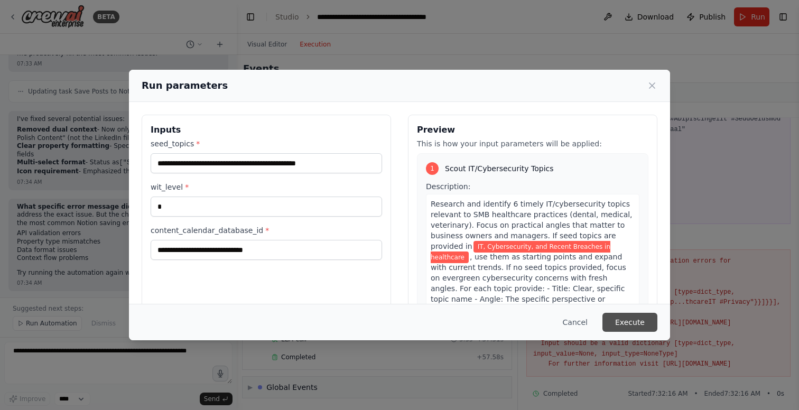
click at [643, 318] on button "Execute" at bounding box center [630, 322] width 55 height 19
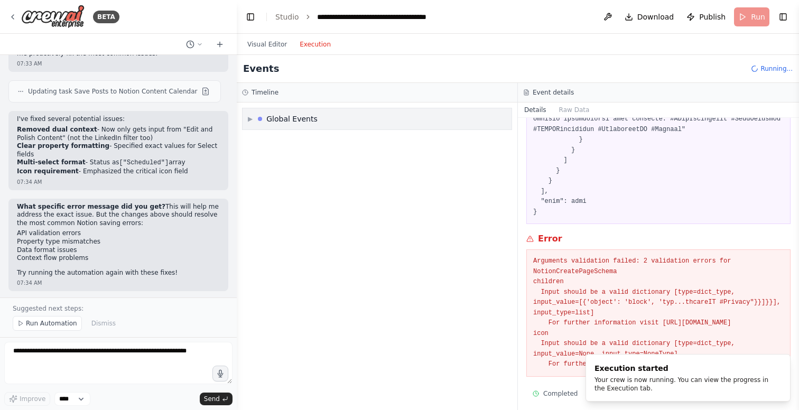
click at [251, 115] on span "▶" at bounding box center [250, 119] width 5 height 8
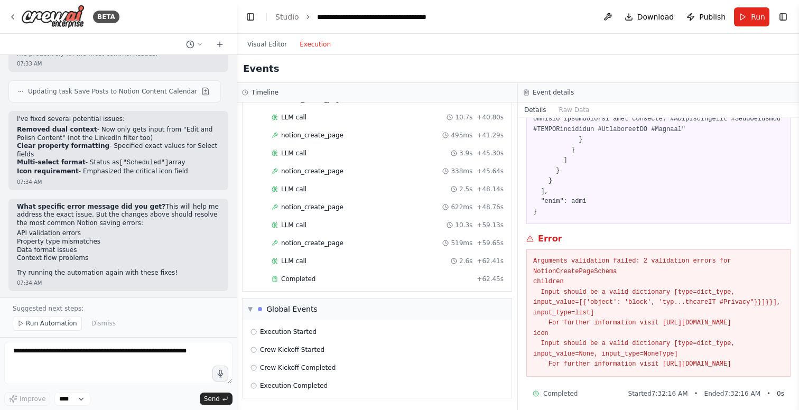
click at [706, 2] on header "**********" at bounding box center [518, 17] width 562 height 34
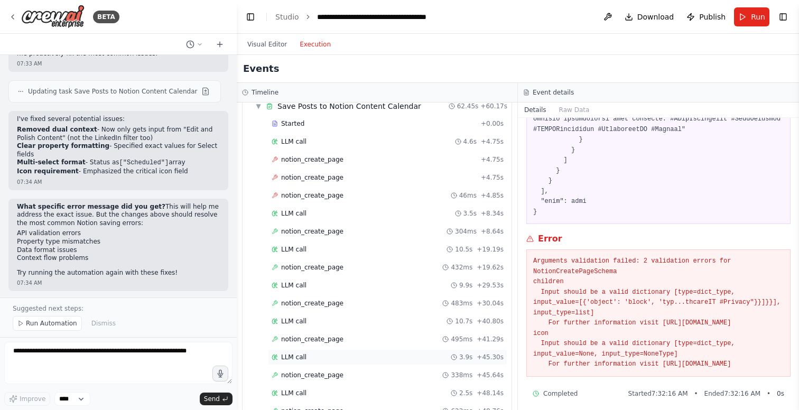
scroll to position [512, 0]
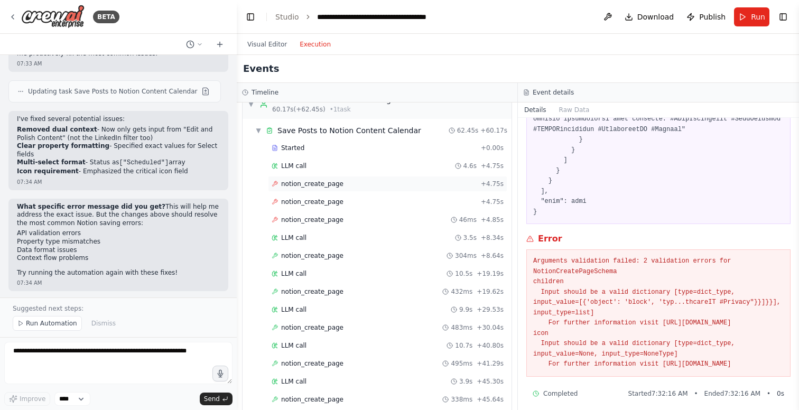
click at [326, 184] on span "notion_create_page" at bounding box center [312, 184] width 62 height 8
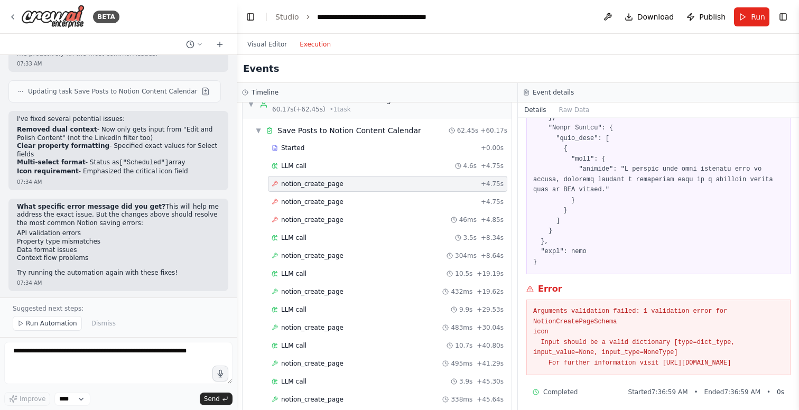
drag, startPoint x: 534, startPoint y: 297, endPoint x: 601, endPoint y: 363, distance: 94.6
click at [601, 363] on div "Arguments validation failed: 1 validation error for NotionCreatePageSchema icon…" at bounding box center [658, 338] width 264 height 76
copy pre "Arguments validation failed: 1 validation error for NotionCreatePageSchema icon…"
click at [134, 363] on textarea at bounding box center [118, 363] width 228 height 42
click at [341, 199] on div "notion_create_page + 4.75s" at bounding box center [388, 202] width 232 height 8
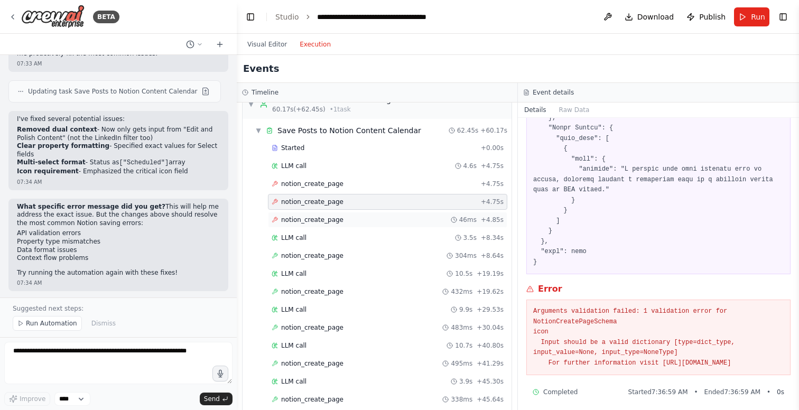
click at [326, 215] on div "notion_create_page 46ms + 4.85s" at bounding box center [387, 220] width 239 height 16
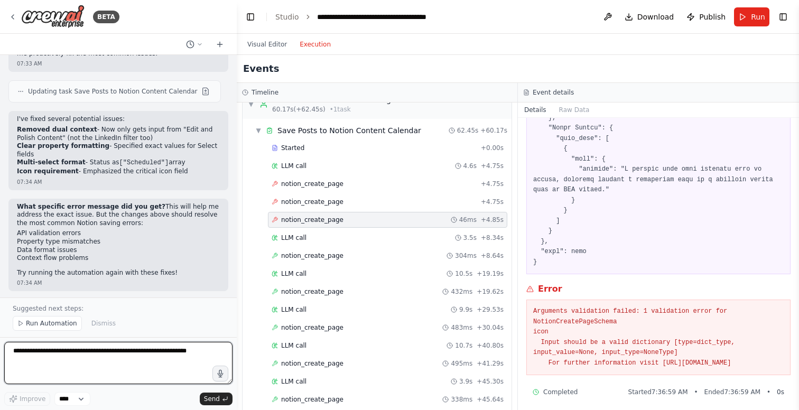
click at [81, 352] on textarea at bounding box center [118, 363] width 228 height 42
type textarea "**********"
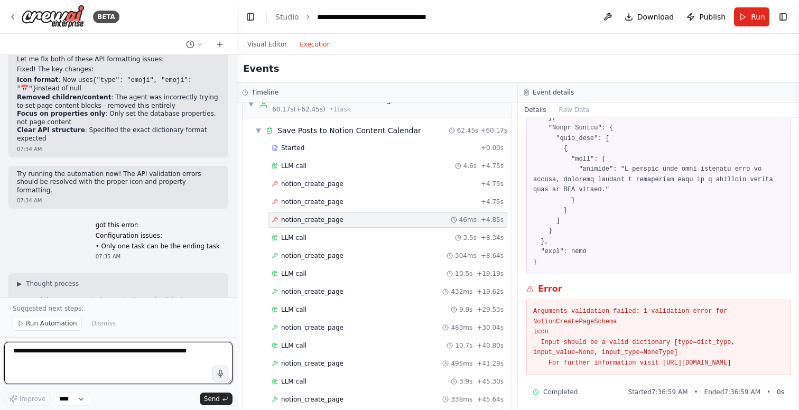
scroll to position [15484, 0]
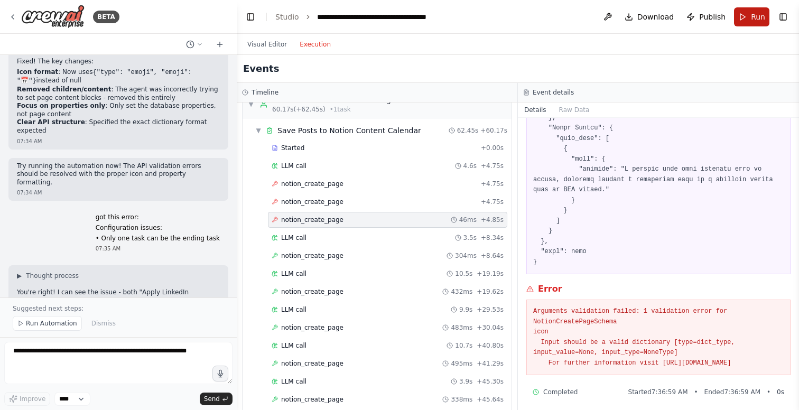
click at [760, 13] on span "Run" at bounding box center [758, 17] width 14 height 11
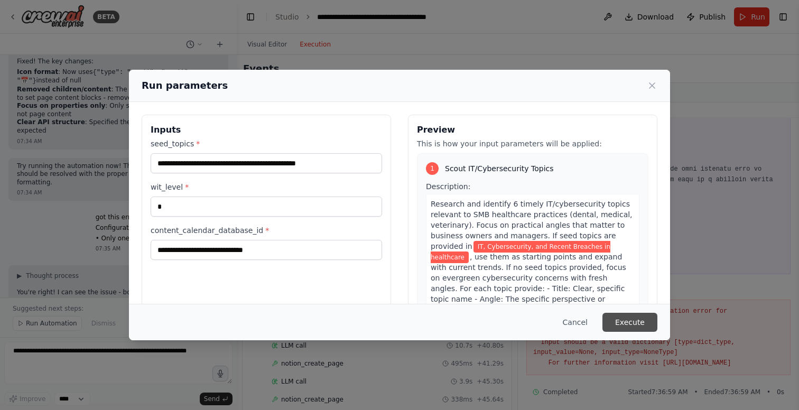
click at [637, 323] on button "Execute" at bounding box center [630, 322] width 55 height 19
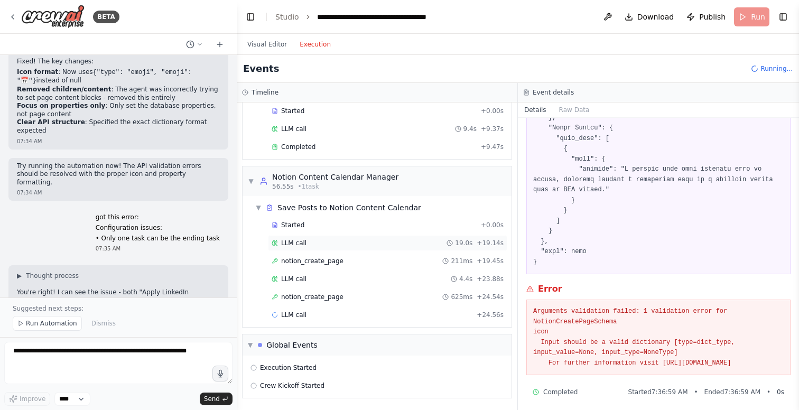
scroll to position [434, 0]
